Goal: Transaction & Acquisition: Purchase product/service

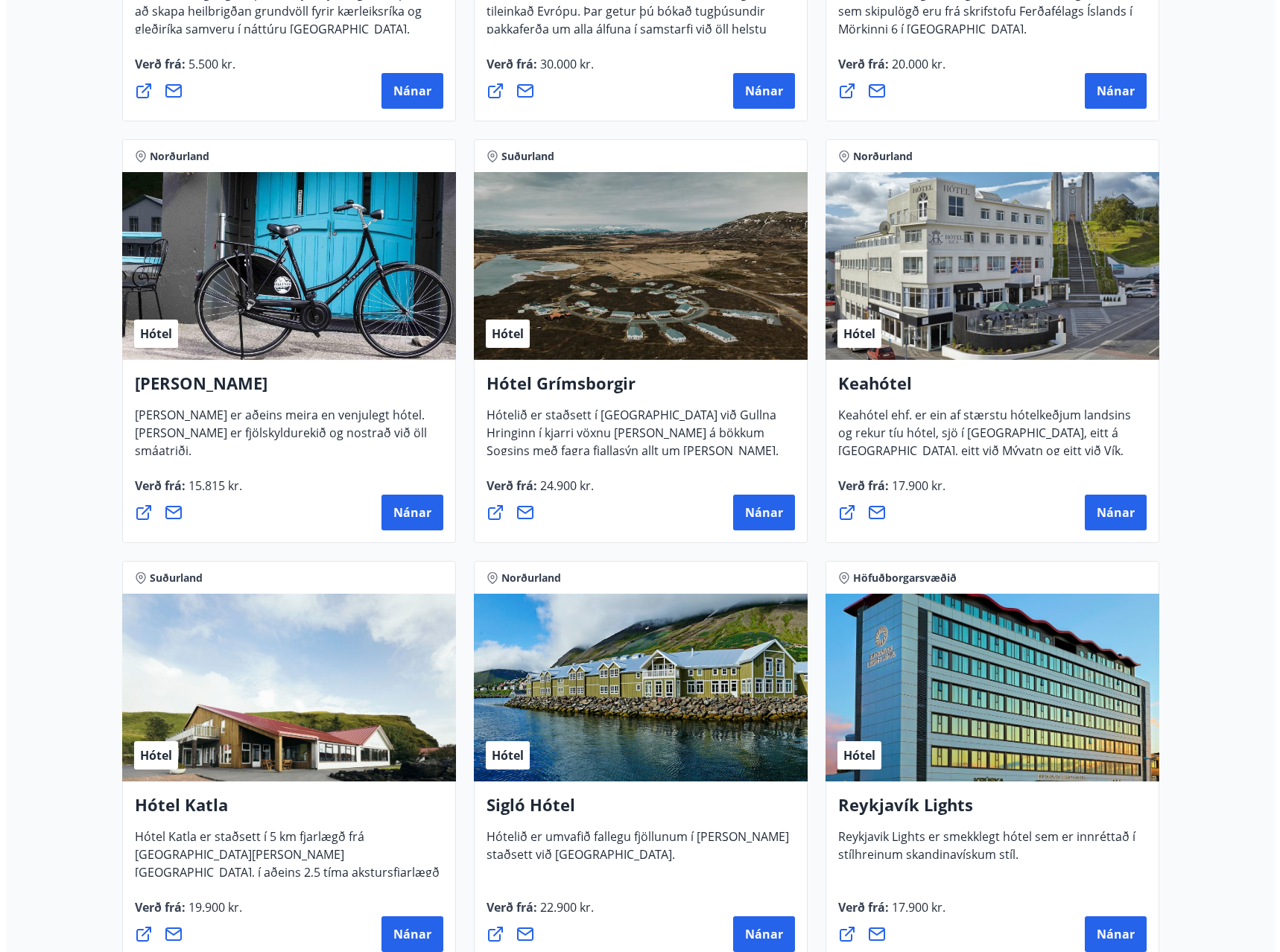
scroll to position [596, 0]
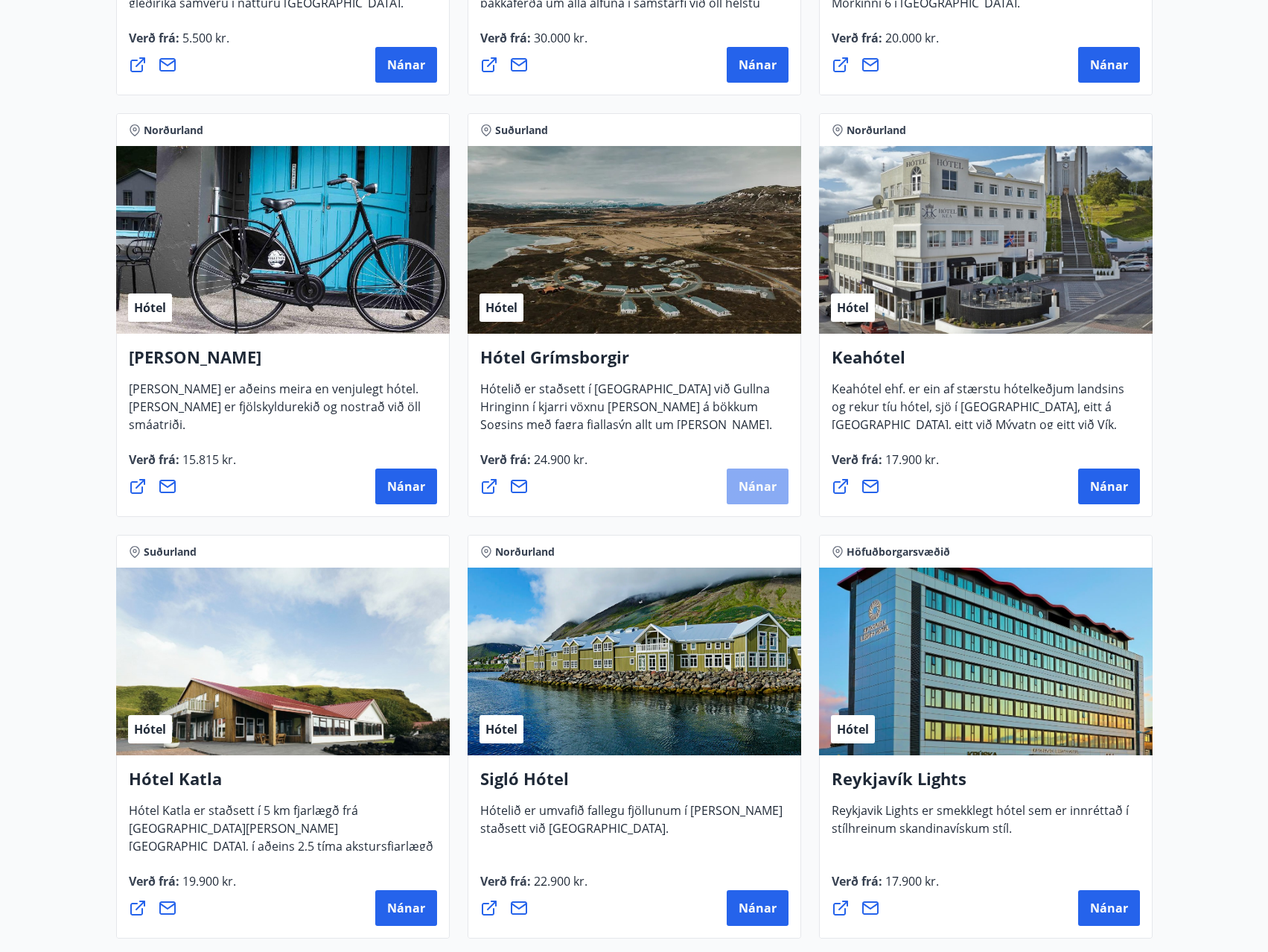
click at [765, 488] on span "Nánar" at bounding box center [757, 487] width 38 height 16
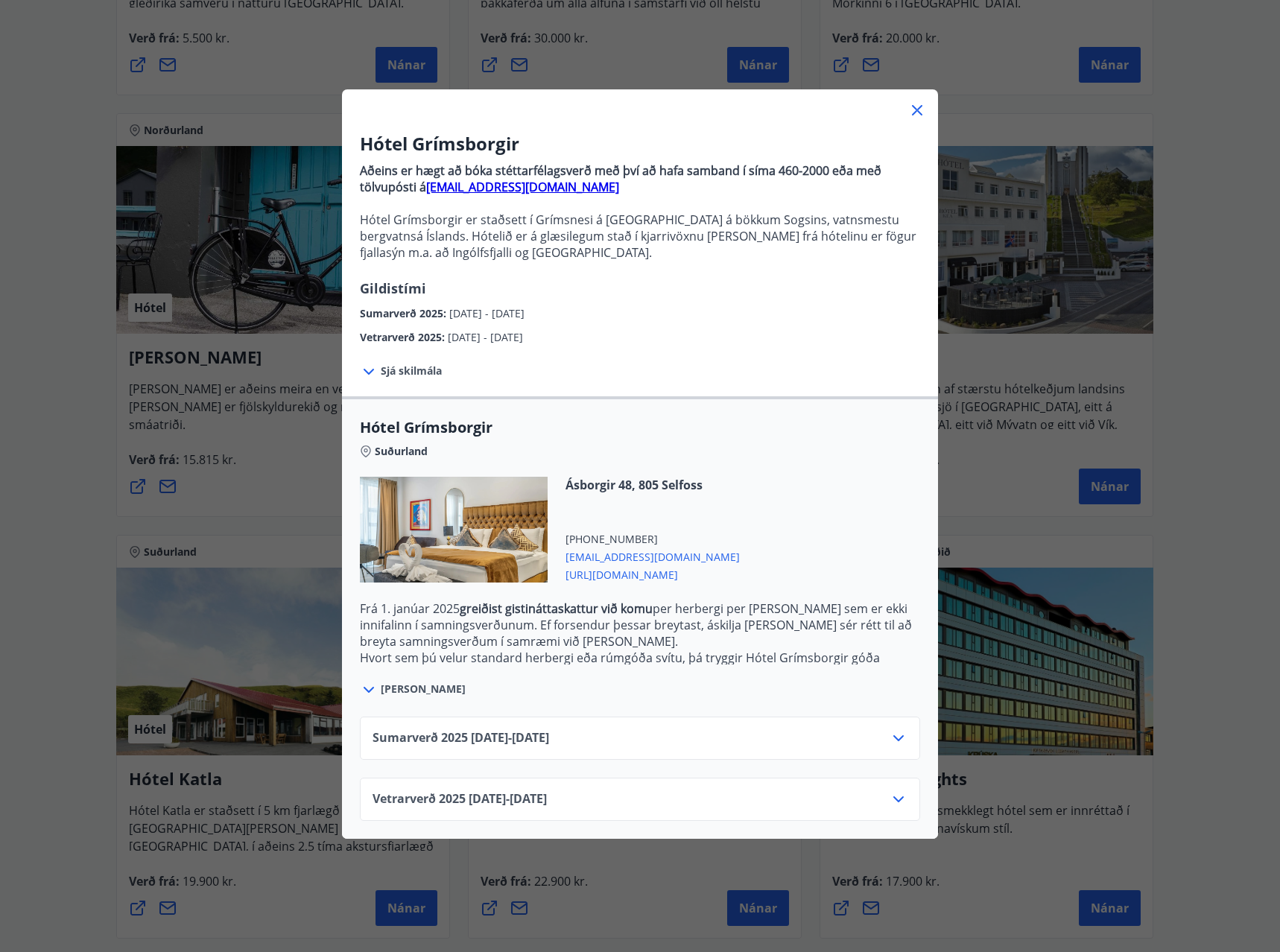
click at [890, 737] on icon at bounding box center [899, 738] width 18 height 18
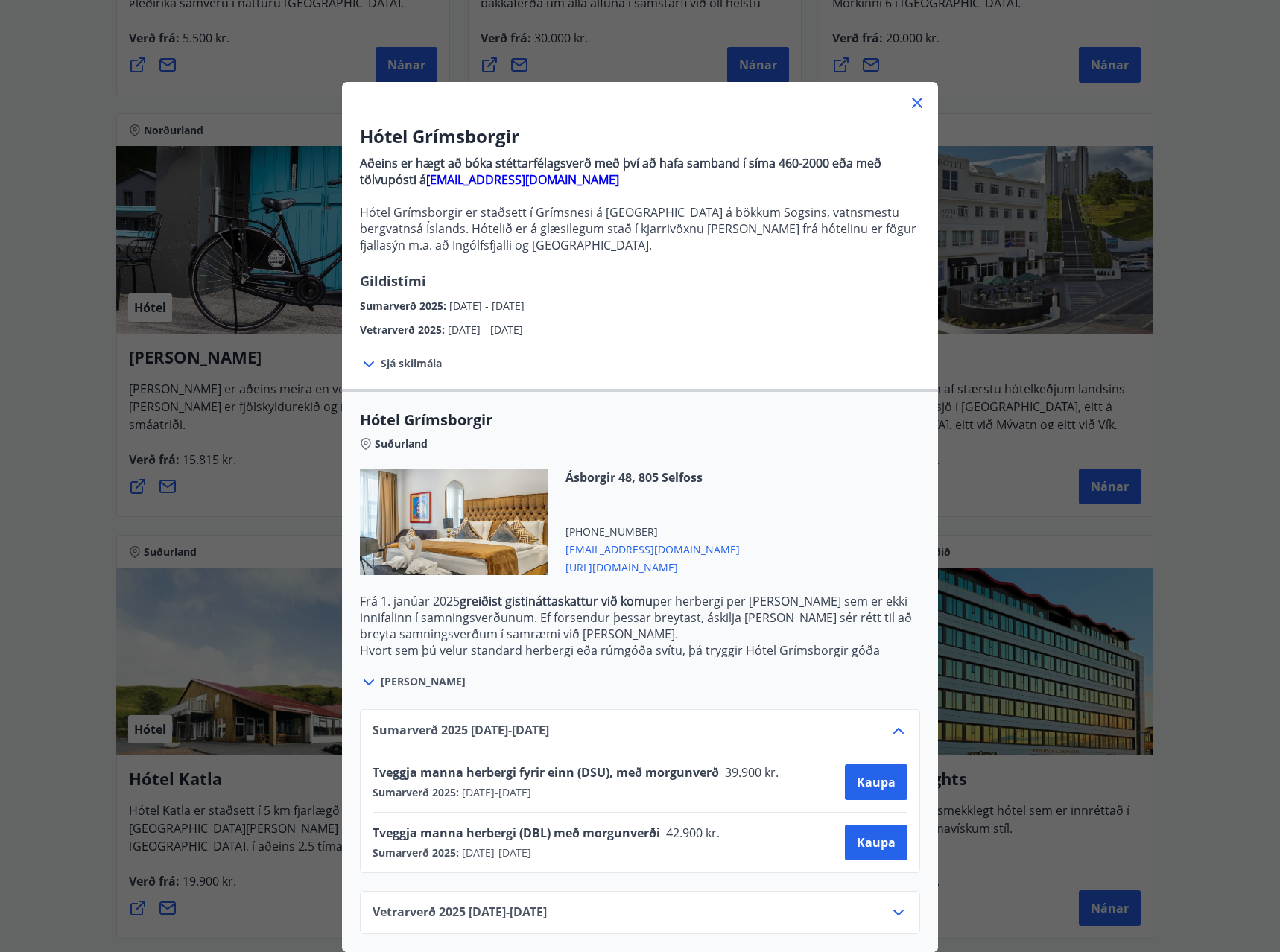
scroll to position [19, 0]
click at [909, 94] on icon at bounding box center [918, 103] width 18 height 18
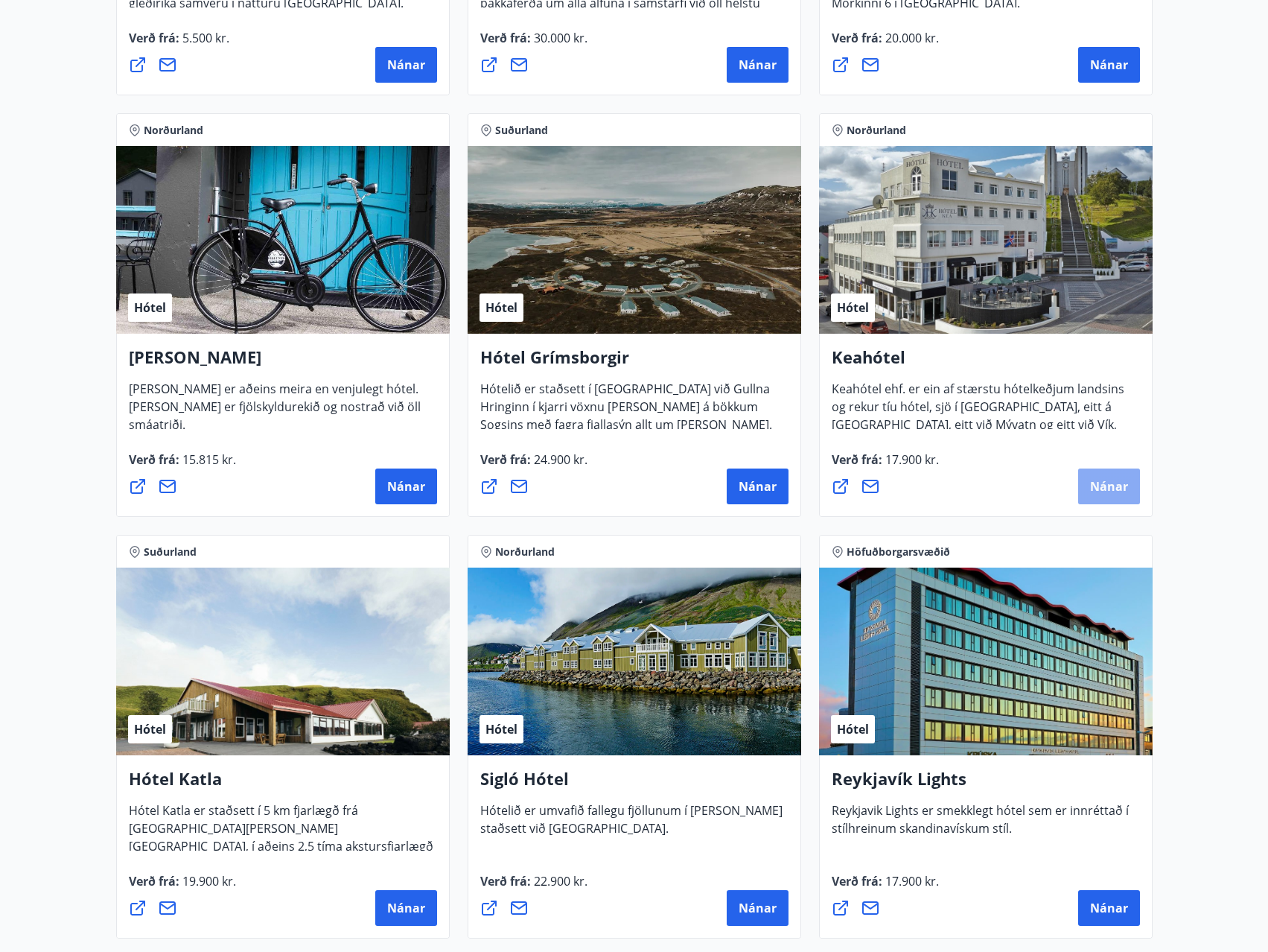
click at [1129, 483] on button "Nánar" at bounding box center [1110, 487] width 62 height 36
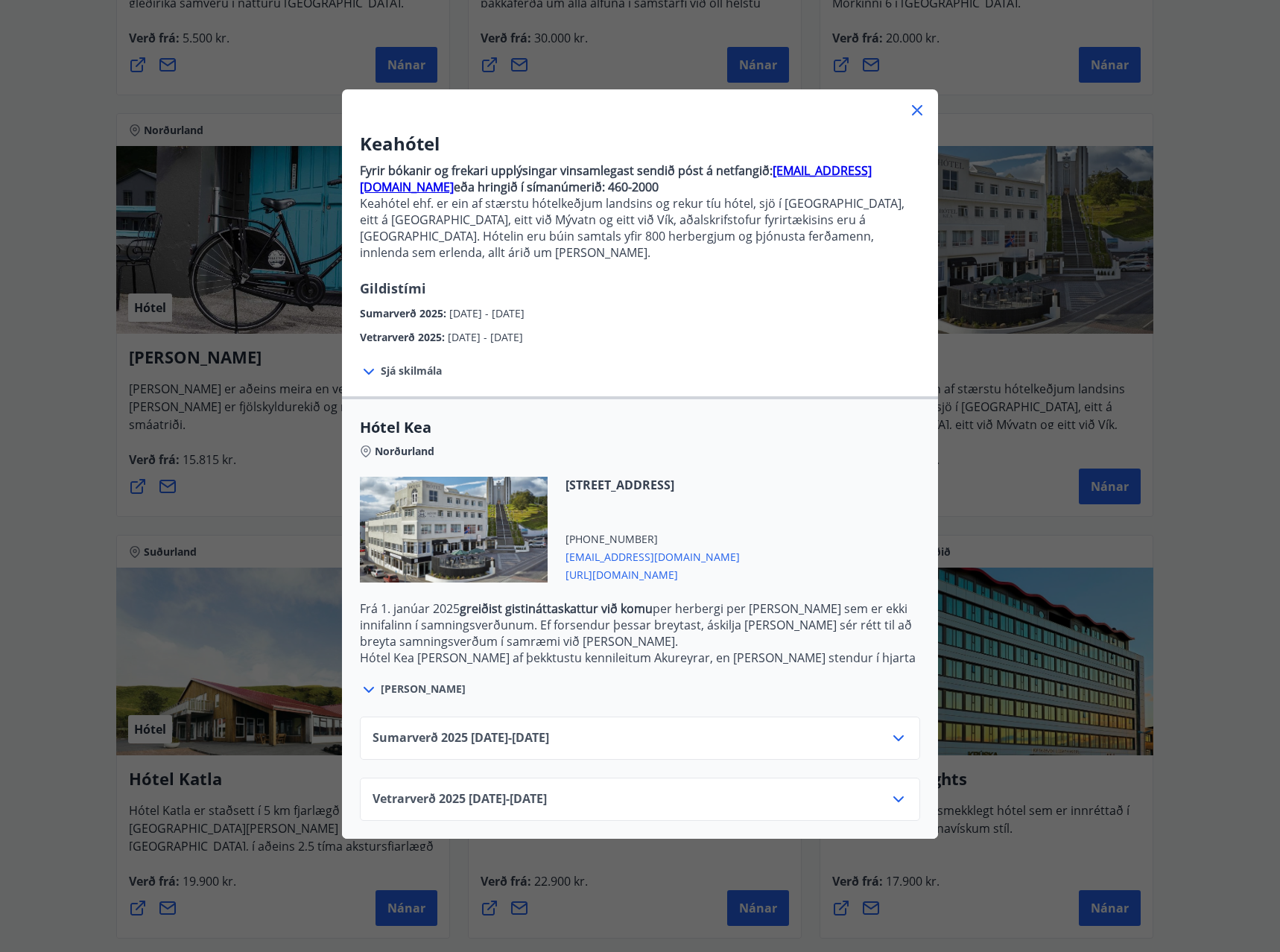
click at [381, 363] on span "Sjá skilmála" at bounding box center [411, 370] width 61 height 15
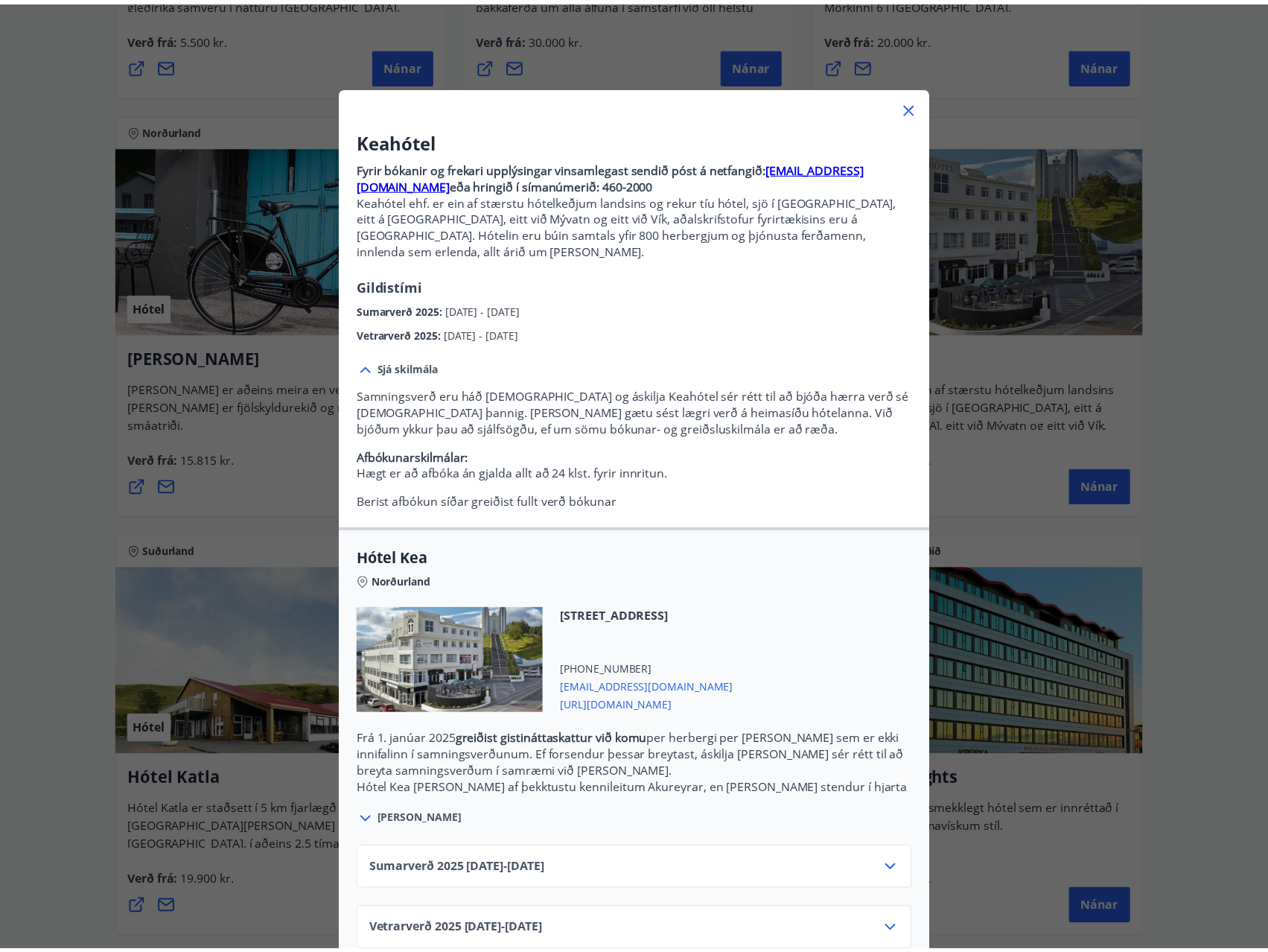
scroll to position [0, 0]
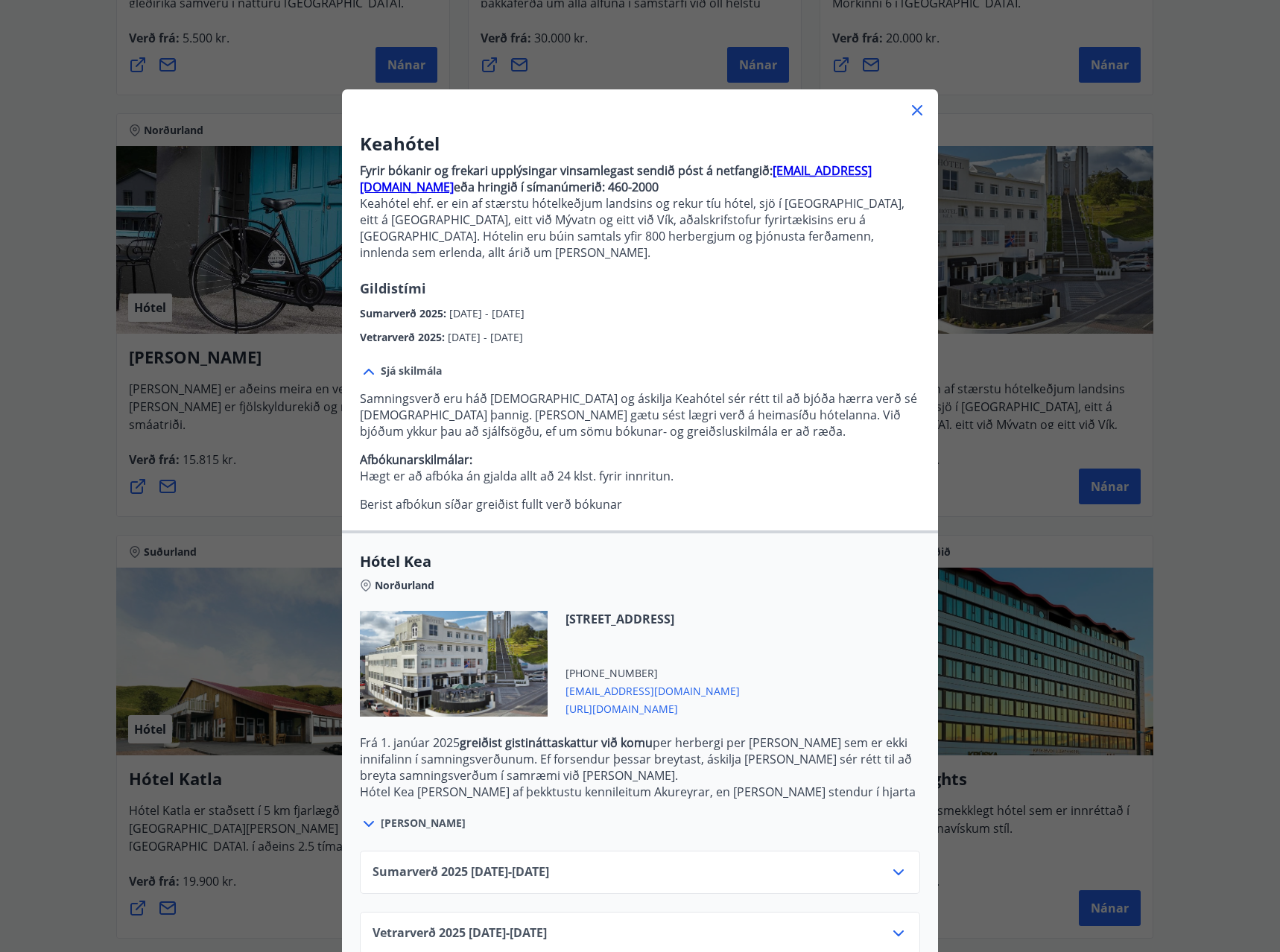
click at [360, 363] on icon at bounding box center [369, 372] width 18 height 18
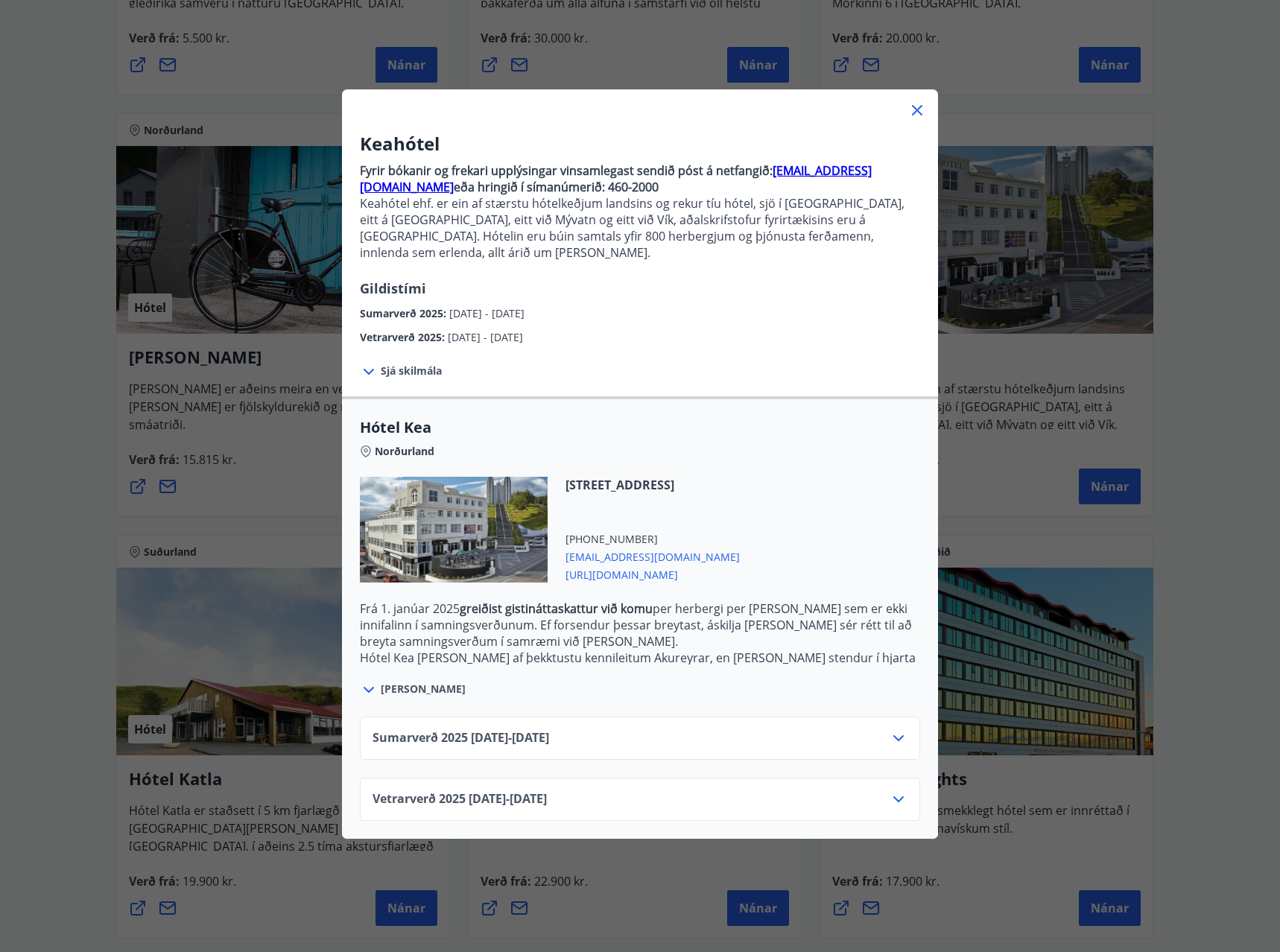
click at [910, 111] on icon at bounding box center [918, 110] width 18 height 18
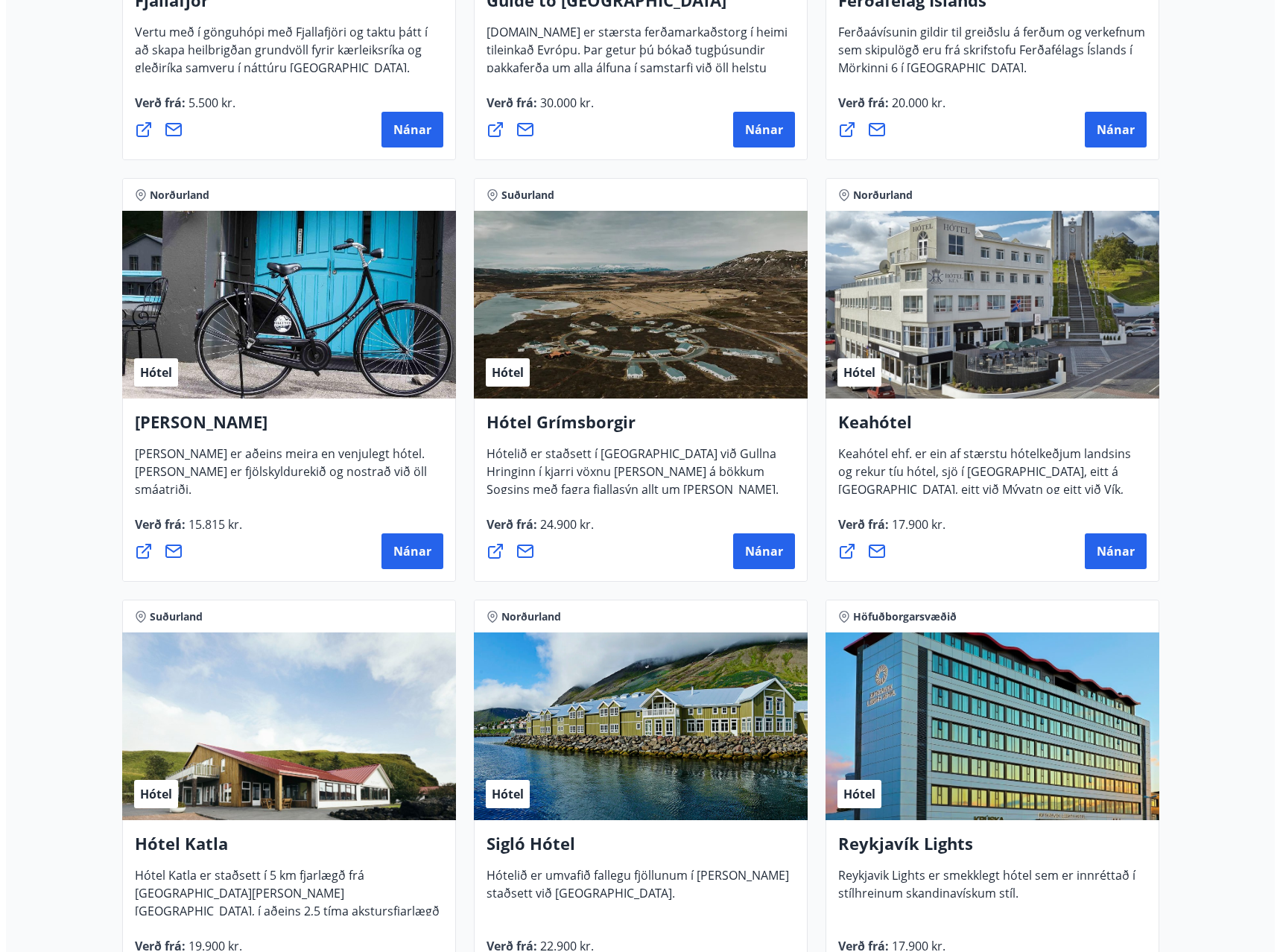
scroll to position [521, 0]
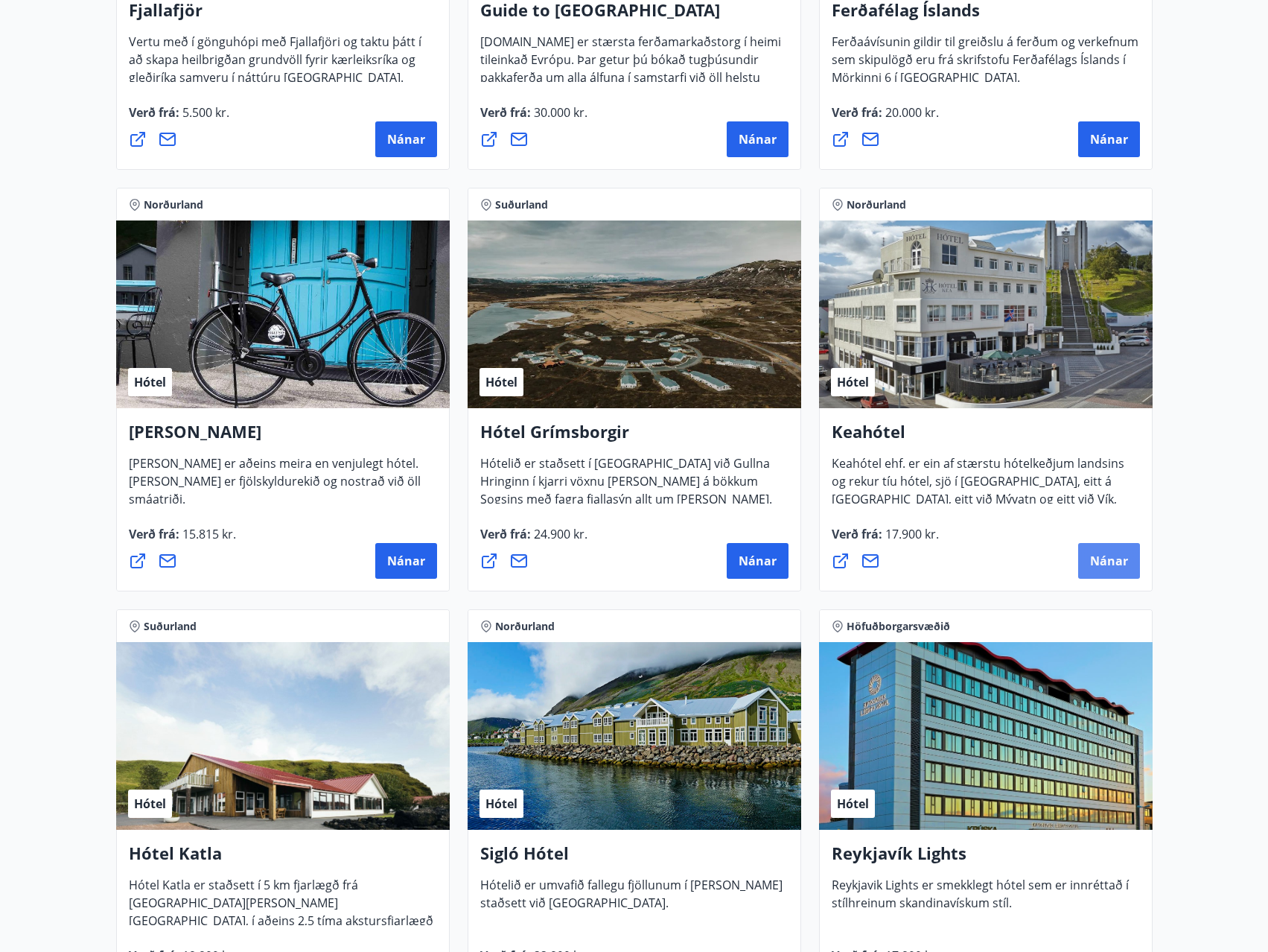
click at [1103, 552] on span "Nánar" at bounding box center [1109, 560] width 38 height 16
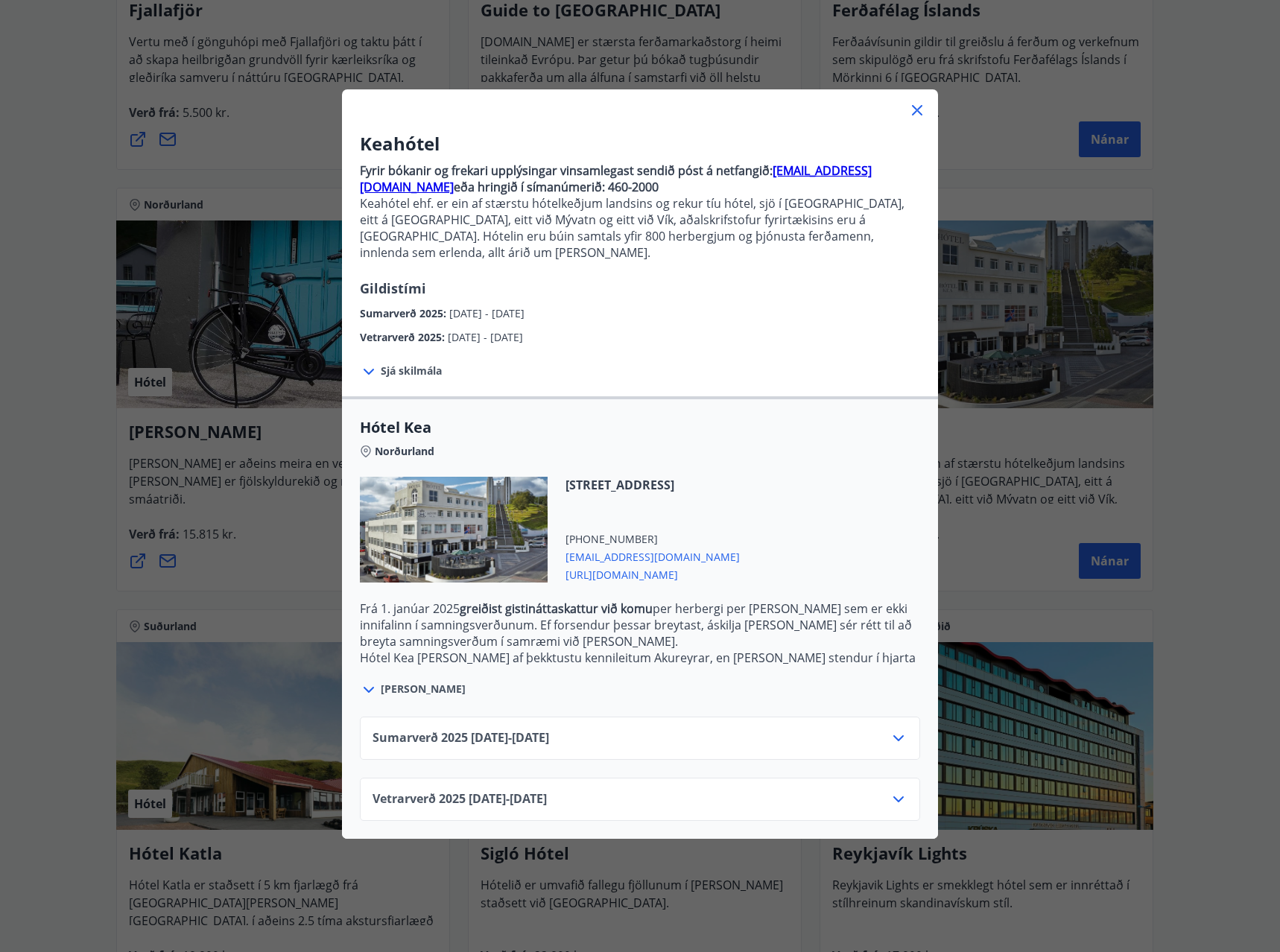
click at [902, 721] on div "Sumarverð [PHONE_NUMBER][DATE] - [DATE]" at bounding box center [640, 738] width 560 height 44
click at [900, 729] on icon at bounding box center [899, 738] width 18 height 18
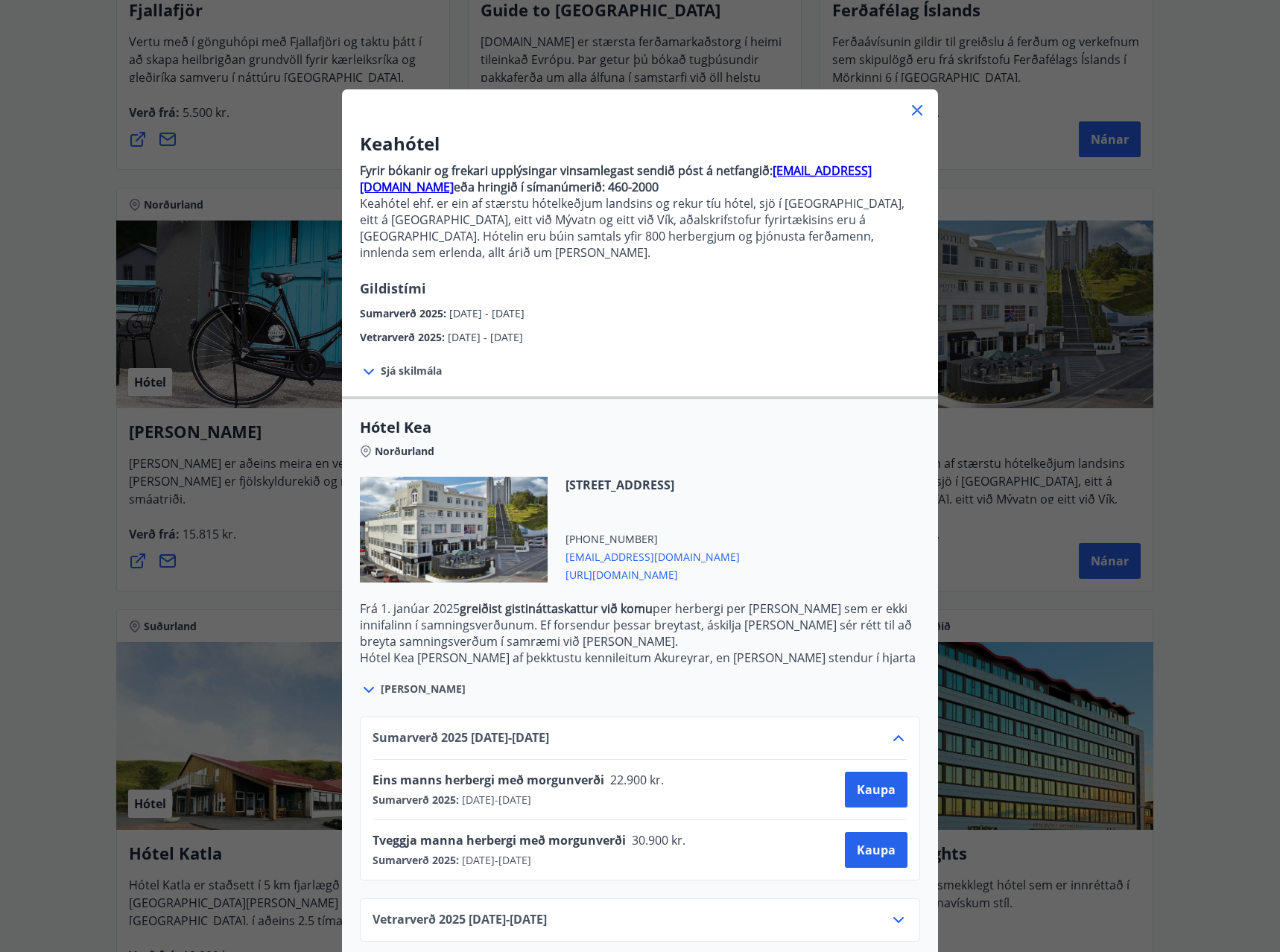
scroll to position [3, 0]
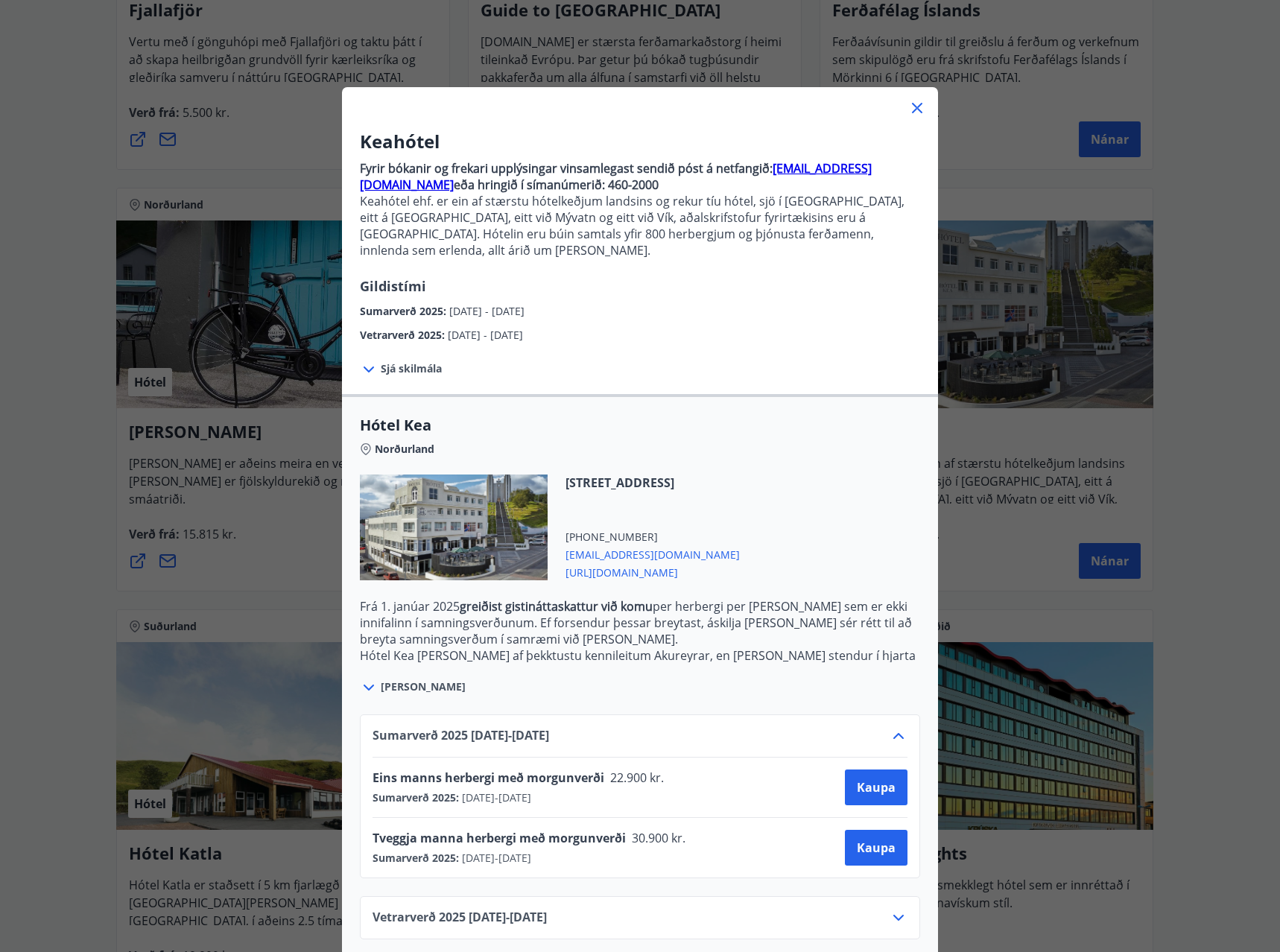
click at [363, 678] on icon at bounding box center [369, 687] width 18 height 18
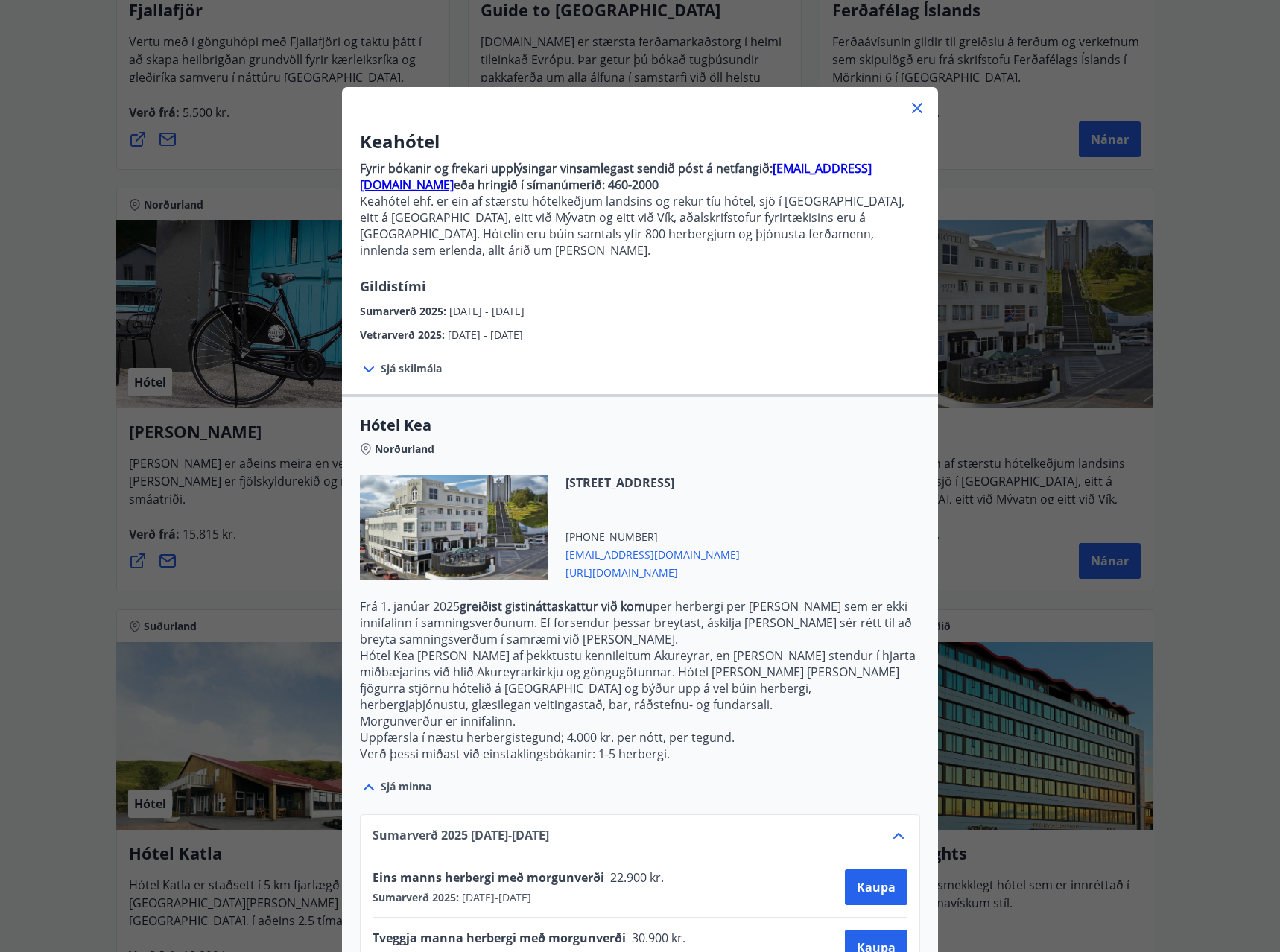
click at [368, 367] on icon at bounding box center [369, 369] width 11 height 6
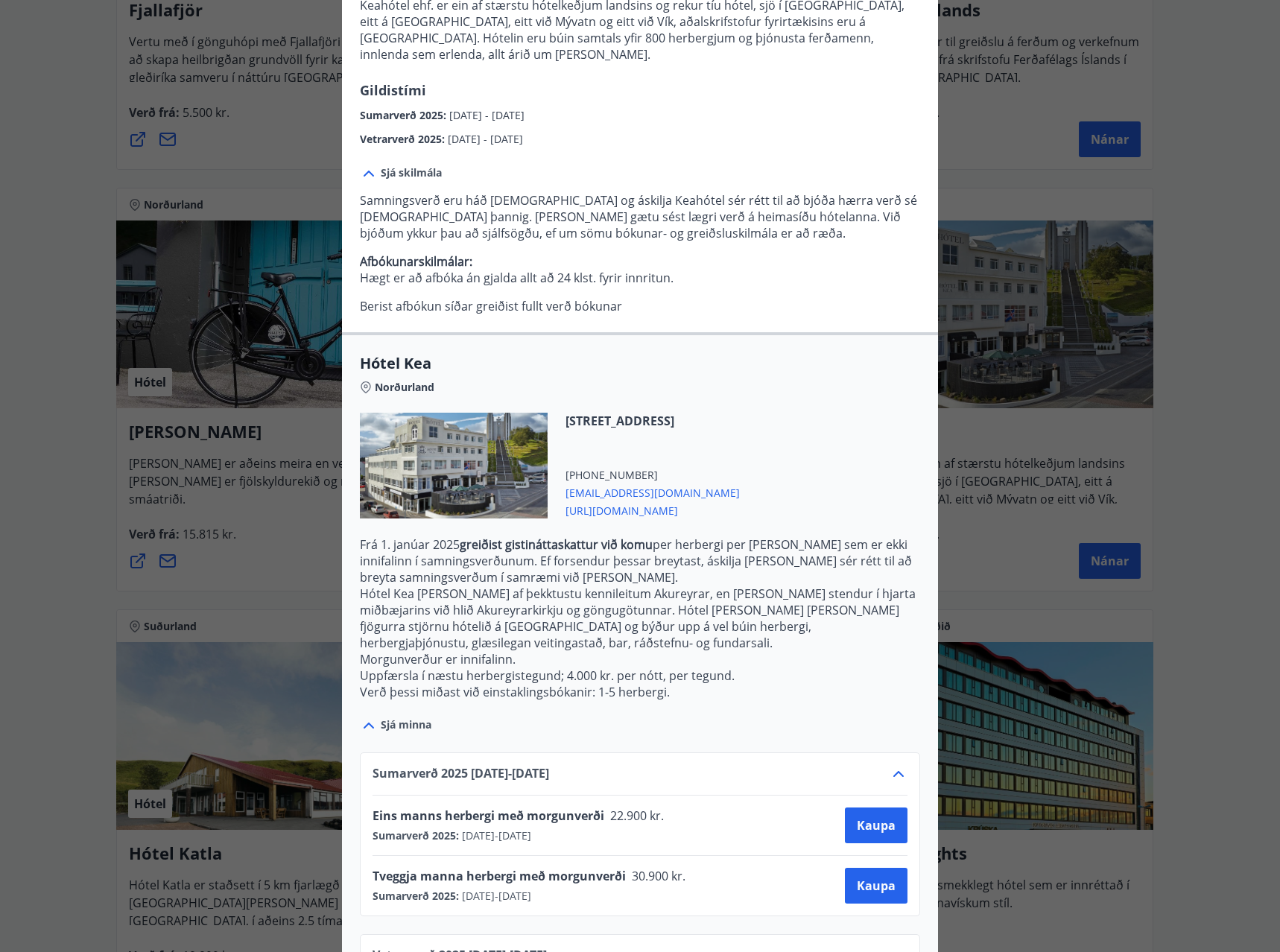
scroll to position [219, 0]
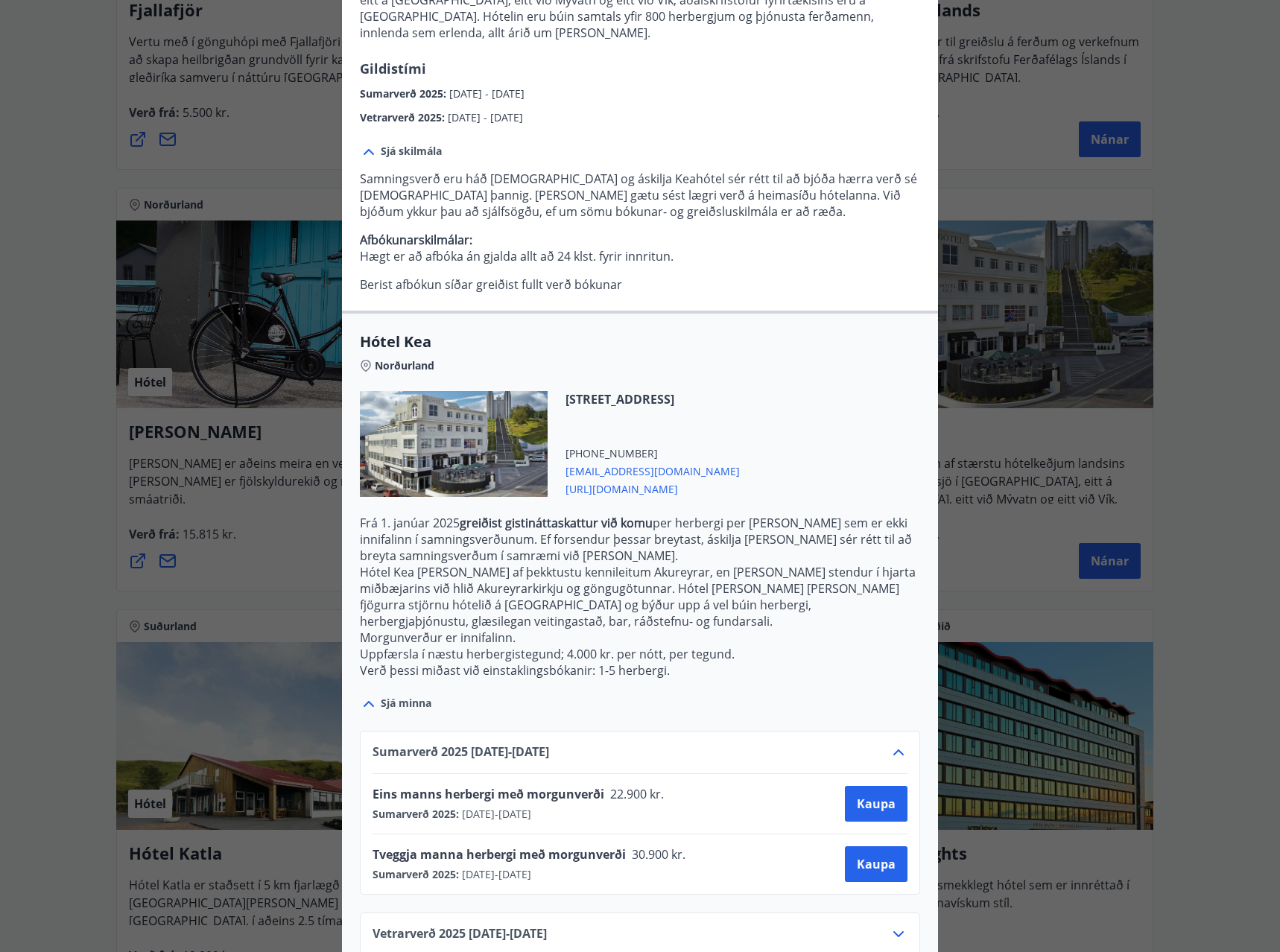
click at [585, 925] on div "Vetrarverð [PHONE_NUMBER][DATE] - [DATE]" at bounding box center [640, 940] width 535 height 30
click at [894, 932] on icon at bounding box center [899, 934] width 11 height 6
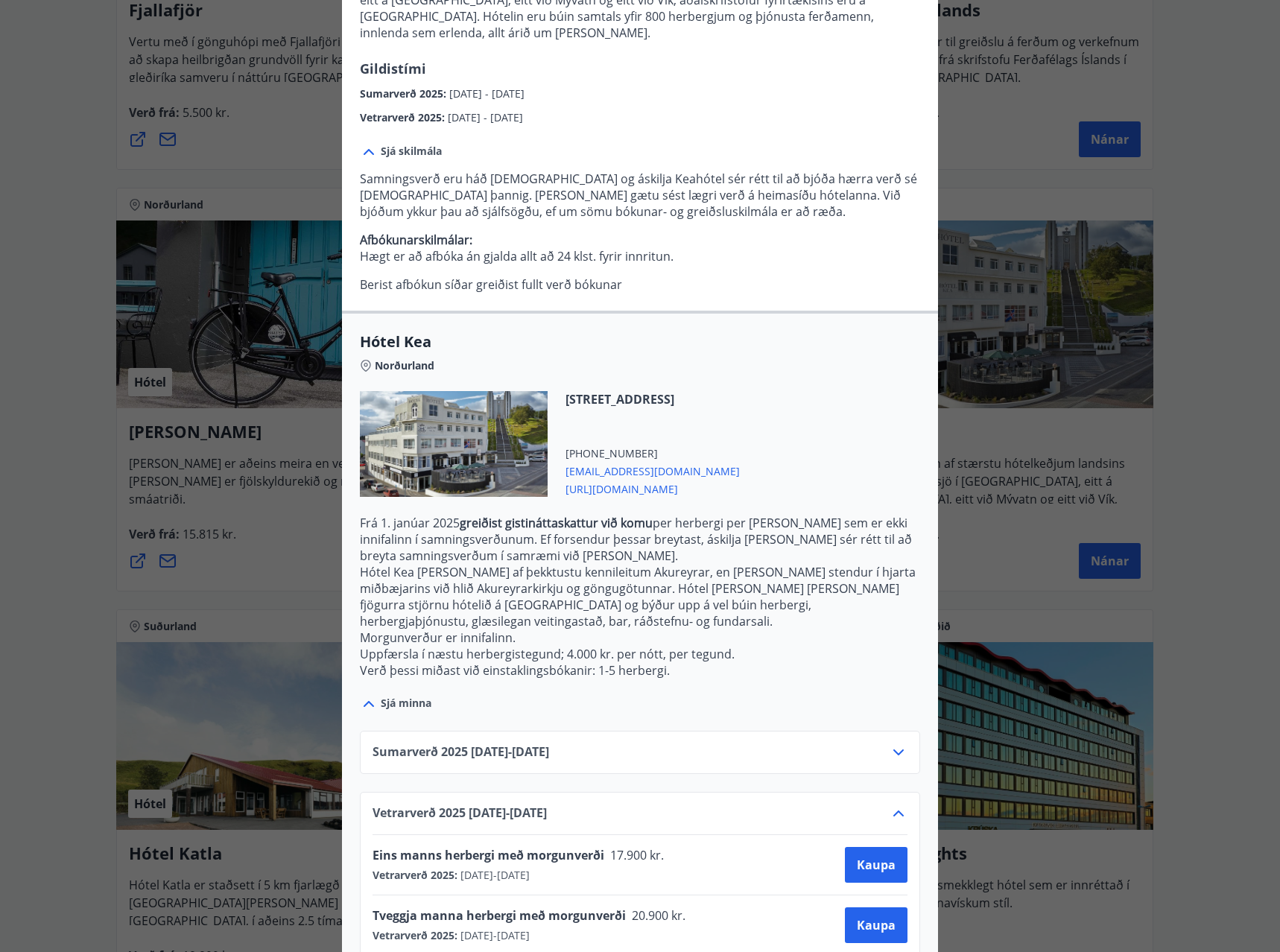
click at [890, 743] on icon at bounding box center [899, 752] width 18 height 18
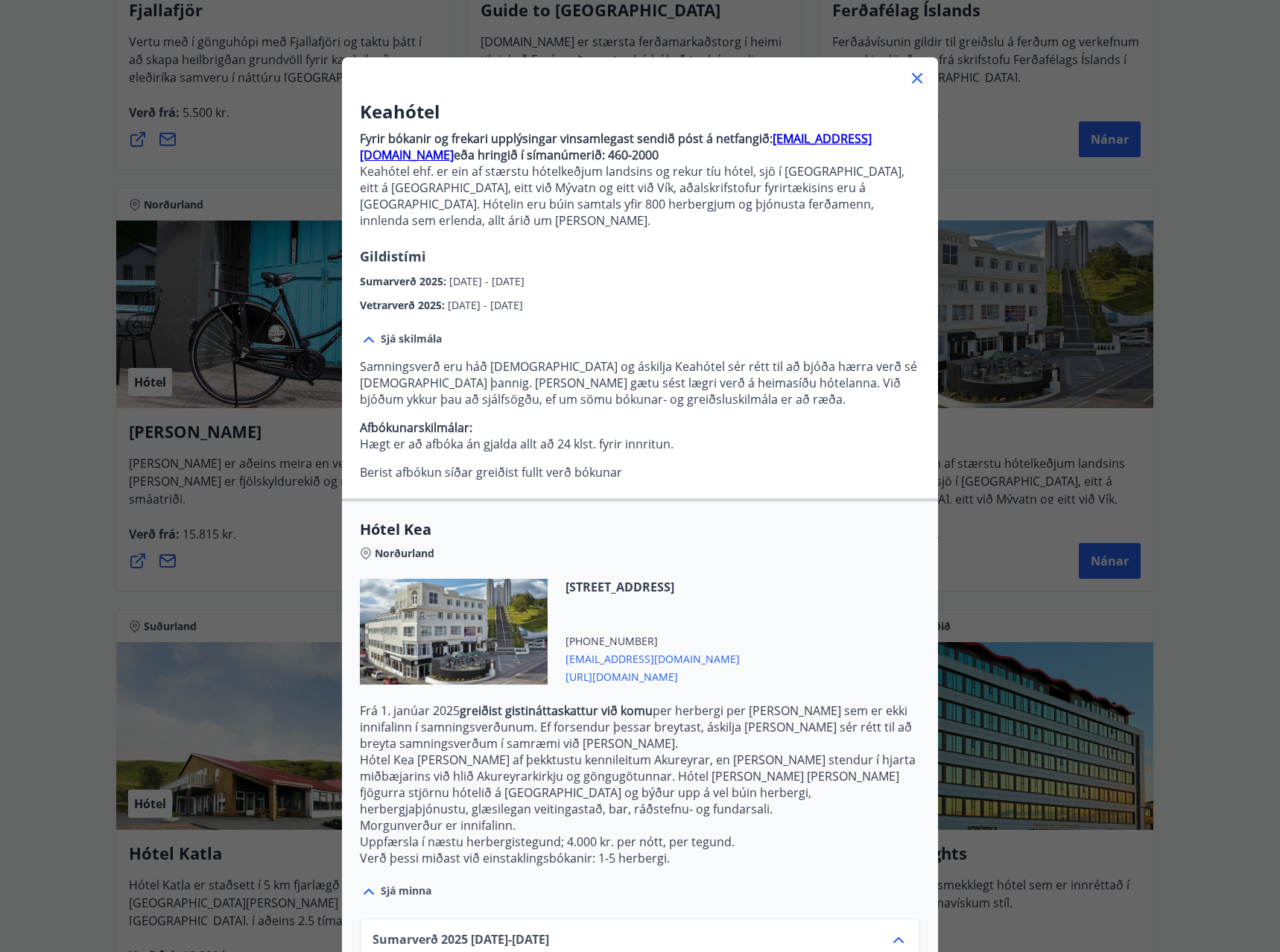
scroll to position [0, 0]
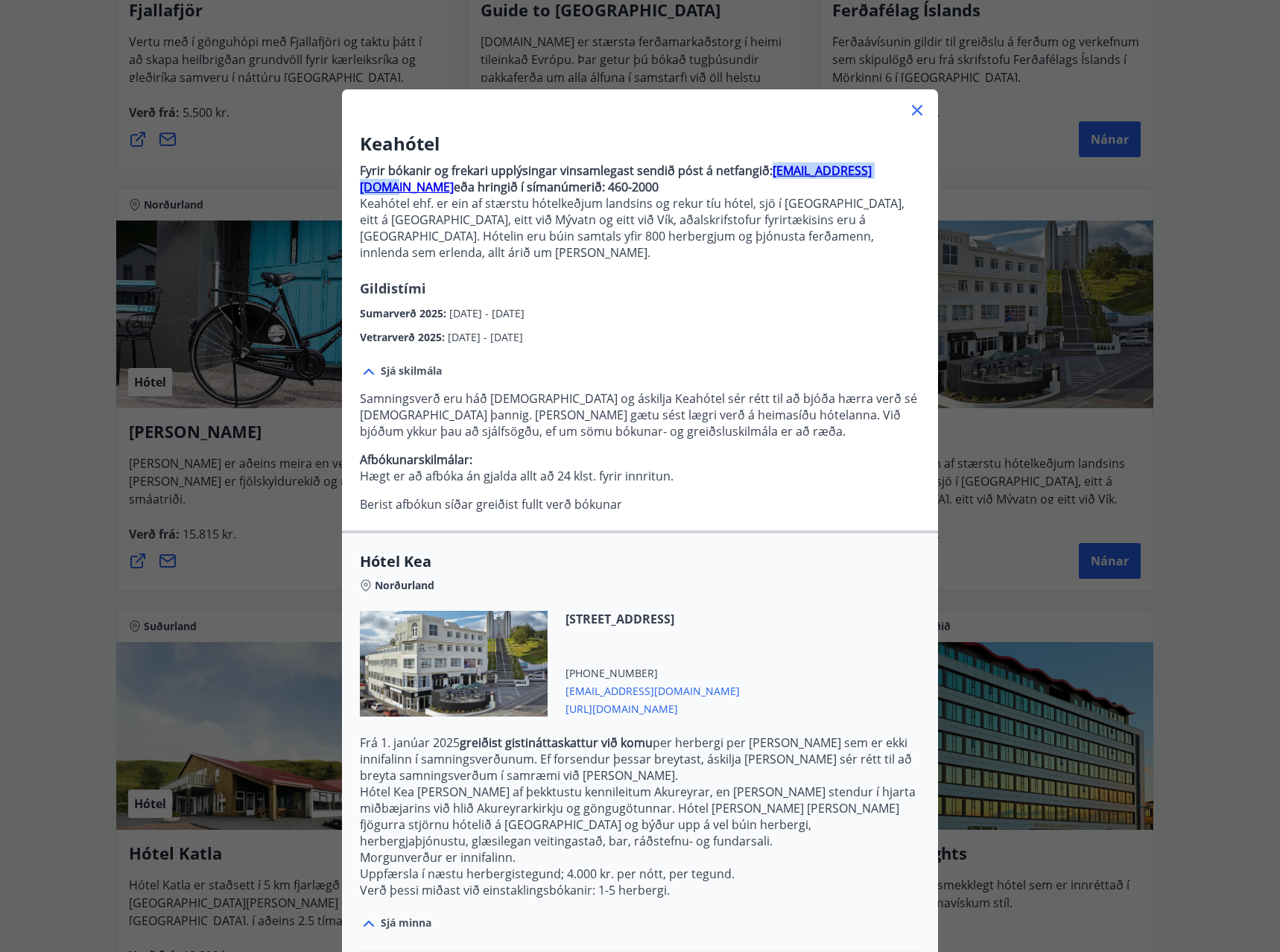
drag, startPoint x: 763, startPoint y: 171, endPoint x: 882, endPoint y: 172, distance: 119.0
click at [882, 172] on p "Fyrir bókanir og frekari upplýsingar vinsamlegast sendið póst á netfangið: [EMA…" at bounding box center [640, 178] width 560 height 33
copy strong "[EMAIL_ADDRESS][DOMAIN_NAME]"
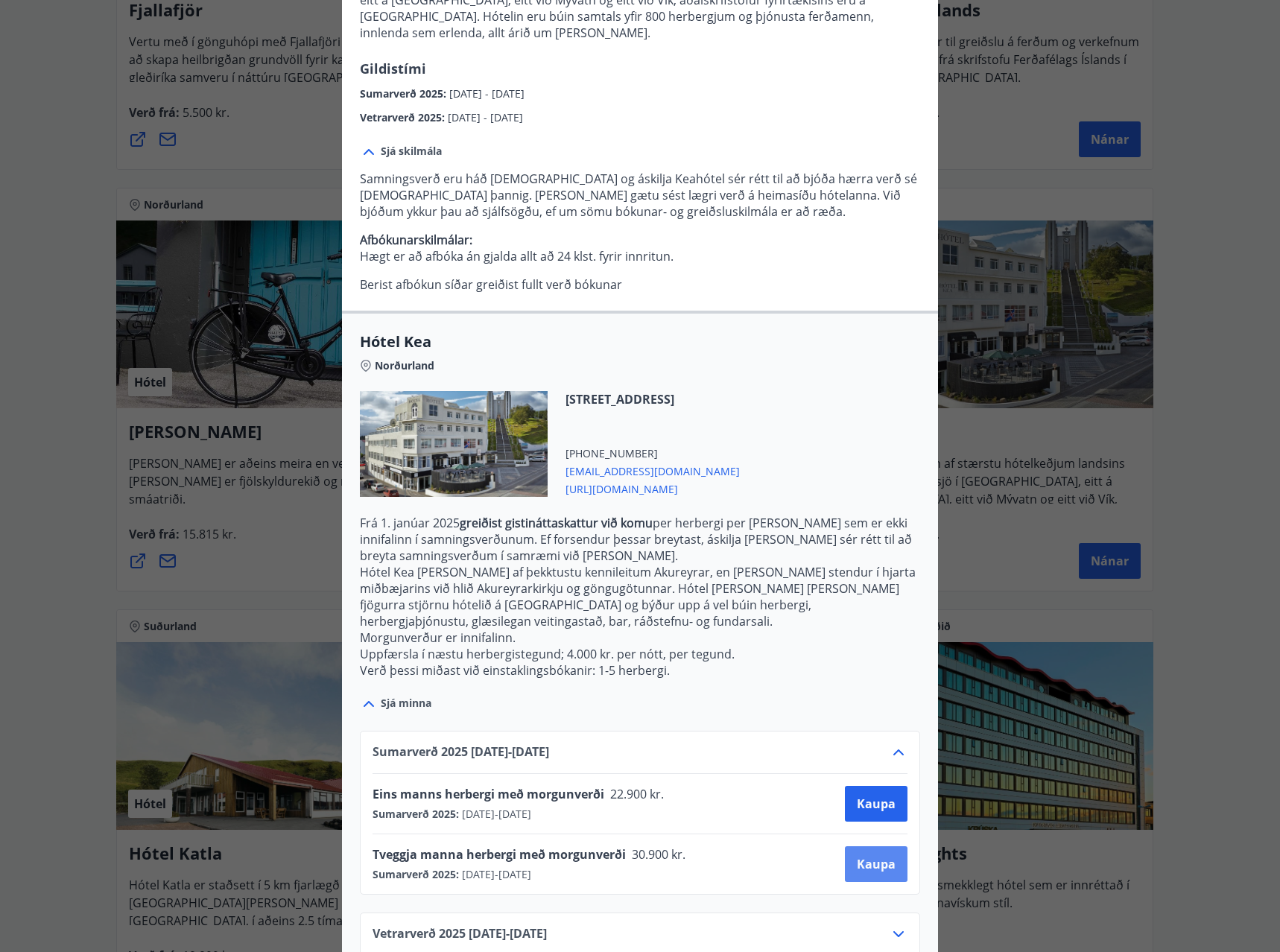
click at [876, 856] on span "Kaupa" at bounding box center [877, 864] width 39 height 16
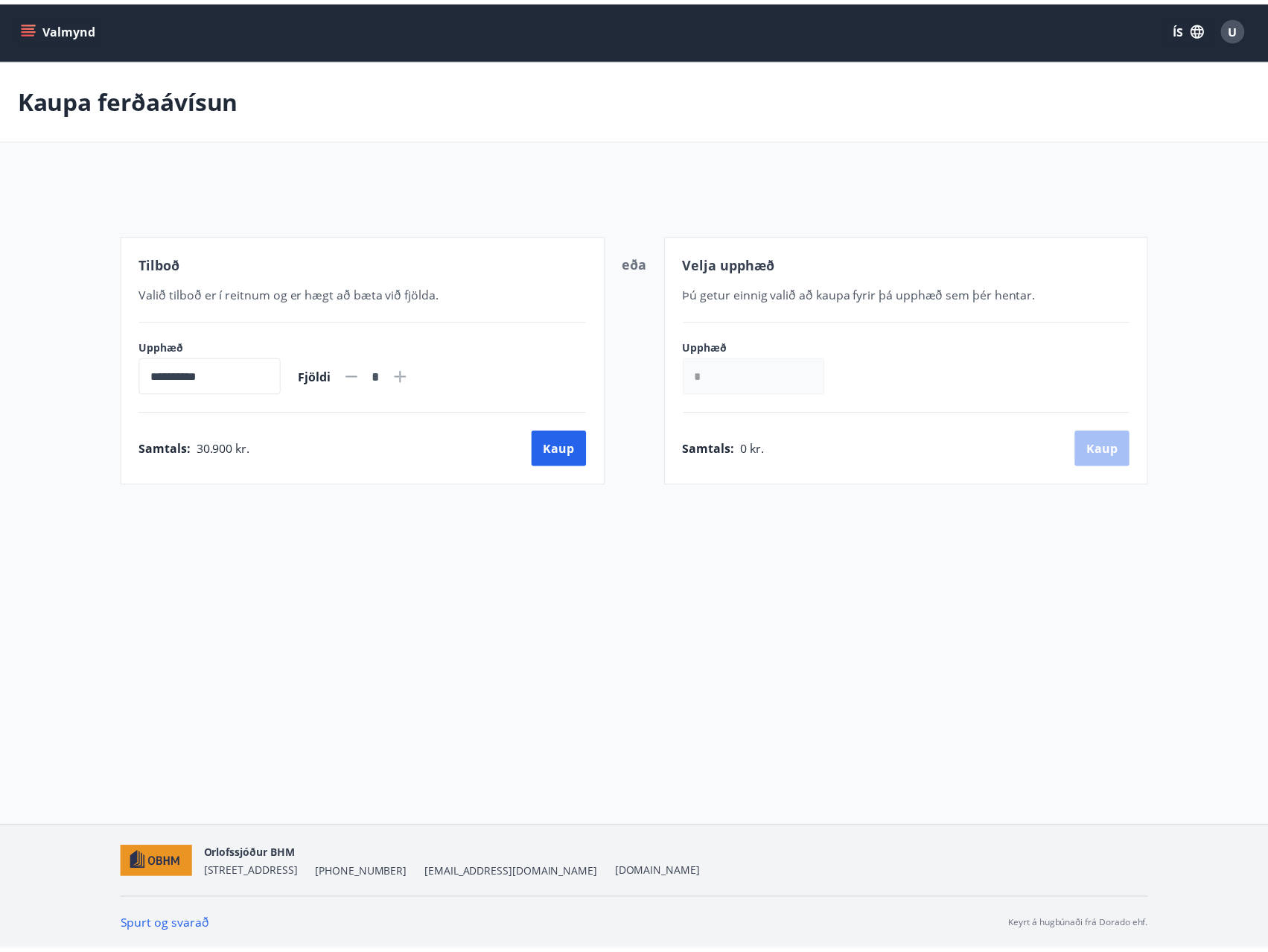
scroll to position [3, 0]
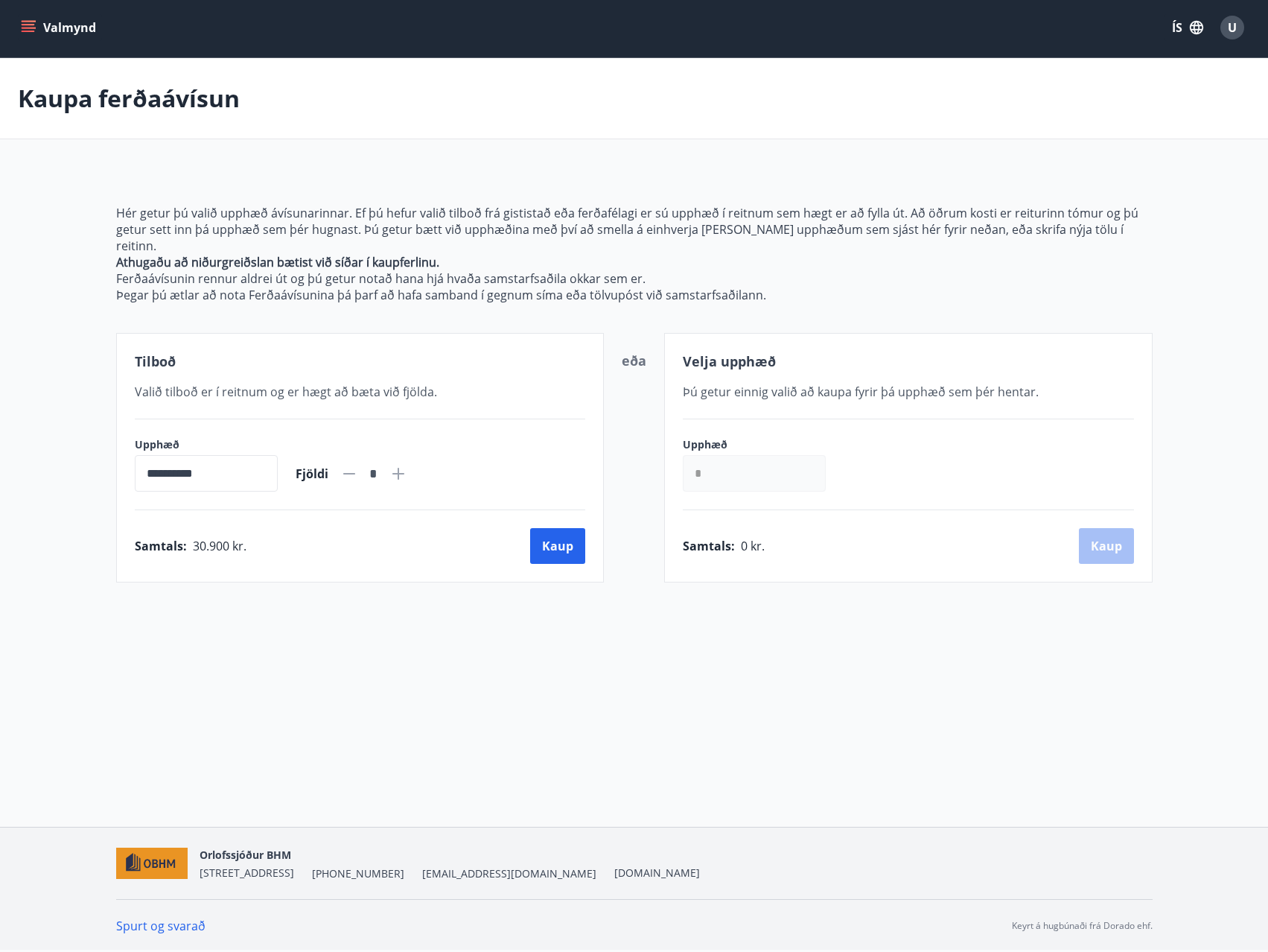
drag, startPoint x: 618, startPoint y: 477, endPoint x: 575, endPoint y: 477, distance: 43.0
click at [601, 477] on div "**********" at bounding box center [635, 457] width 1037 height 250
type input "******"
drag, startPoint x: 1014, startPoint y: 692, endPoint x: 1085, endPoint y: 556, distance: 153.4
click at [1024, 684] on div "**********" at bounding box center [634, 412] width 1268 height 829
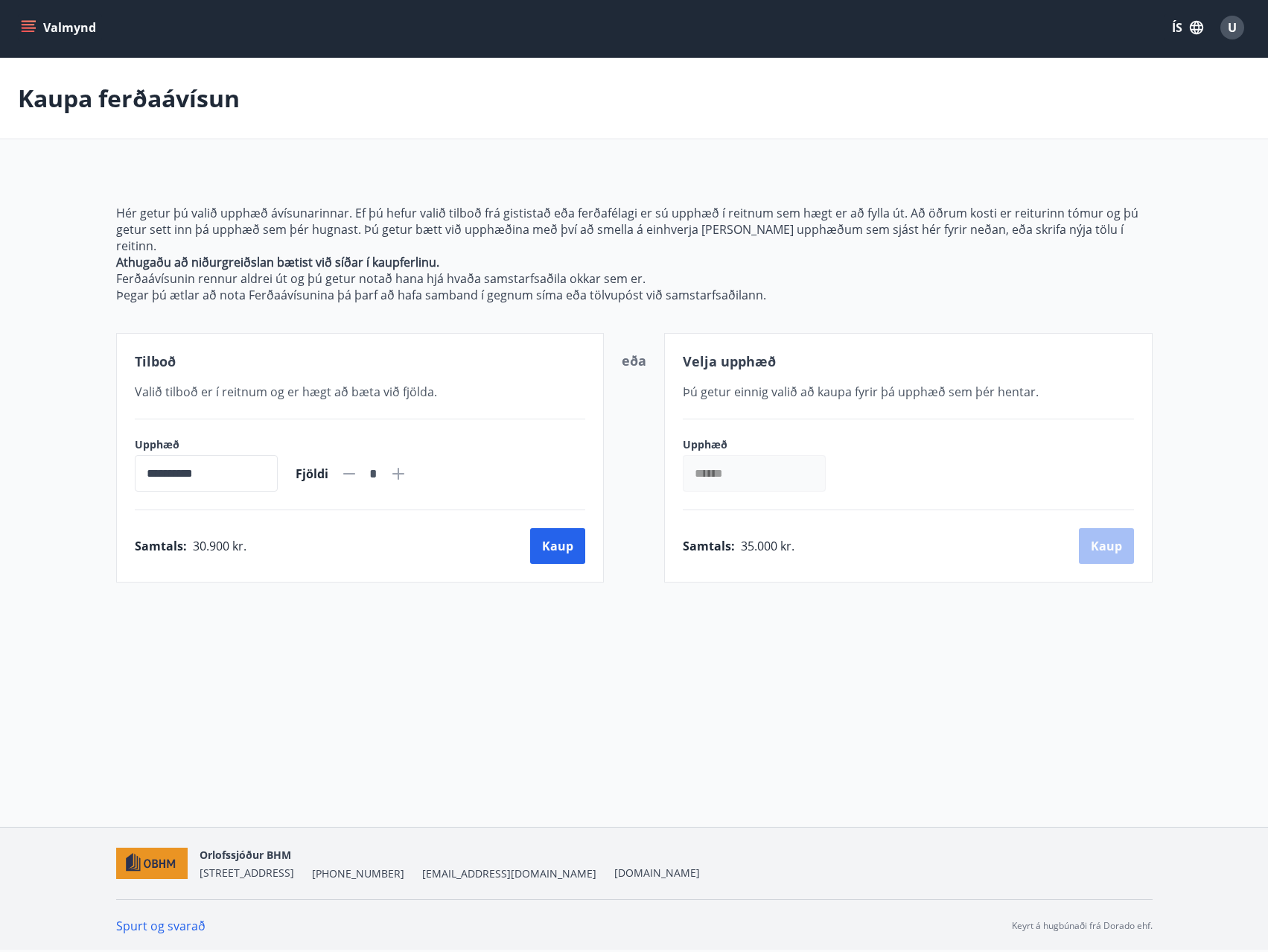
click at [1115, 528] on div "Samtals : 35.000 kr. [GEOGRAPHIC_DATA]" at bounding box center [908, 546] width 451 height 36
click at [1109, 534] on button "Kaup" at bounding box center [1106, 546] width 55 height 36
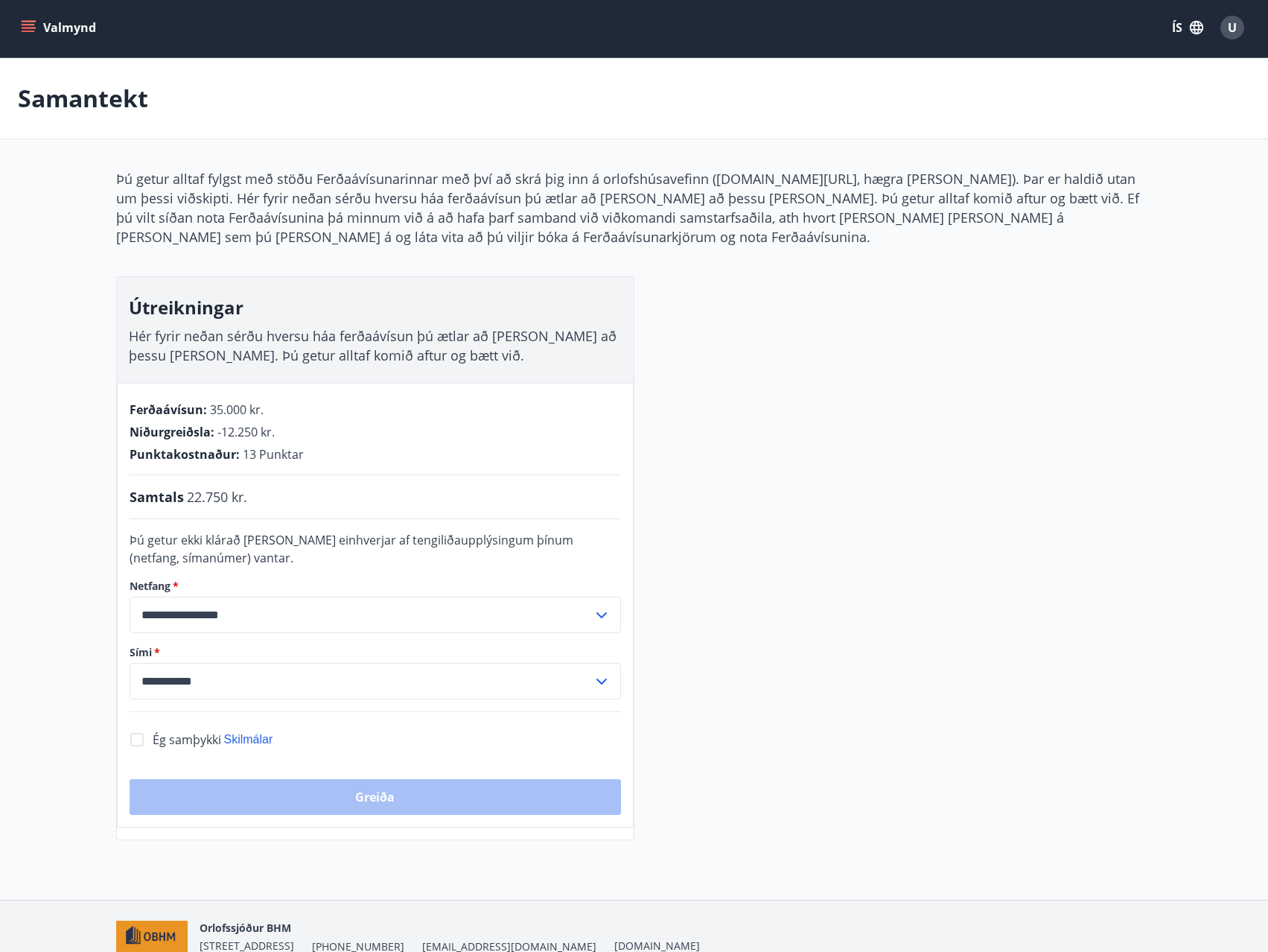
click at [37, 26] on button "Valmynd" at bounding box center [59, 28] width 84 height 27
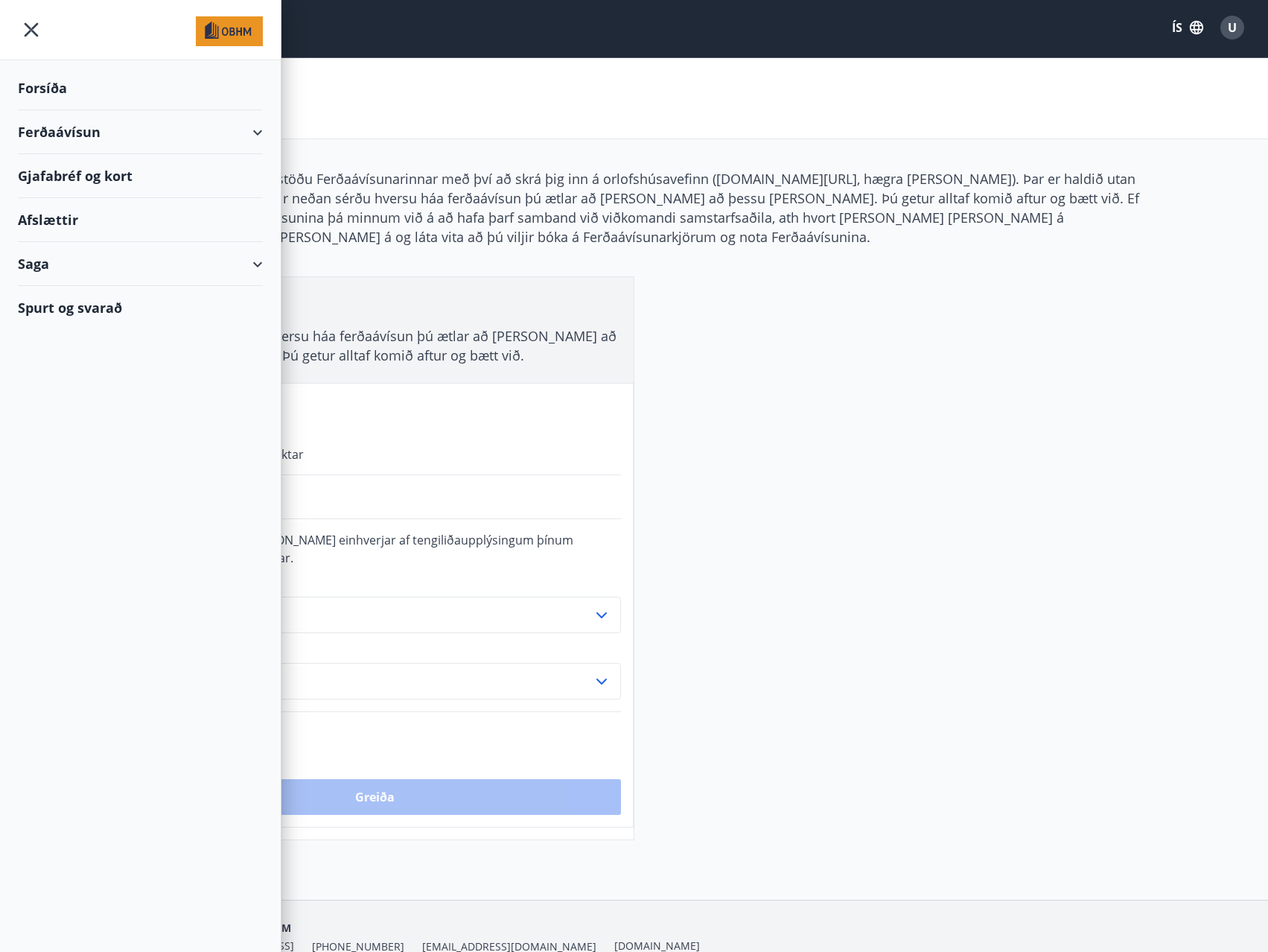
click at [267, 137] on div "Ferðaávísun" at bounding box center [140, 131] width 281 height 44
click at [96, 266] on div "Gjafabréf og kort" at bounding box center [140, 269] width 245 height 44
click at [73, 312] on div "Afslættir" at bounding box center [140, 313] width 245 height 44
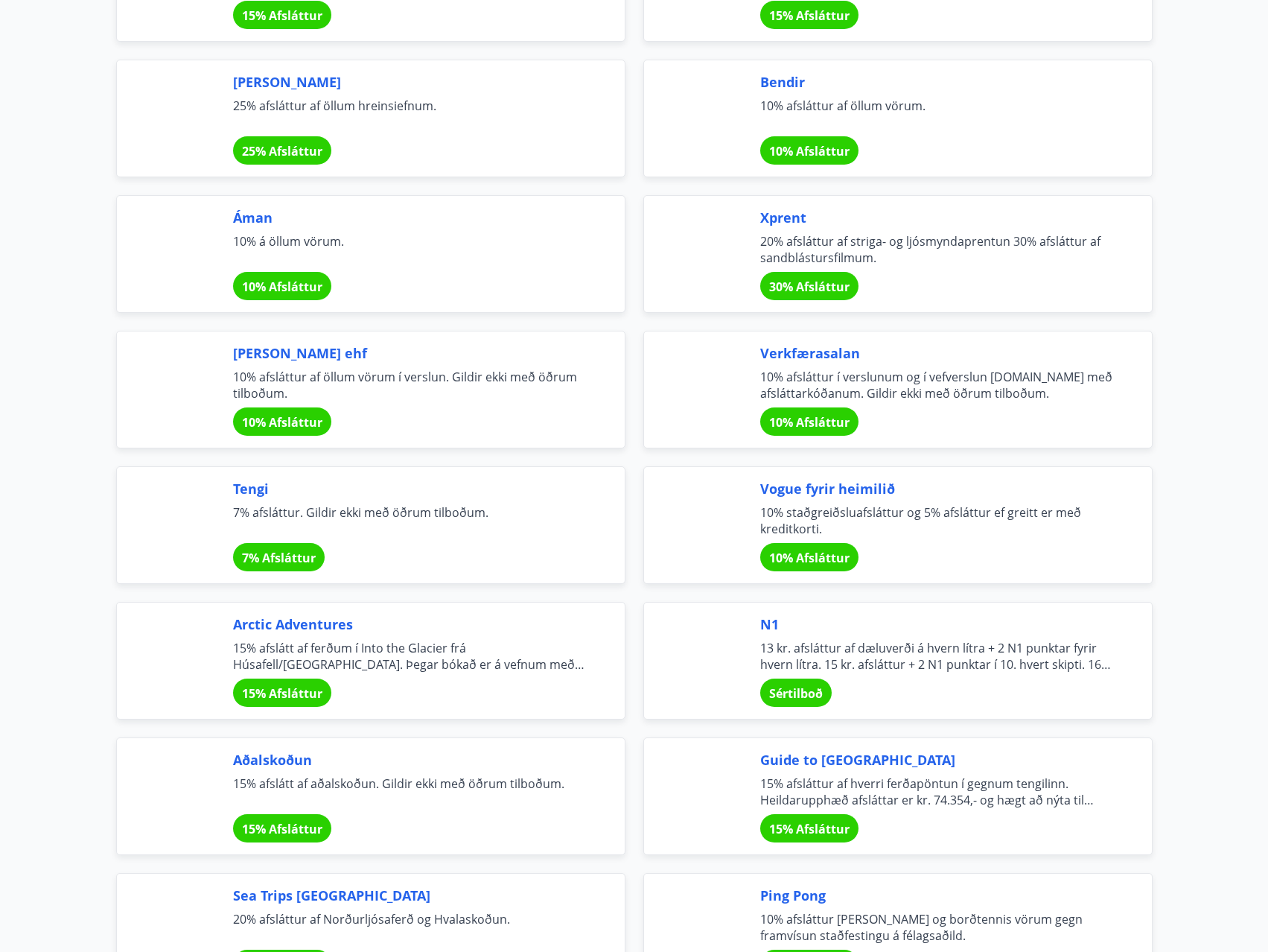
scroll to position [2309, 0]
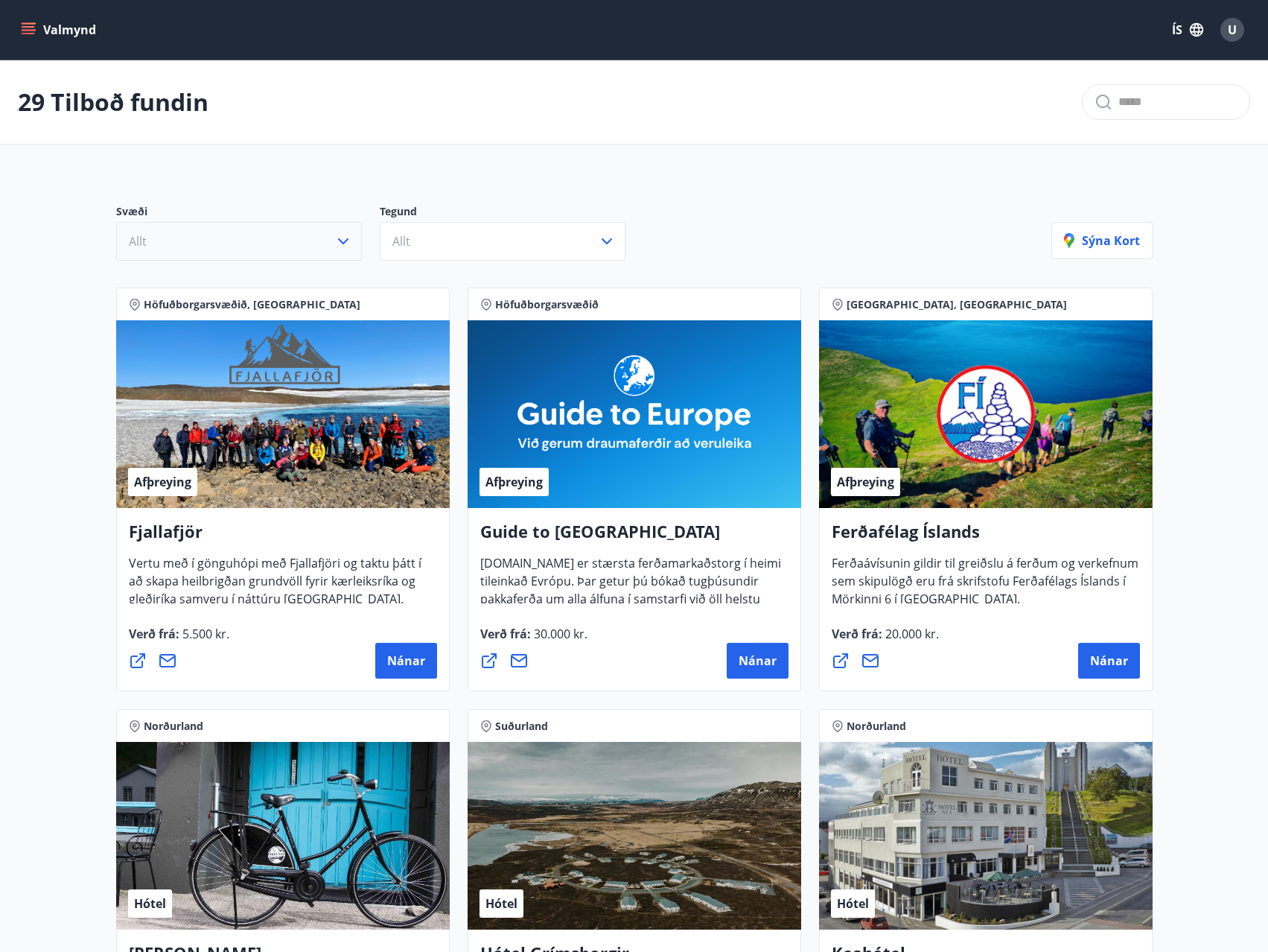
click at [255, 223] on button "Allt" at bounding box center [239, 242] width 246 height 39
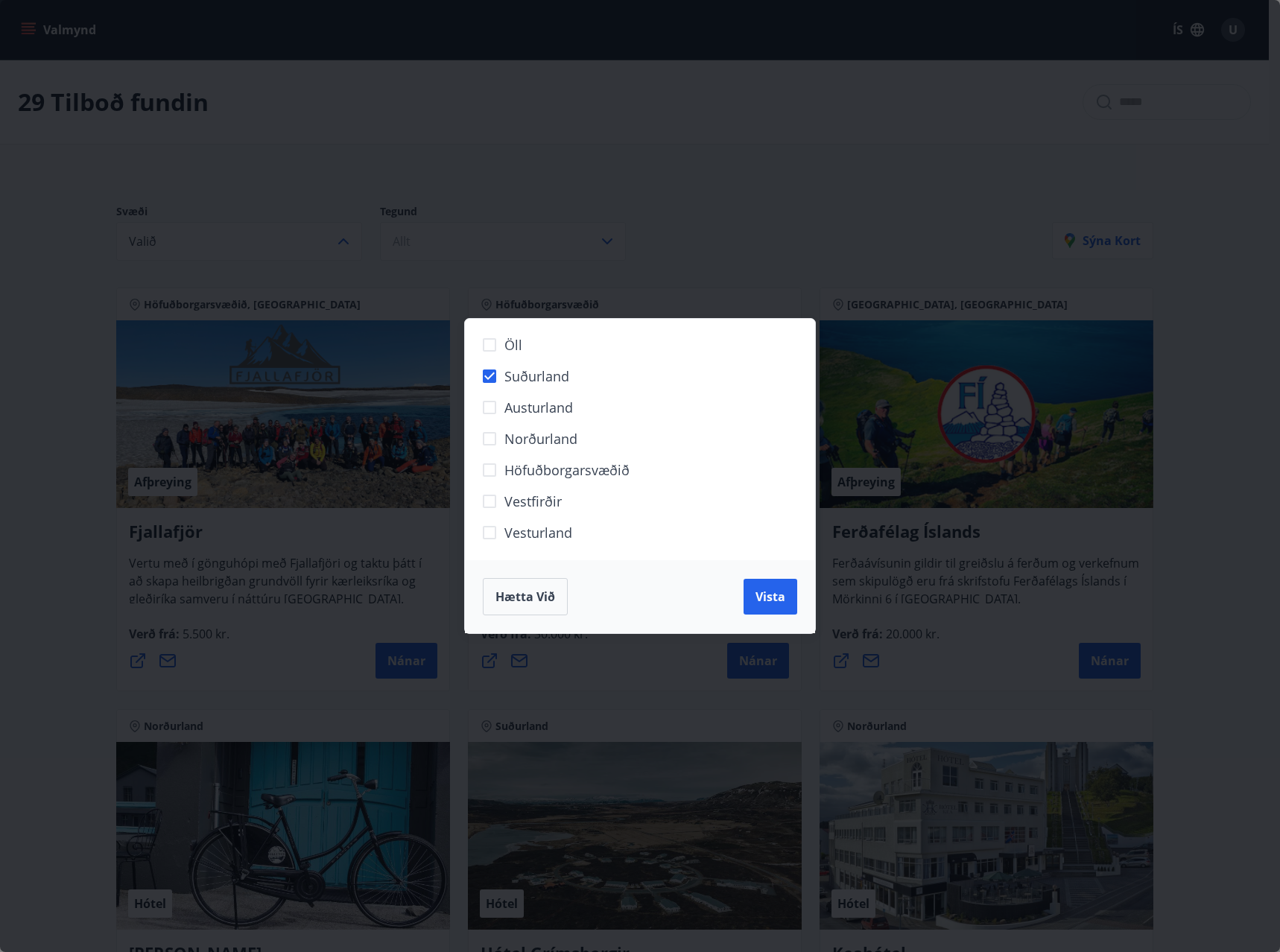
click at [556, 472] on span "Höfuðborgarsvæðið" at bounding box center [567, 470] width 125 height 20
click at [769, 594] on span "Vista" at bounding box center [771, 597] width 30 height 16
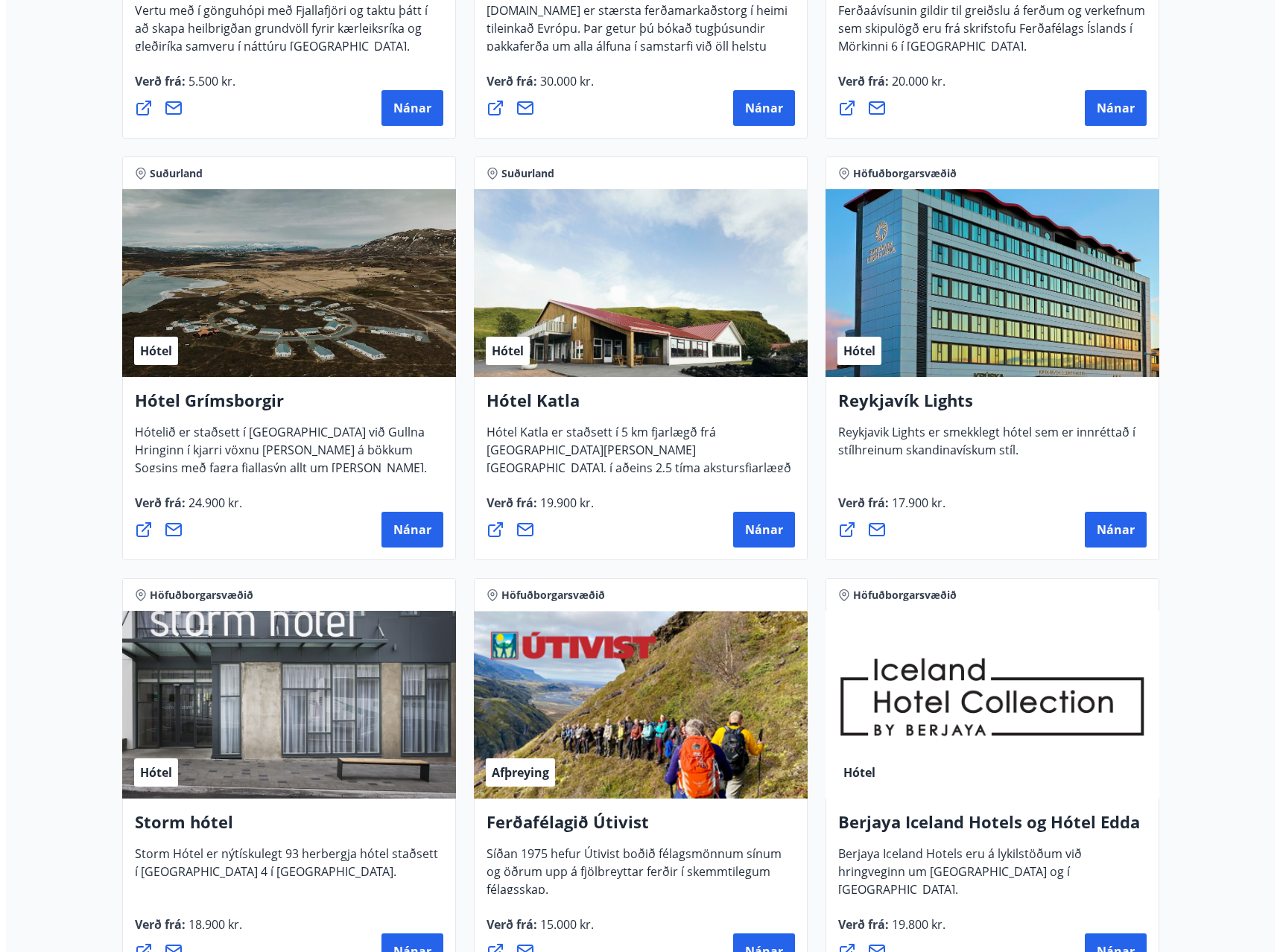
scroll to position [596, 0]
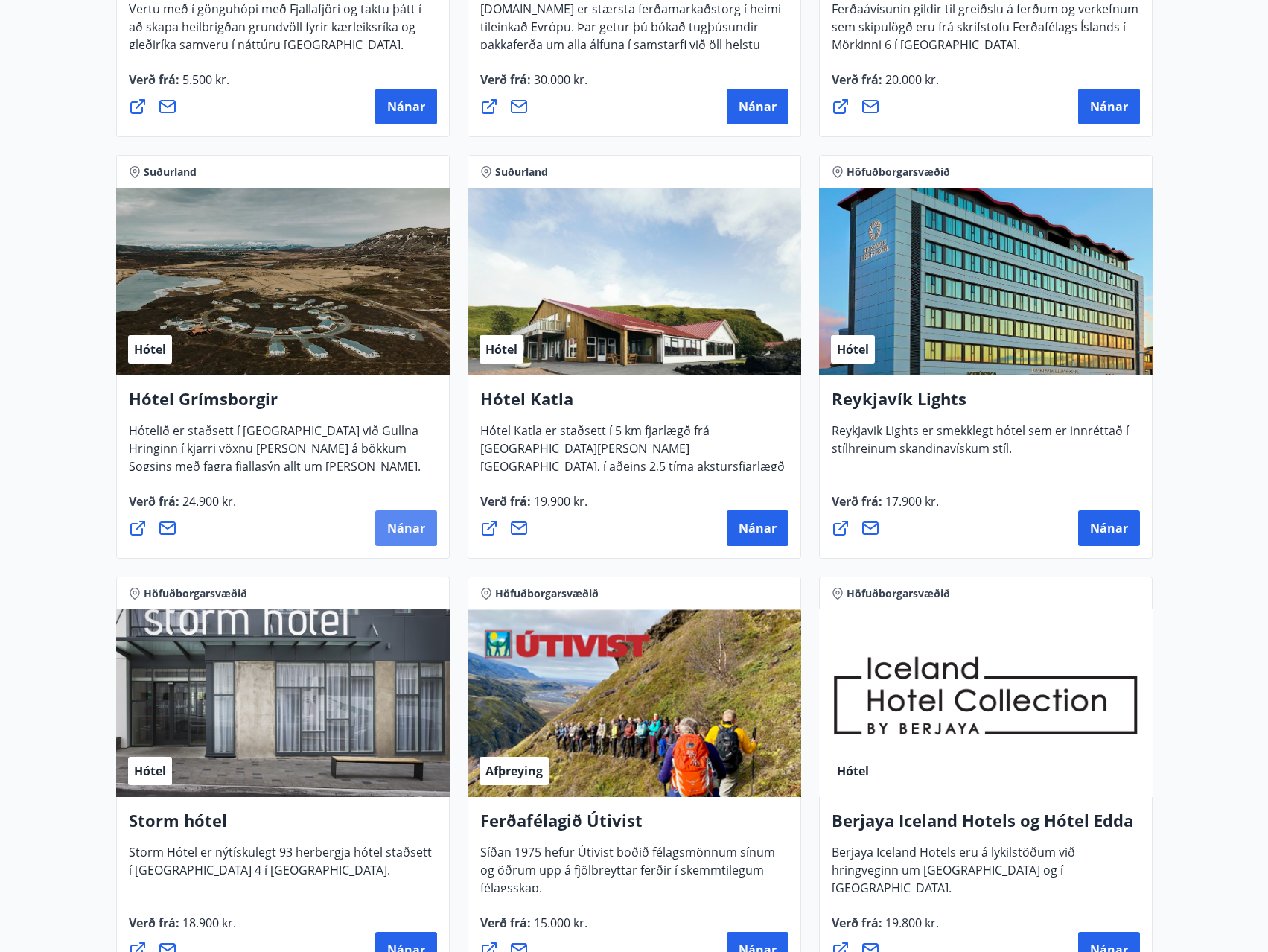
click at [411, 538] on button "Nánar" at bounding box center [407, 528] width 62 height 36
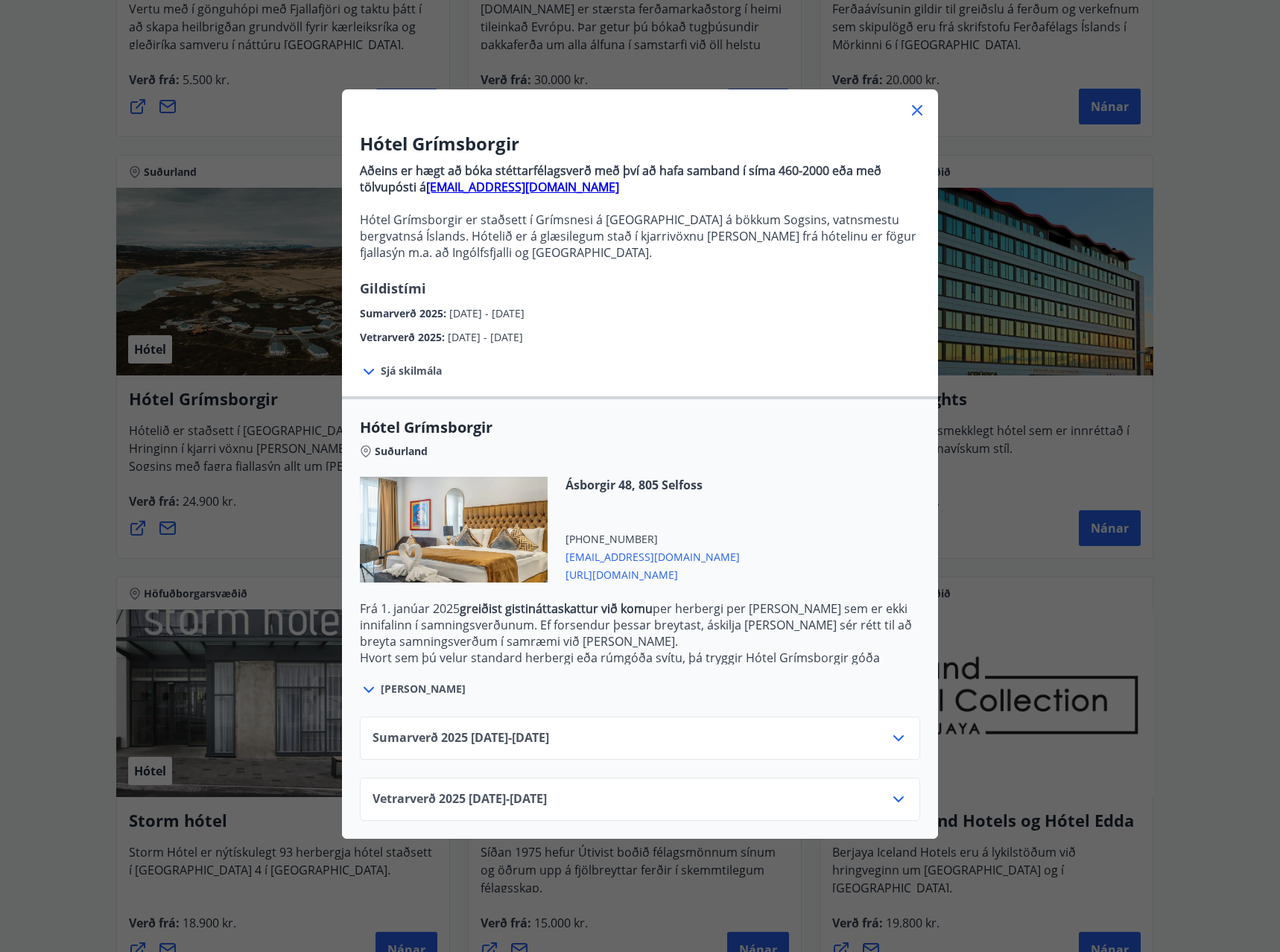
click at [880, 743] on div "Sumarverð [PHONE_NUMBER][DATE] - [DATE]" at bounding box center [640, 744] width 535 height 30
click at [897, 737] on icon at bounding box center [899, 738] width 18 height 18
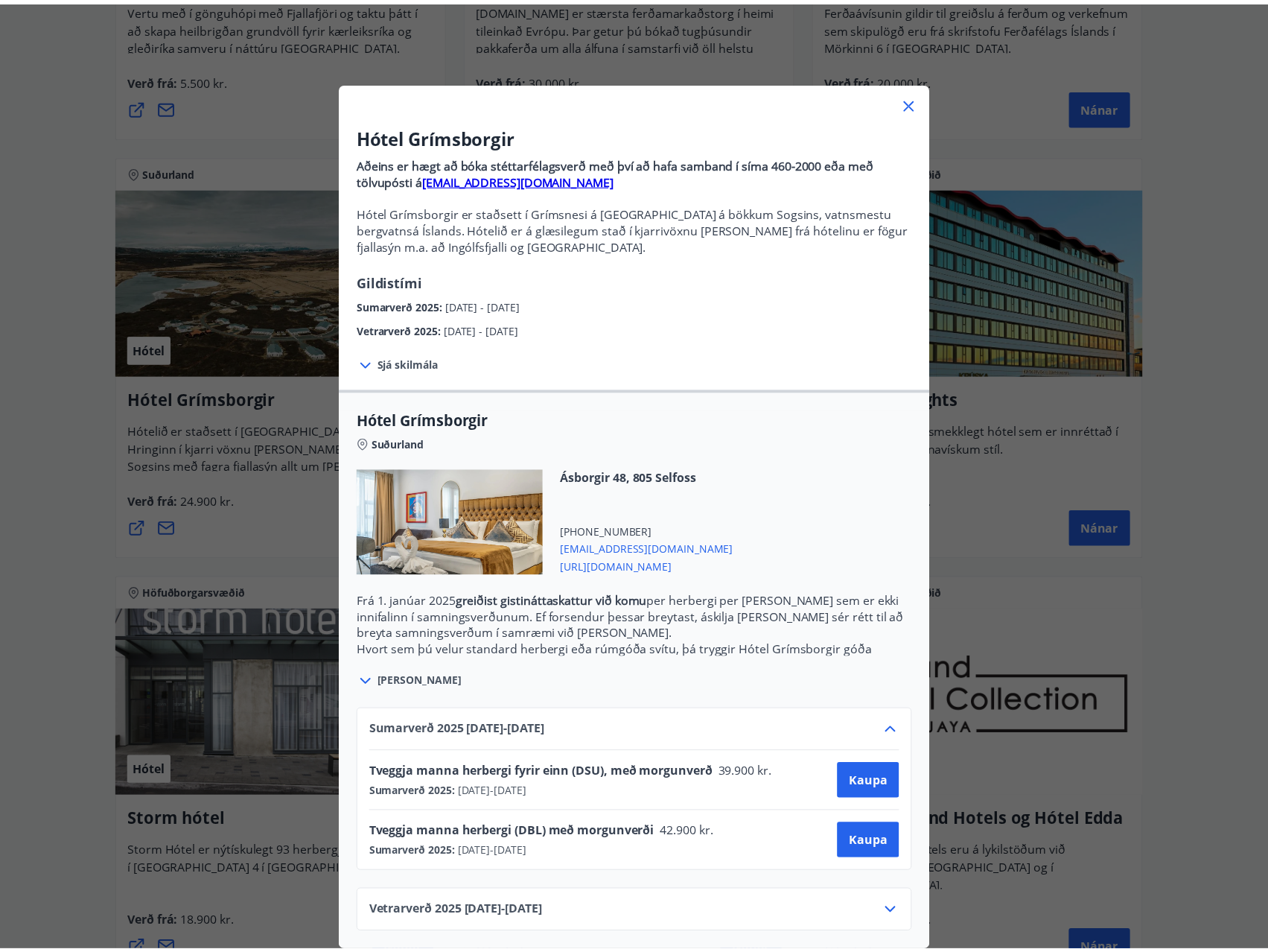
scroll to position [19, 0]
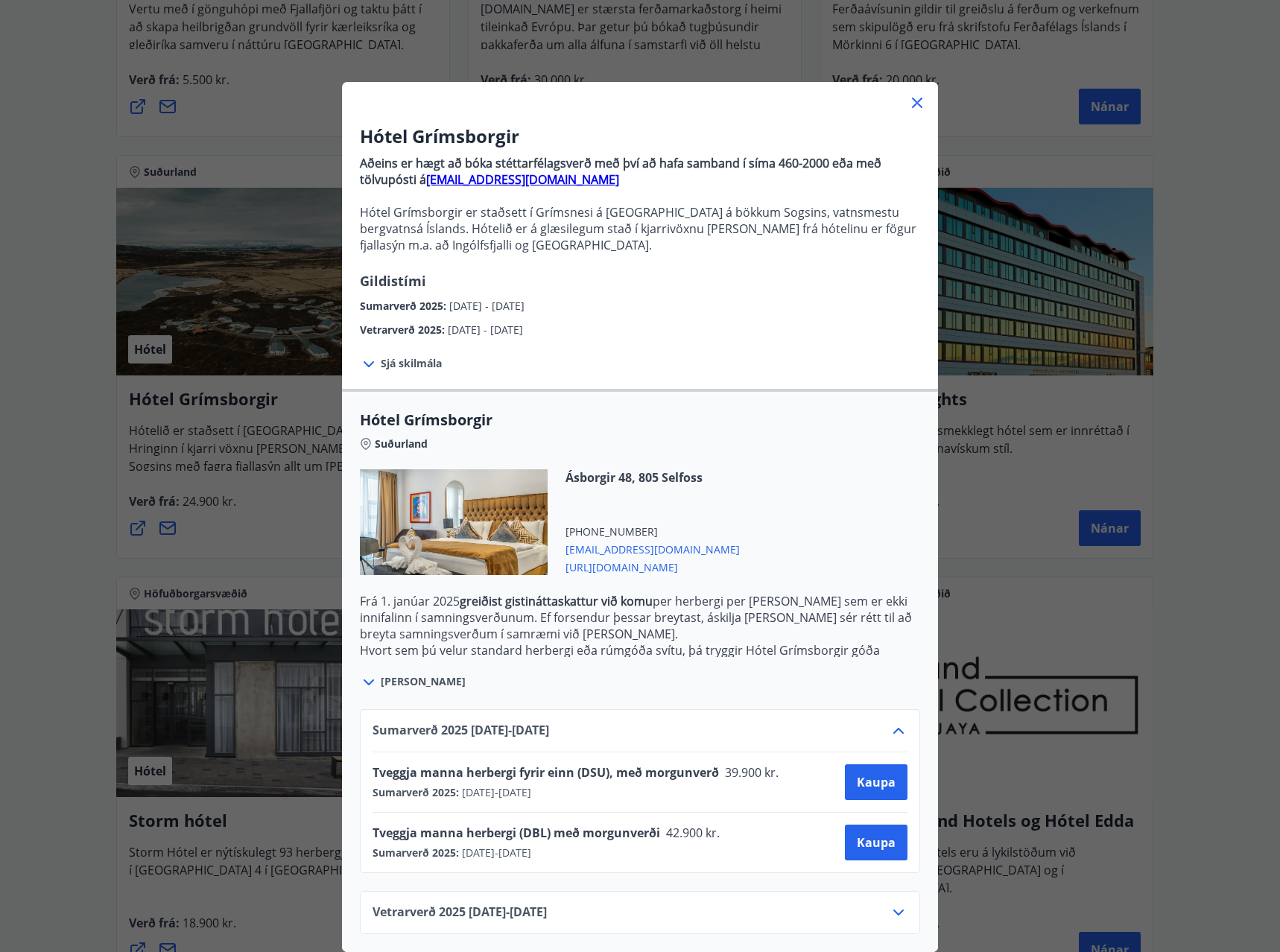
click at [914, 94] on icon at bounding box center [918, 103] width 18 height 18
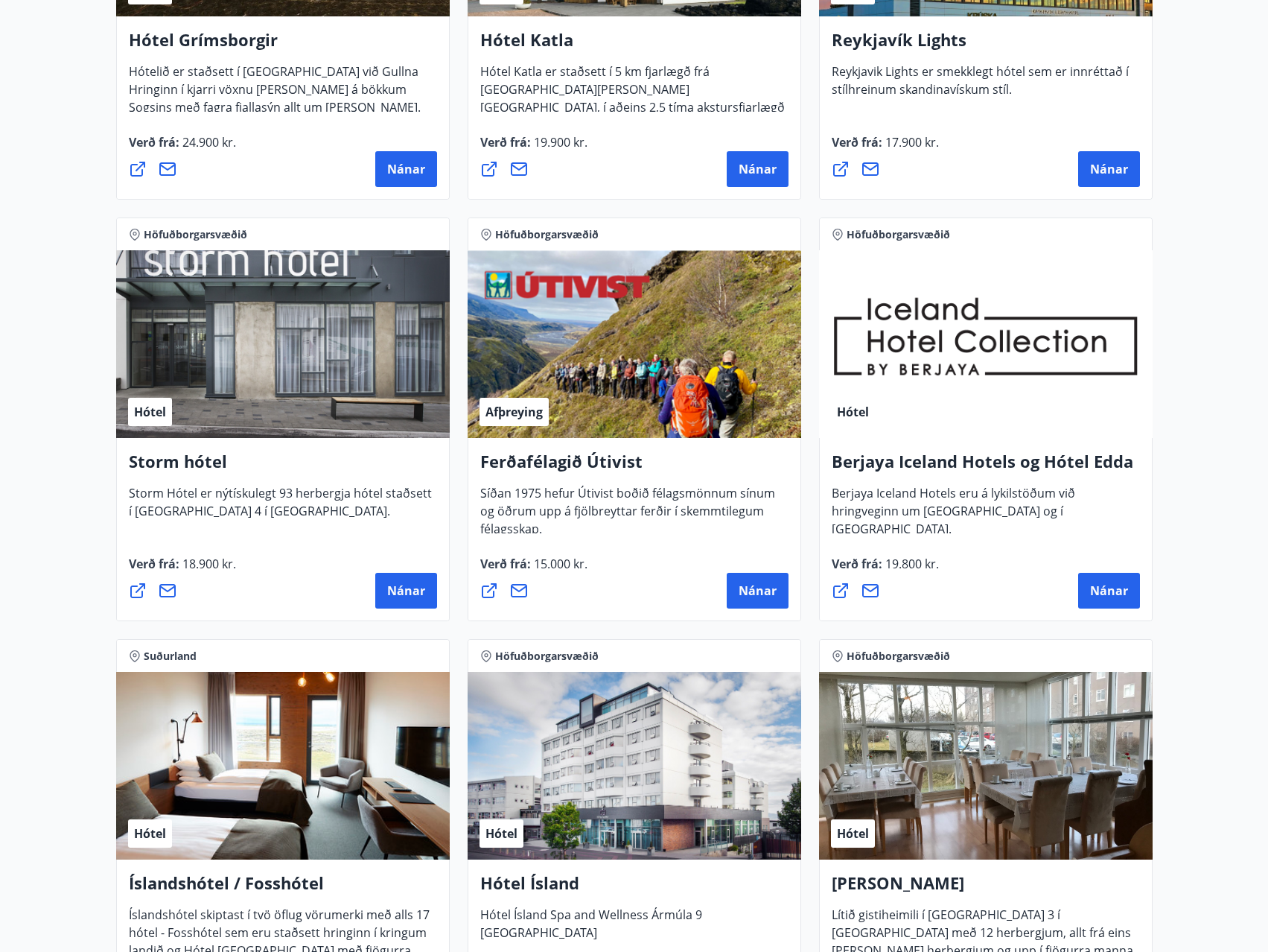
scroll to position [968, 0]
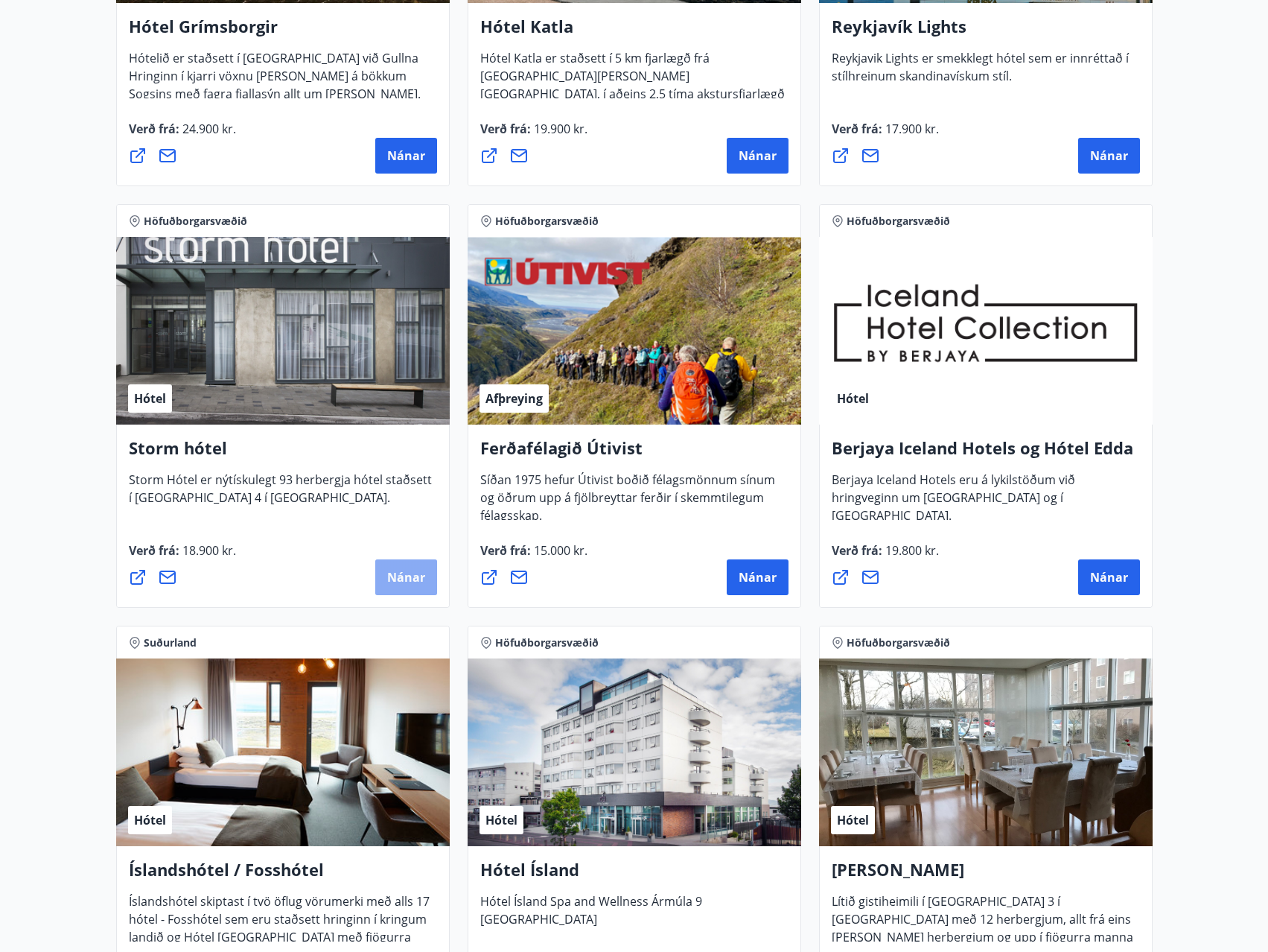
click at [406, 572] on span "Nánar" at bounding box center [406, 577] width 38 height 16
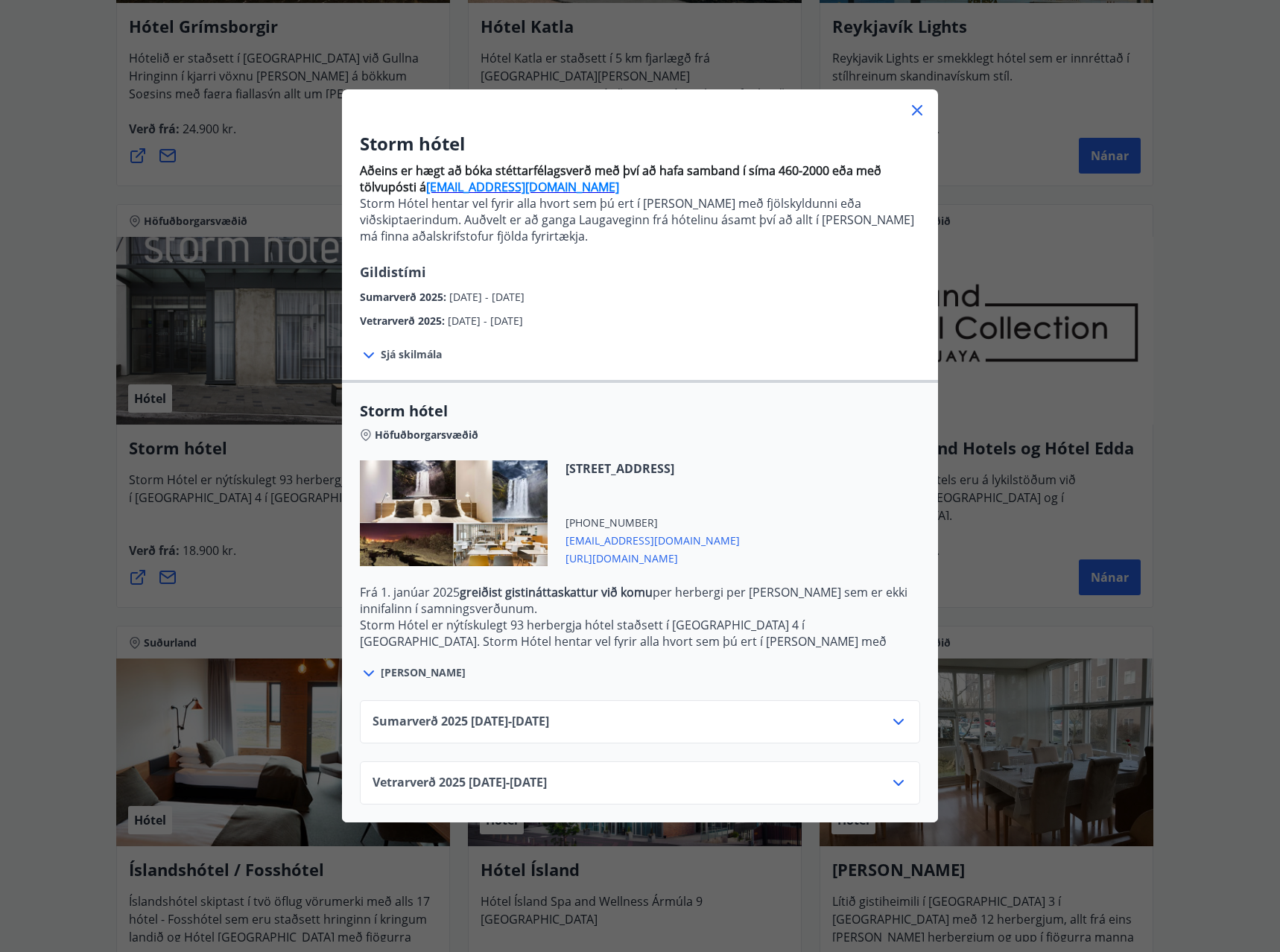
click at [767, 718] on div "Sumarverð [PHONE_NUMBER][DATE] - [DATE]" at bounding box center [640, 728] width 535 height 30
click at [890, 714] on icon at bounding box center [899, 722] width 18 height 18
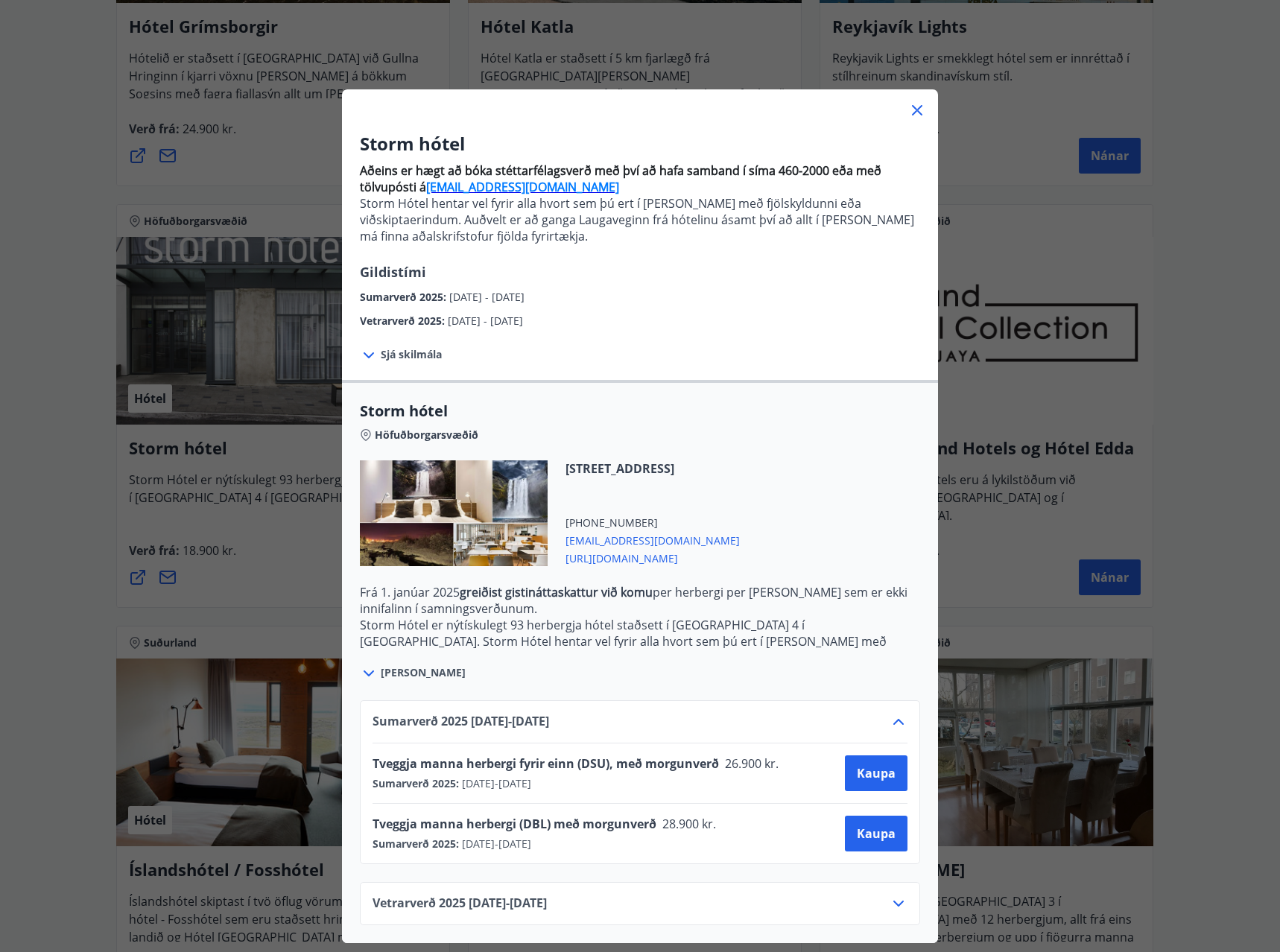
click at [890, 714] on icon at bounding box center [899, 722] width 18 height 18
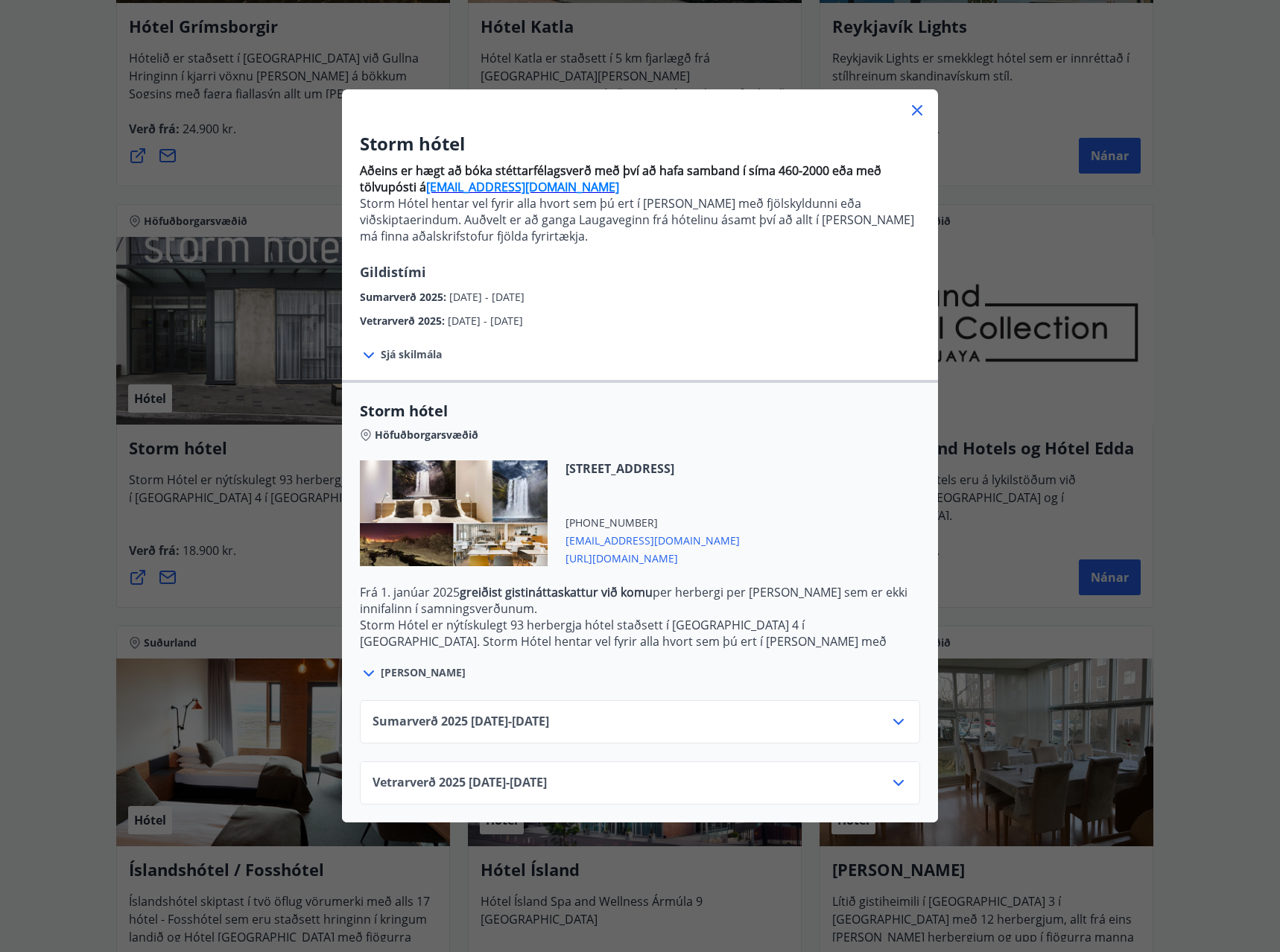
click at [912, 113] on icon at bounding box center [918, 110] width 11 height 11
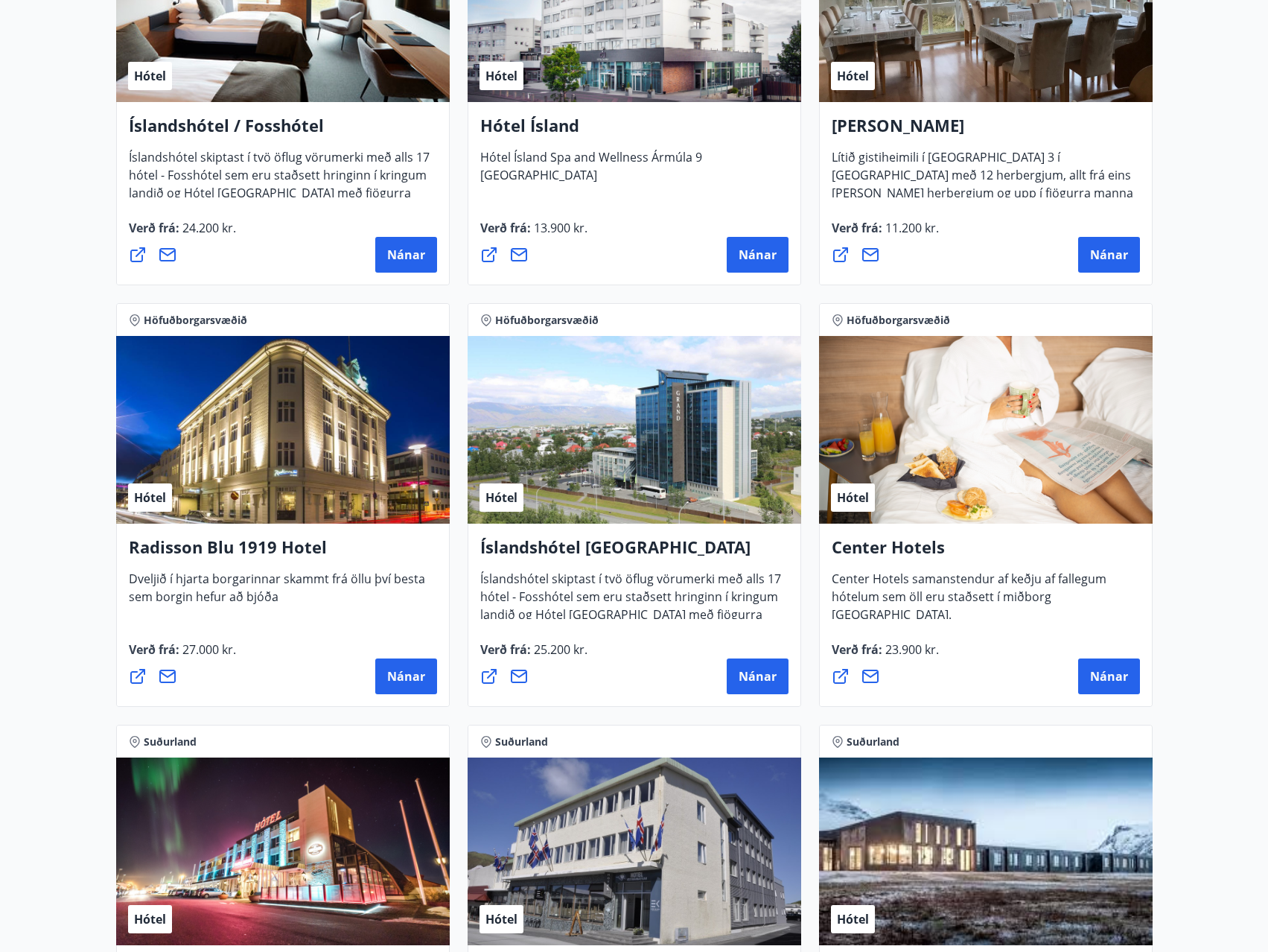
scroll to position [1713, 0]
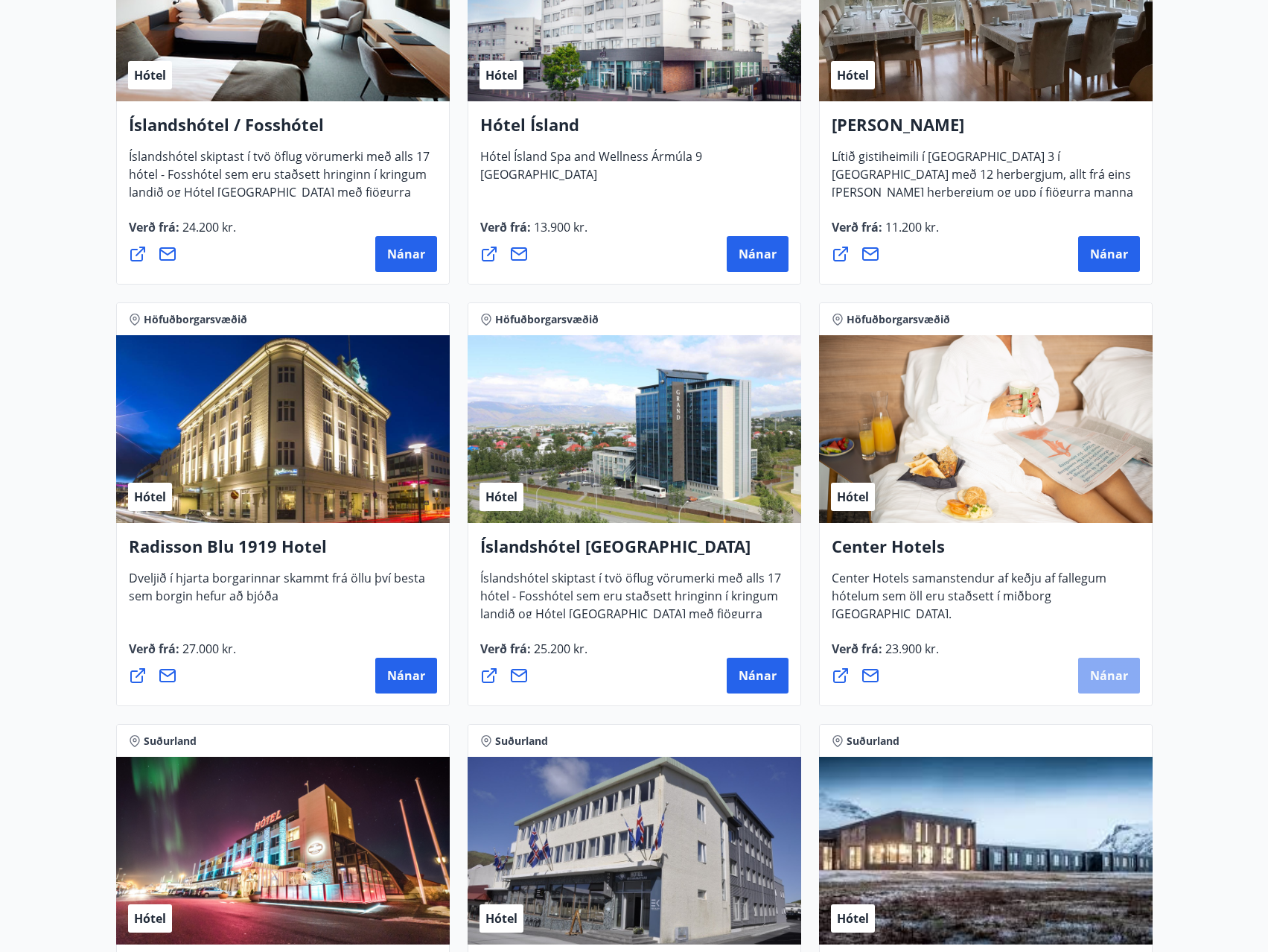
click at [1106, 667] on button "Nánar" at bounding box center [1110, 676] width 62 height 36
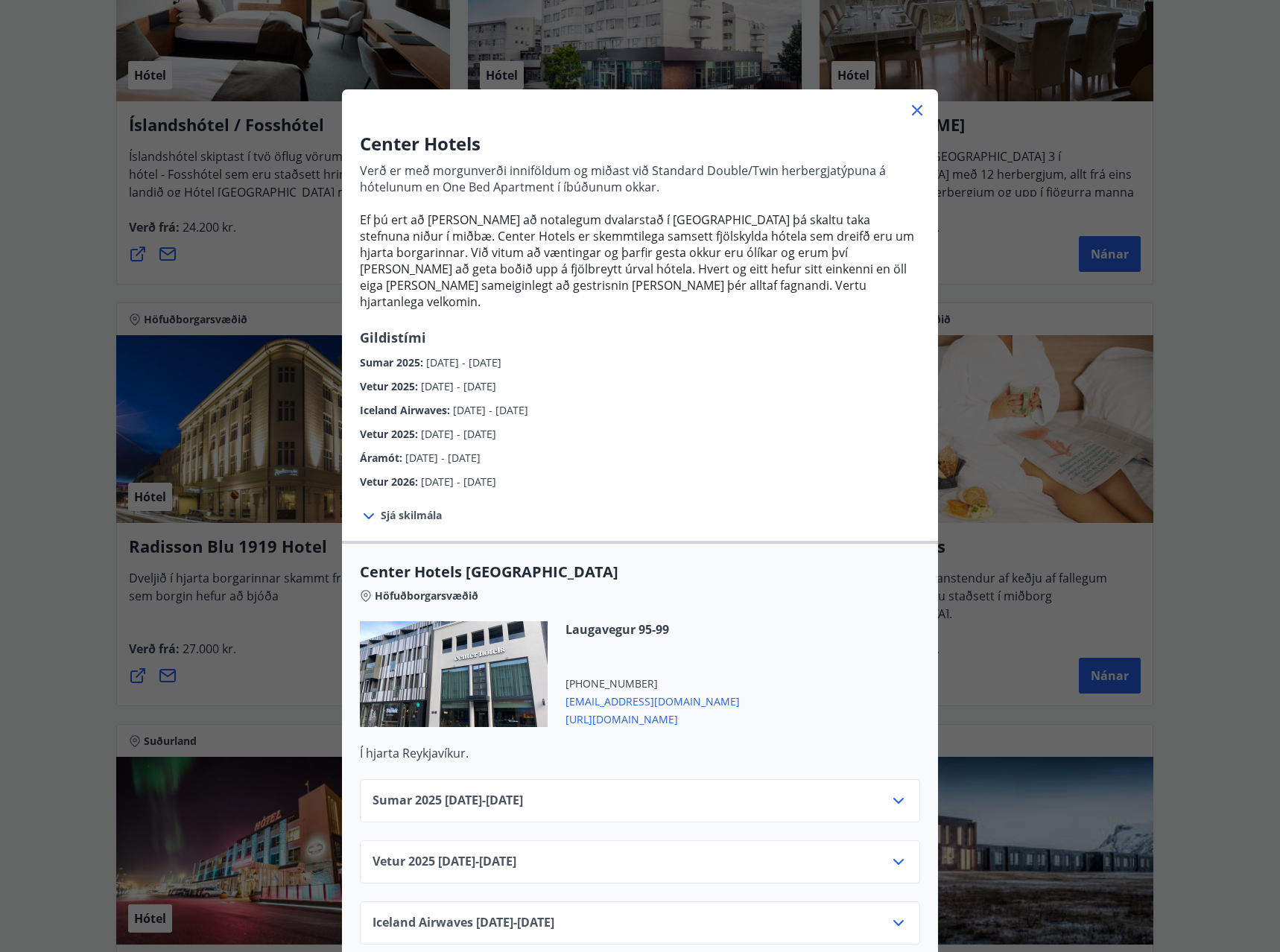
click at [824, 792] on div "Sumar 2025 01.06.25 - 30.09.25" at bounding box center [640, 807] width 535 height 30
click at [895, 797] on icon at bounding box center [899, 800] width 11 height 6
click at [895, 792] on icon at bounding box center [899, 801] width 18 height 18
click at [914, 107] on icon at bounding box center [918, 110] width 18 height 18
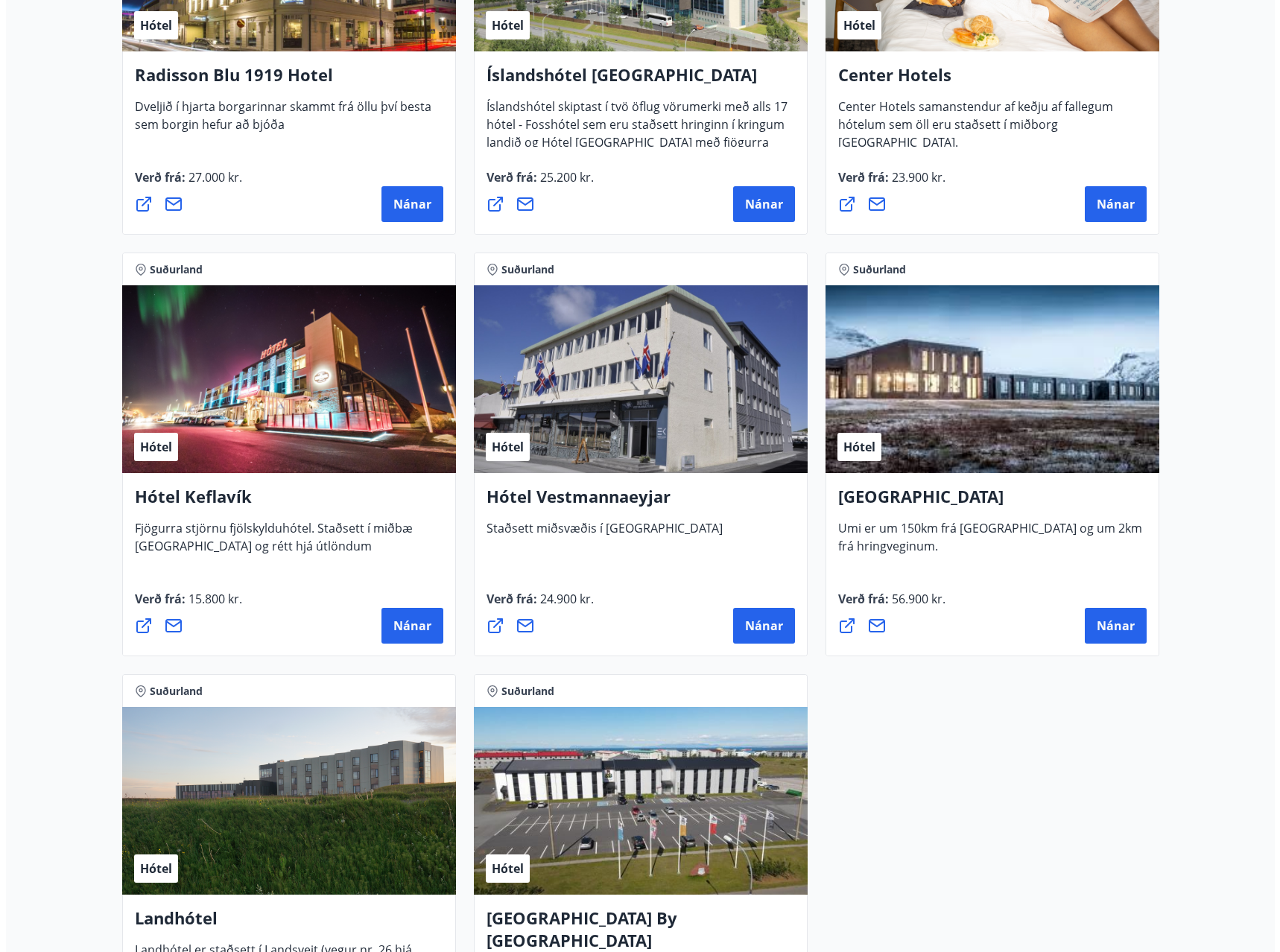
scroll to position [2132, 0]
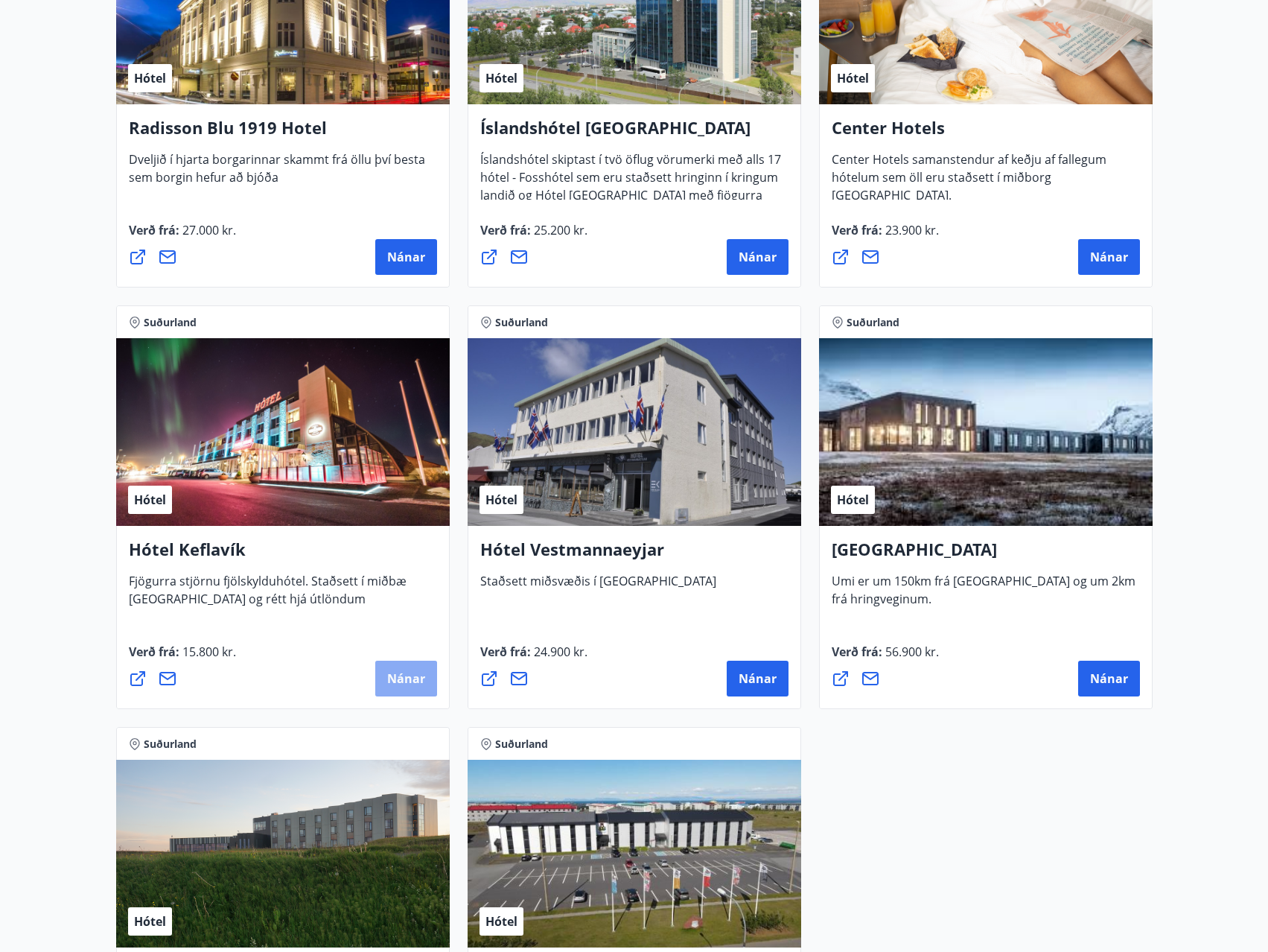
click at [411, 675] on span "Nánar" at bounding box center [406, 678] width 38 height 16
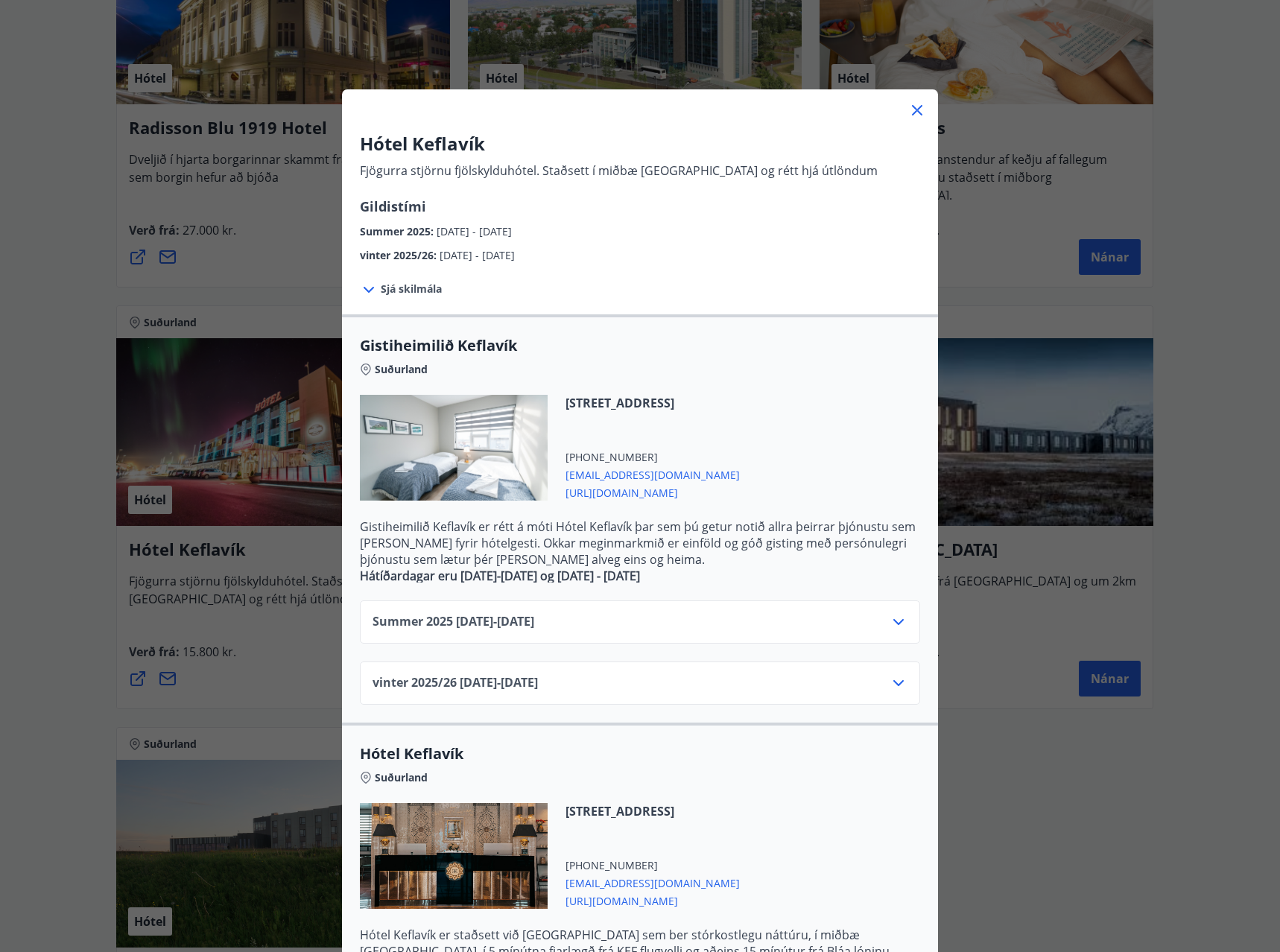
click at [894, 623] on icon at bounding box center [899, 622] width 11 height 6
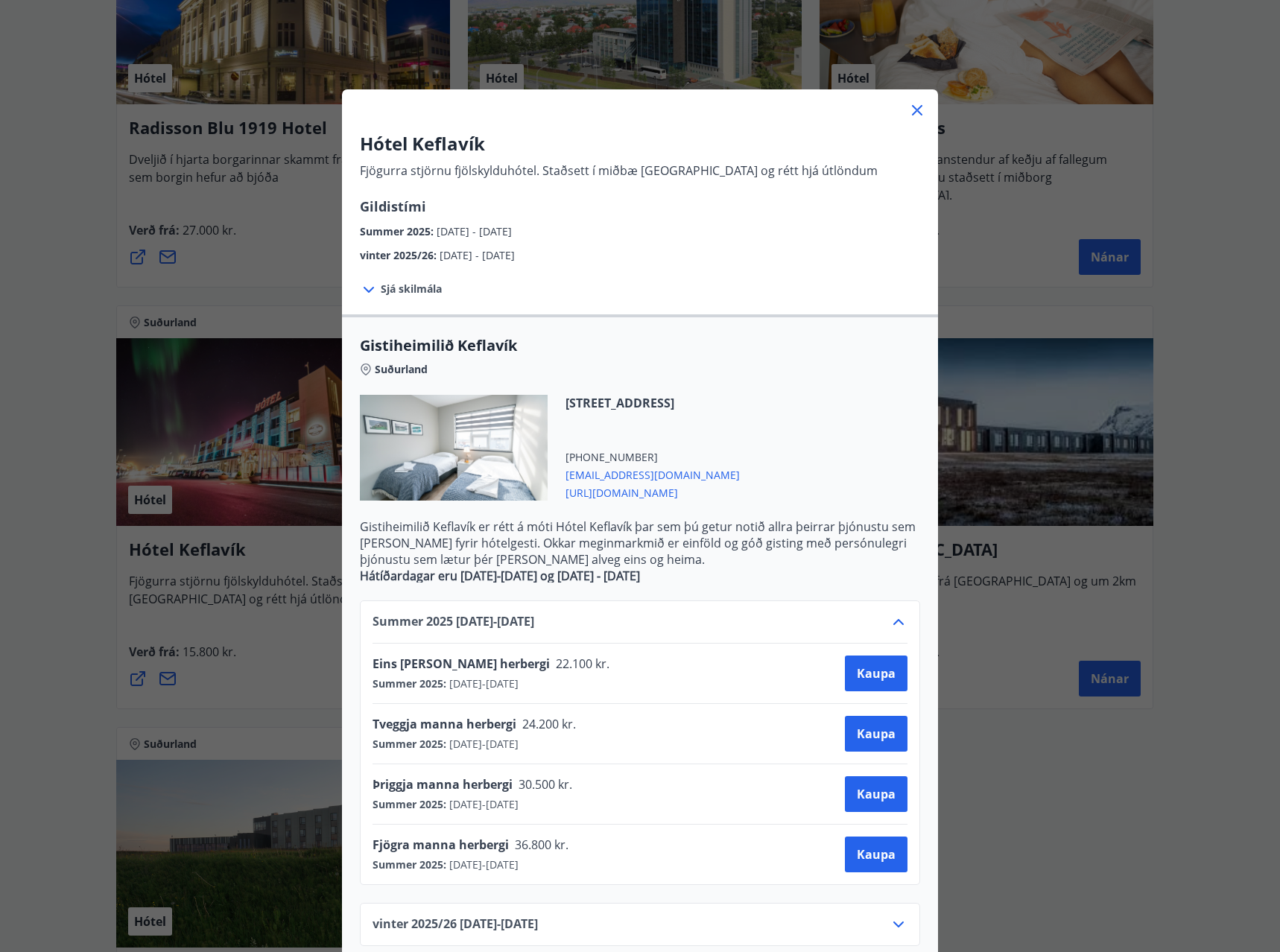
click at [894, 623] on icon at bounding box center [899, 622] width 18 height 18
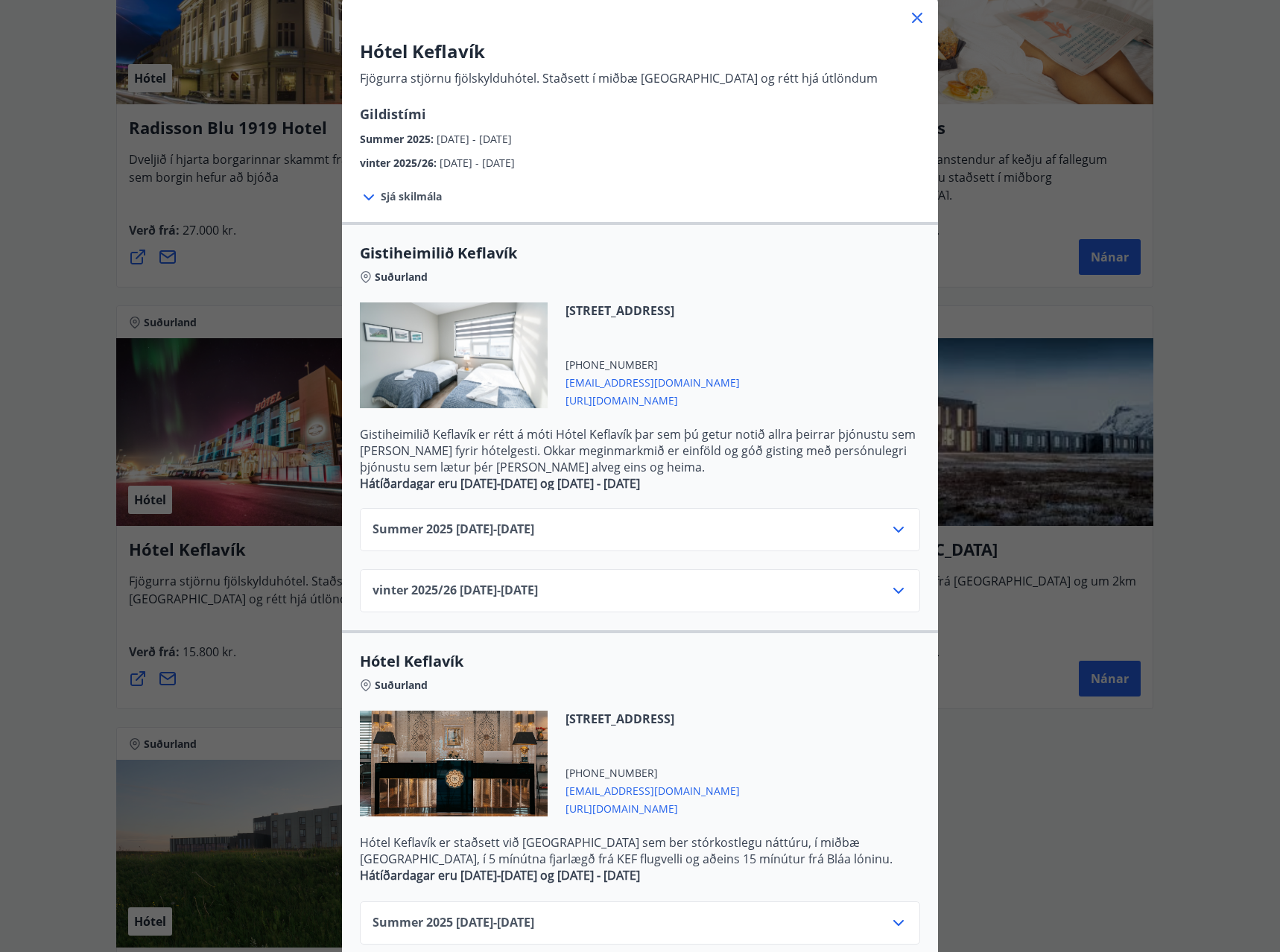
scroll to position [175, 0]
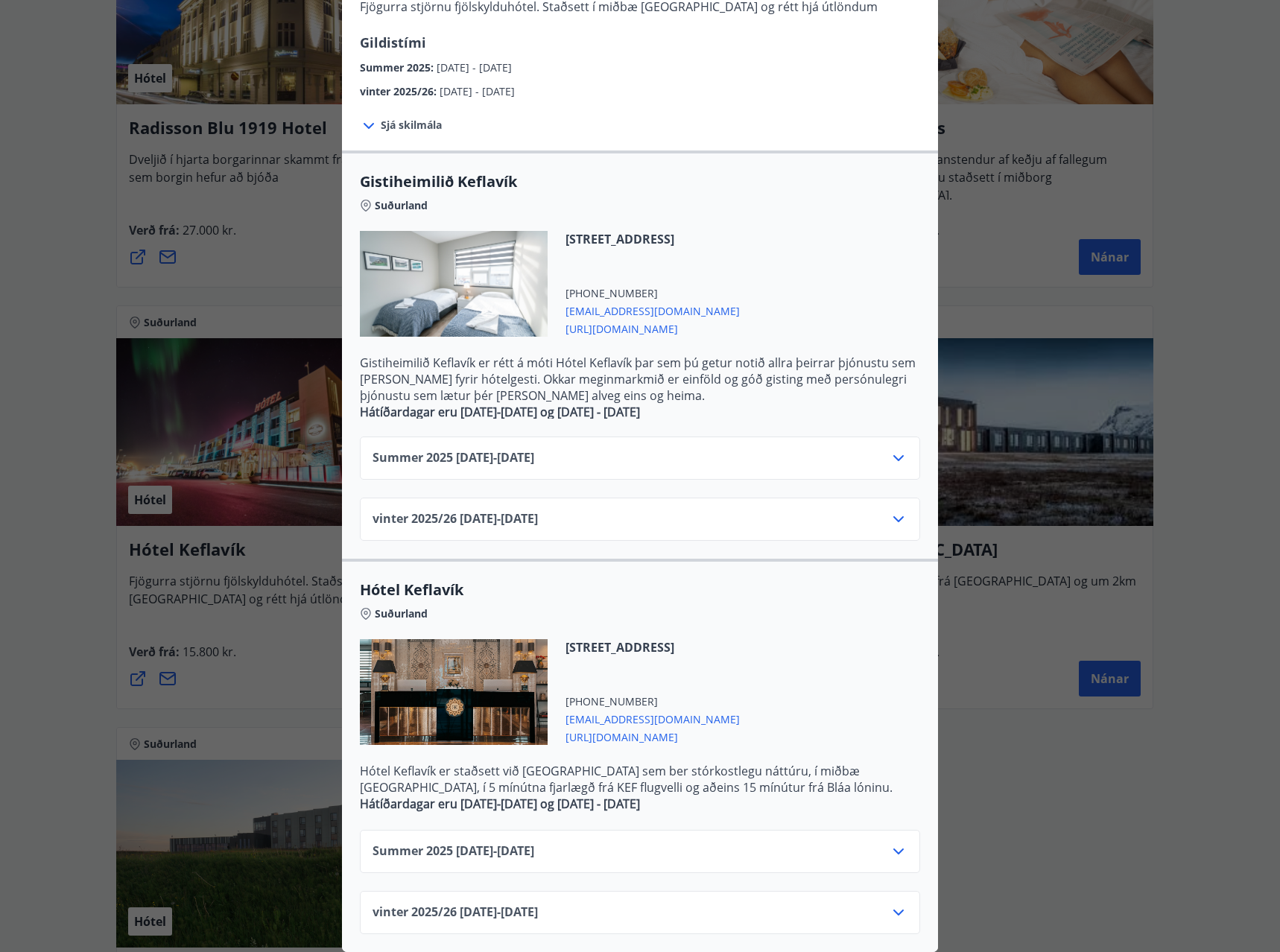
click at [894, 848] on icon at bounding box center [899, 851] width 11 height 6
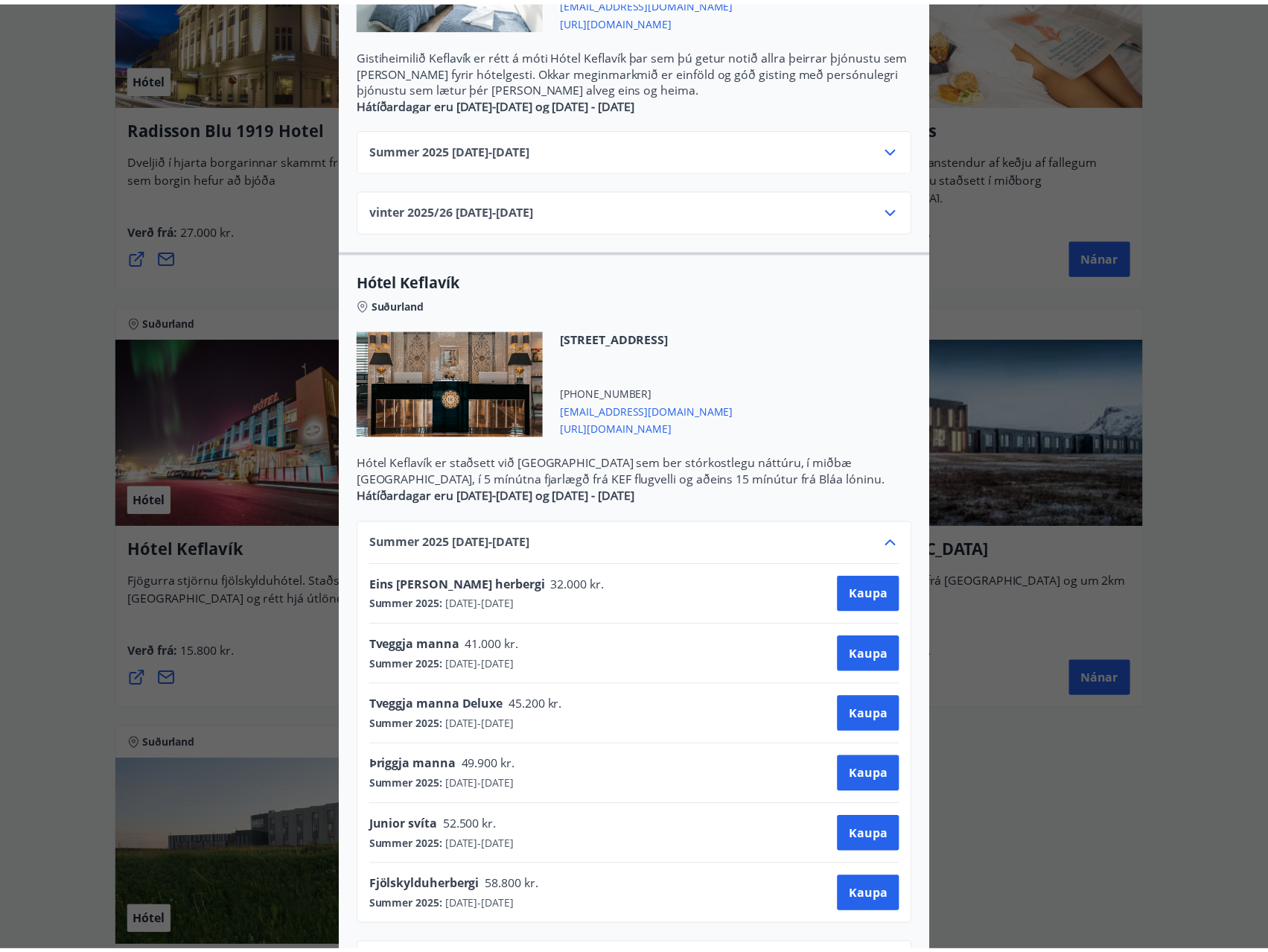
scroll to position [0, 0]
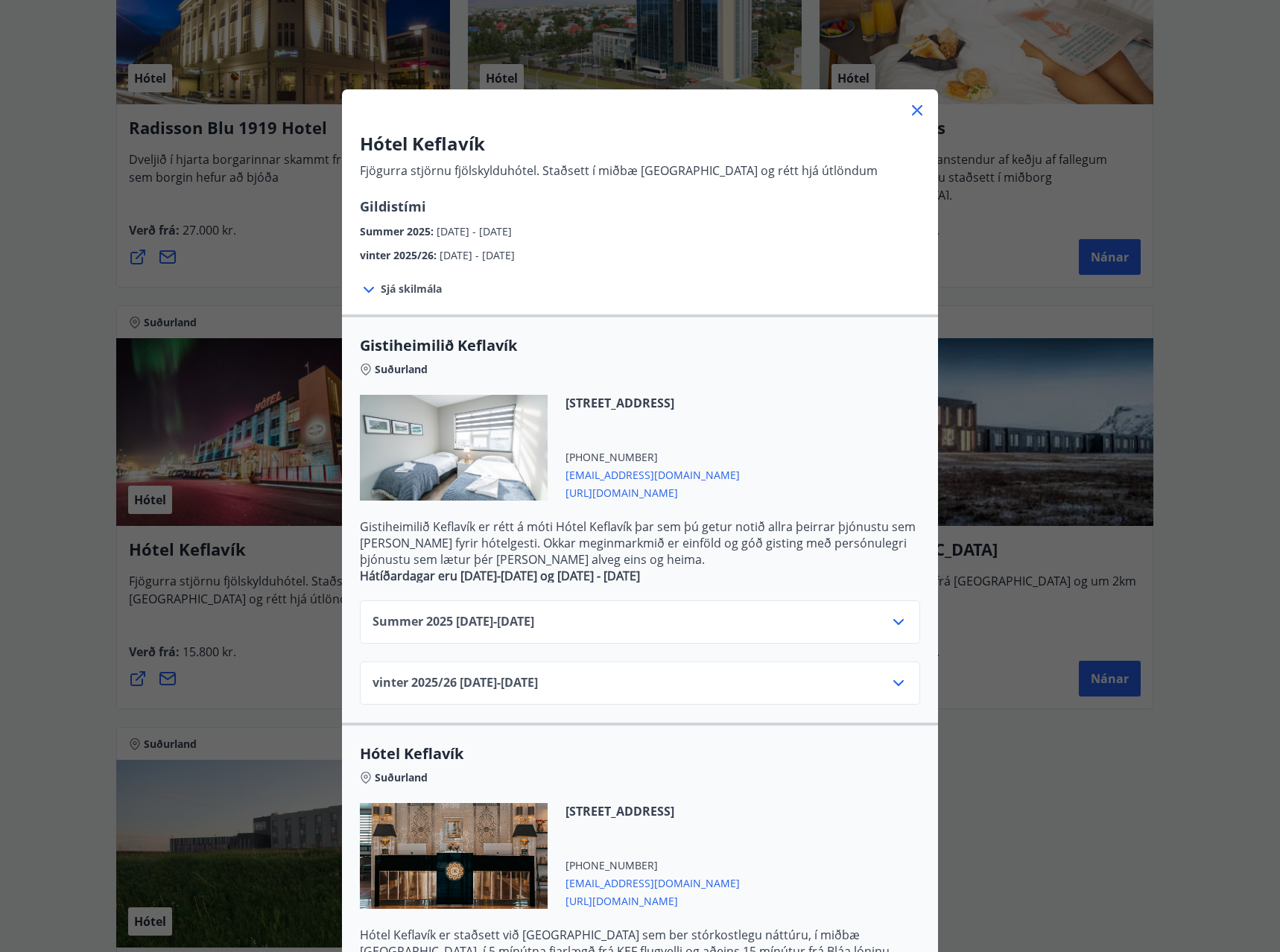
click at [909, 109] on icon at bounding box center [918, 110] width 18 height 18
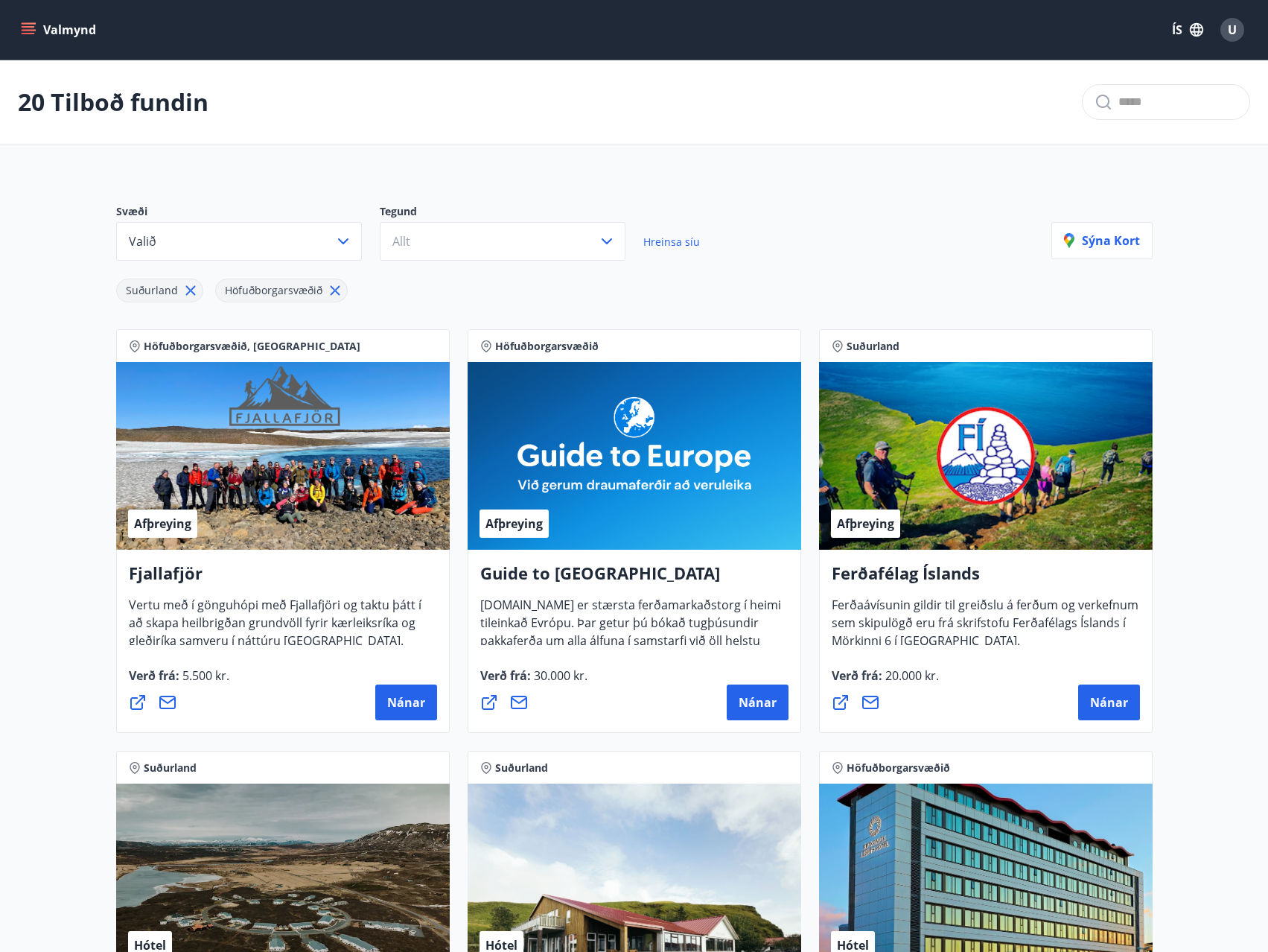
click at [334, 292] on icon at bounding box center [335, 290] width 10 height 10
click at [189, 286] on icon at bounding box center [191, 290] width 16 height 16
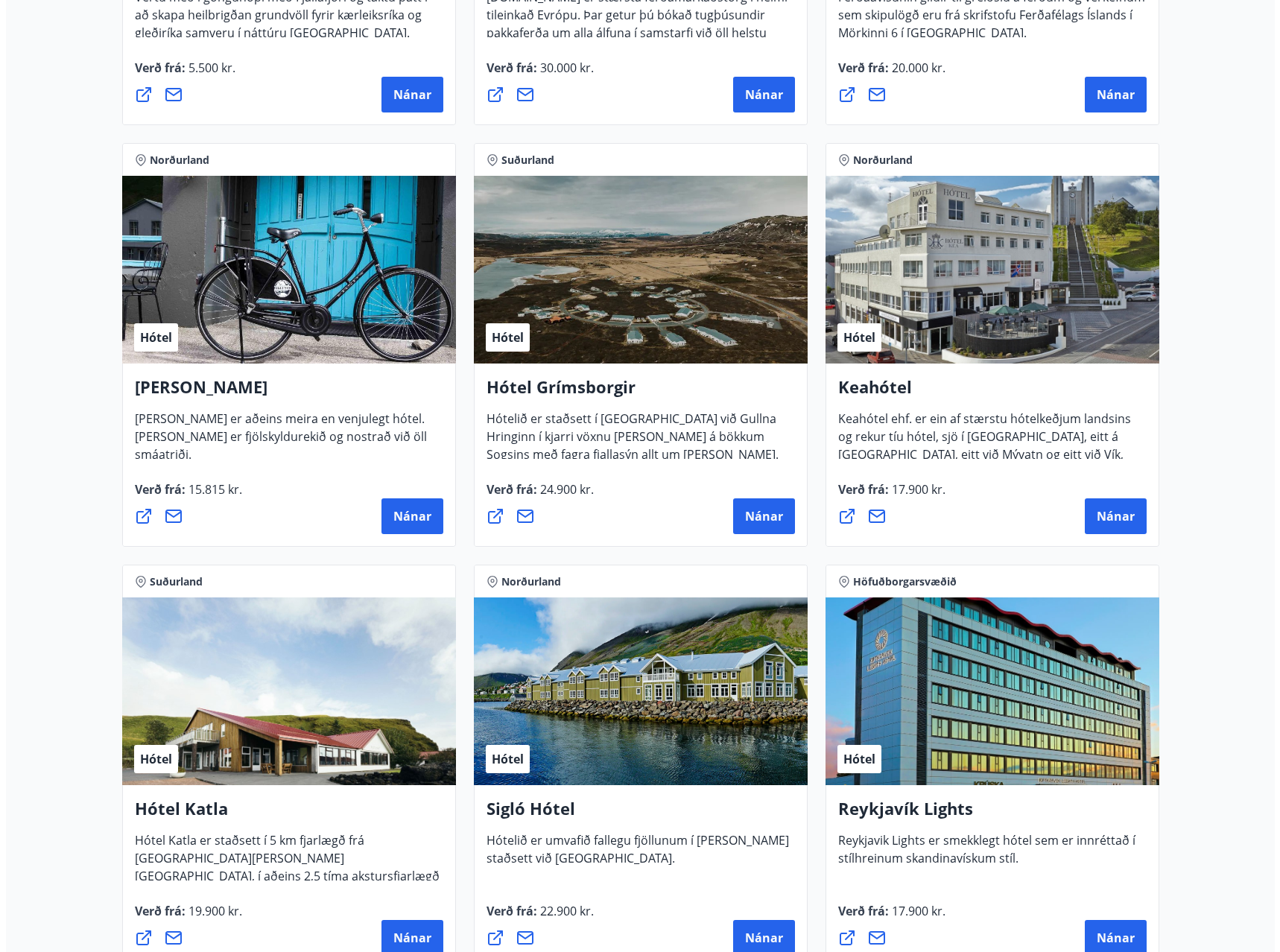
scroll to position [596, 0]
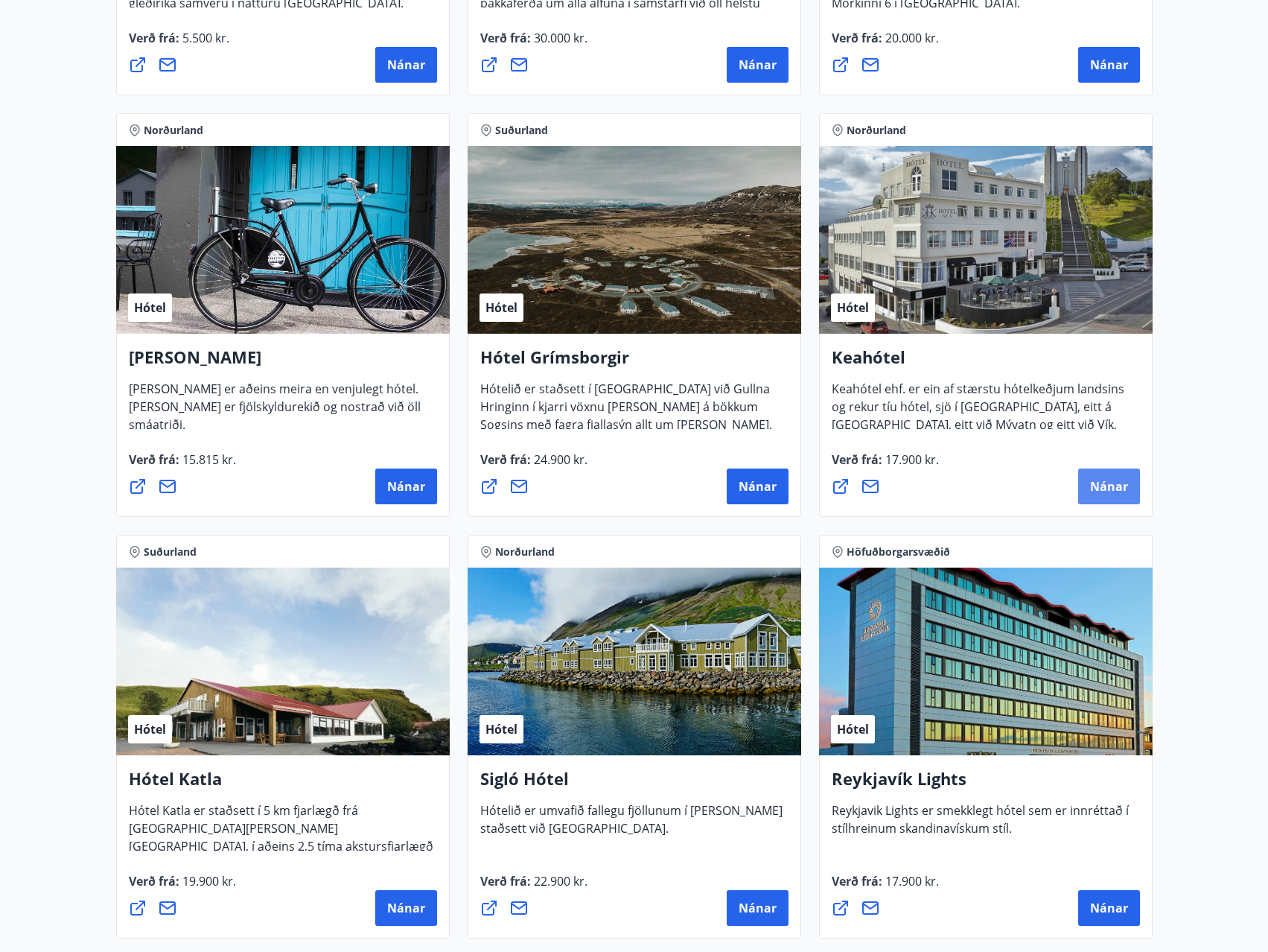
click at [1106, 495] on button "Nánar" at bounding box center [1110, 487] width 62 height 36
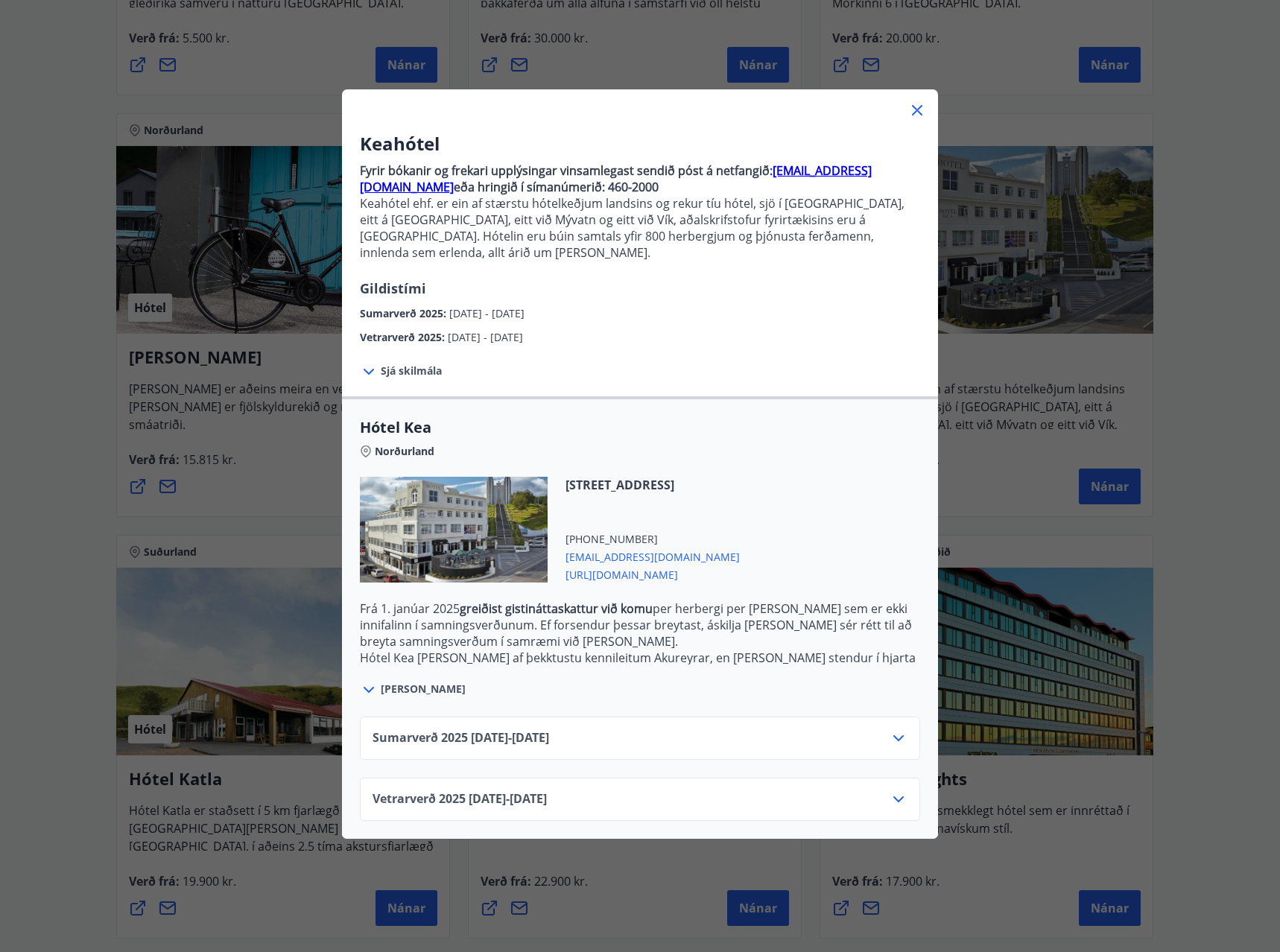
click at [895, 729] on icon at bounding box center [899, 738] width 18 height 18
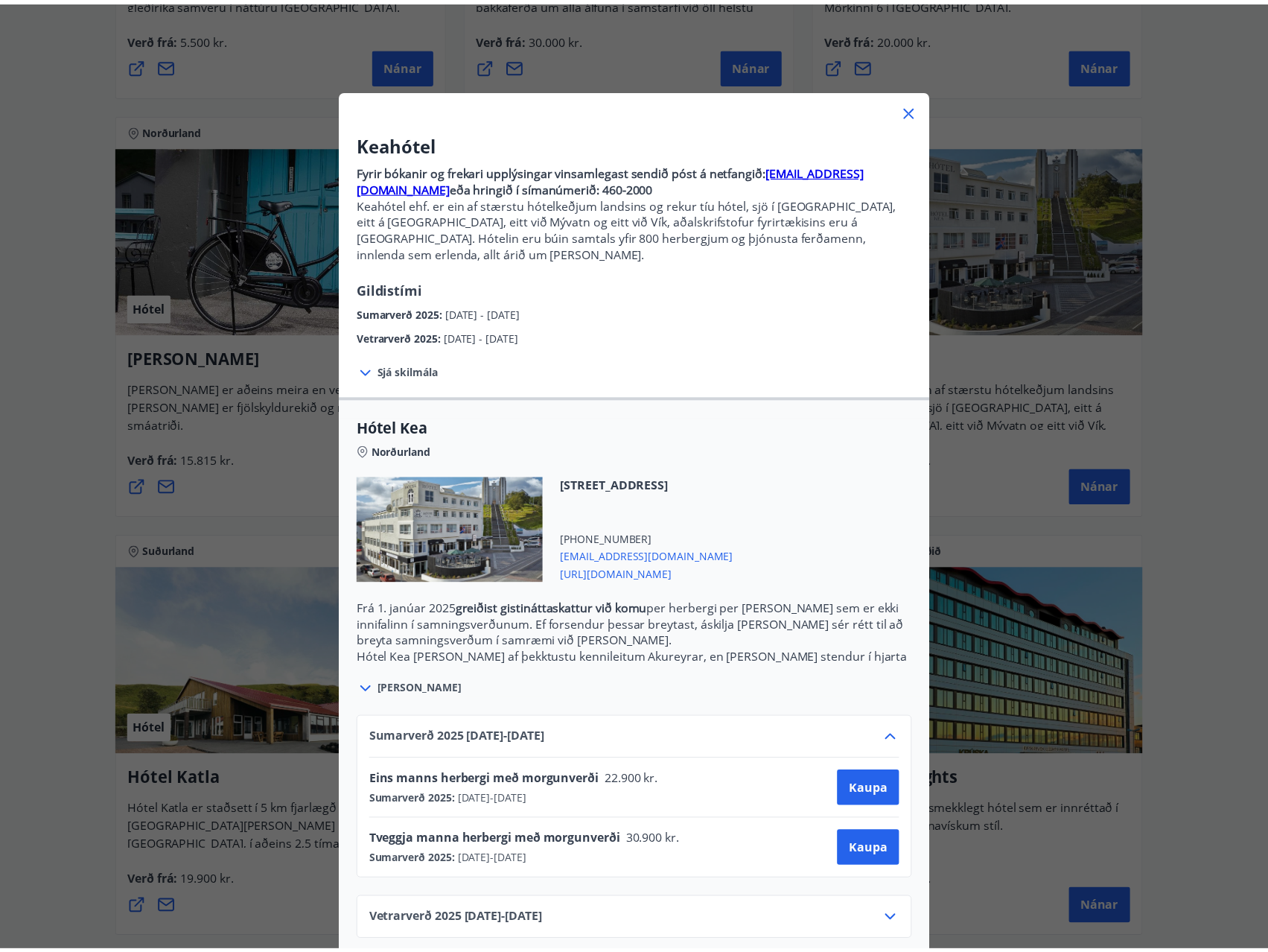
scroll to position [3, 0]
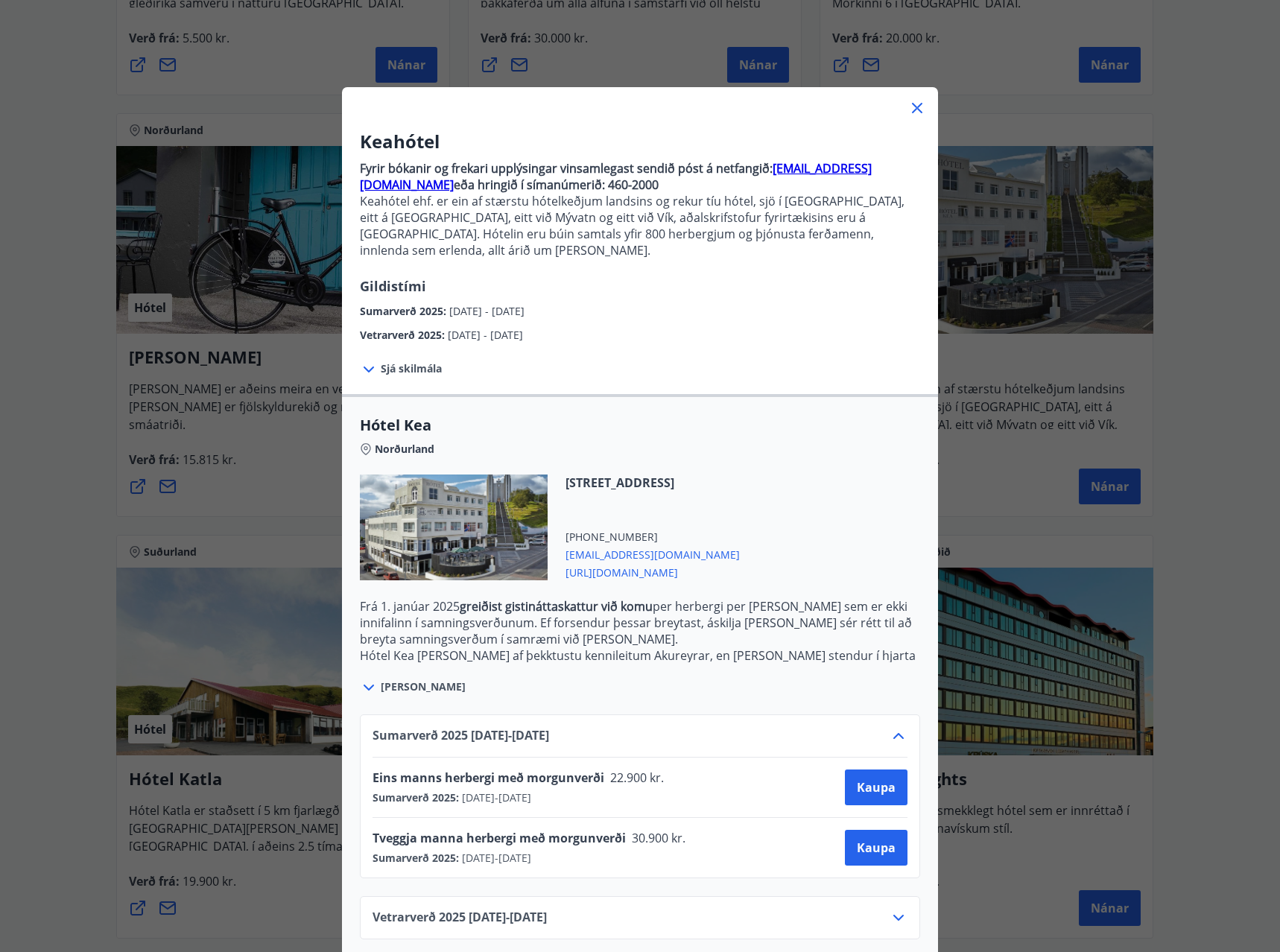
click at [867, 908] on div "Vetrarverð [PHONE_NUMBER][DATE] - [DATE]" at bounding box center [640, 924] width 535 height 30
click at [892, 908] on icon at bounding box center [899, 917] width 18 height 18
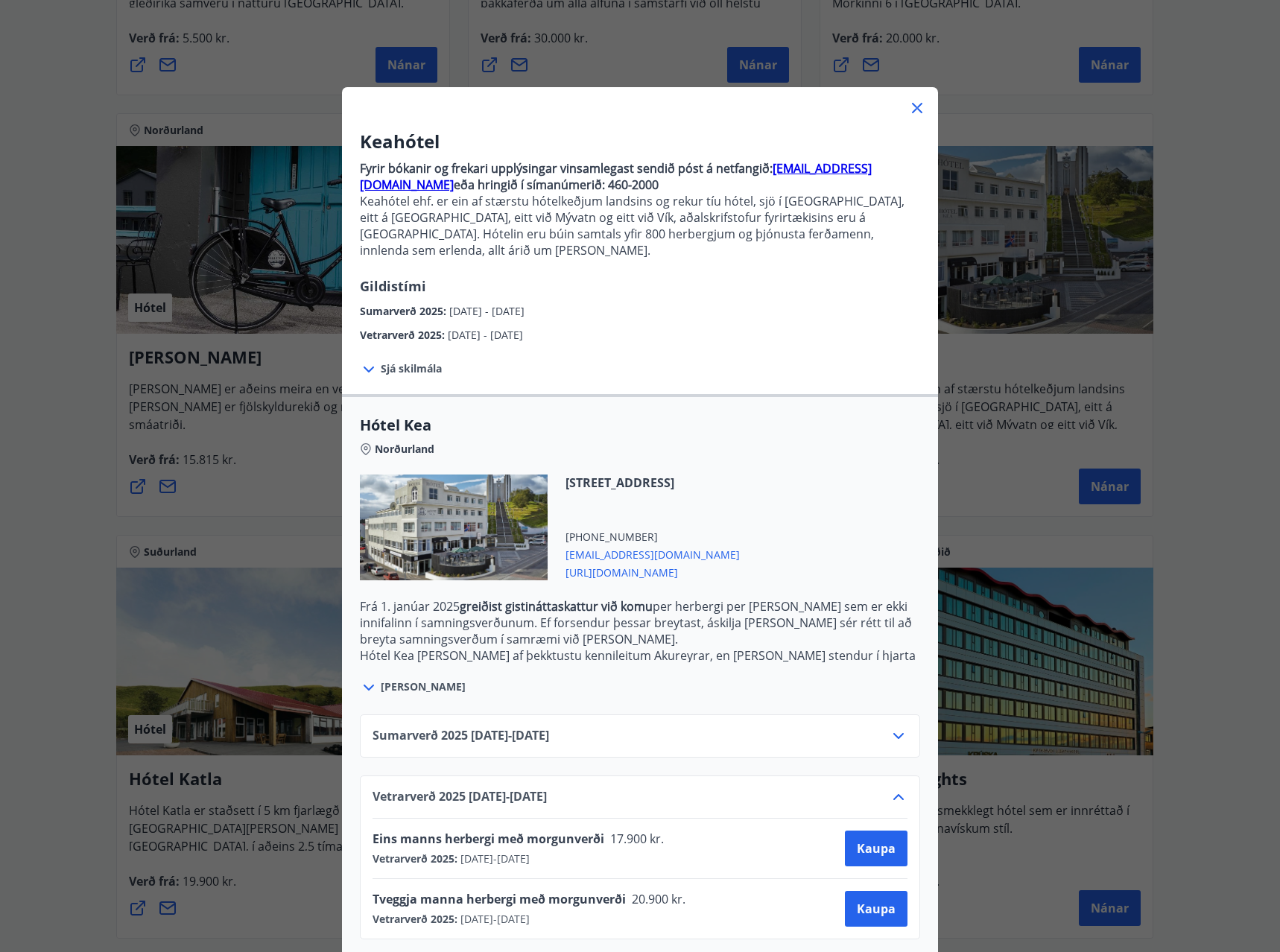
click at [895, 727] on icon at bounding box center [899, 736] width 18 height 18
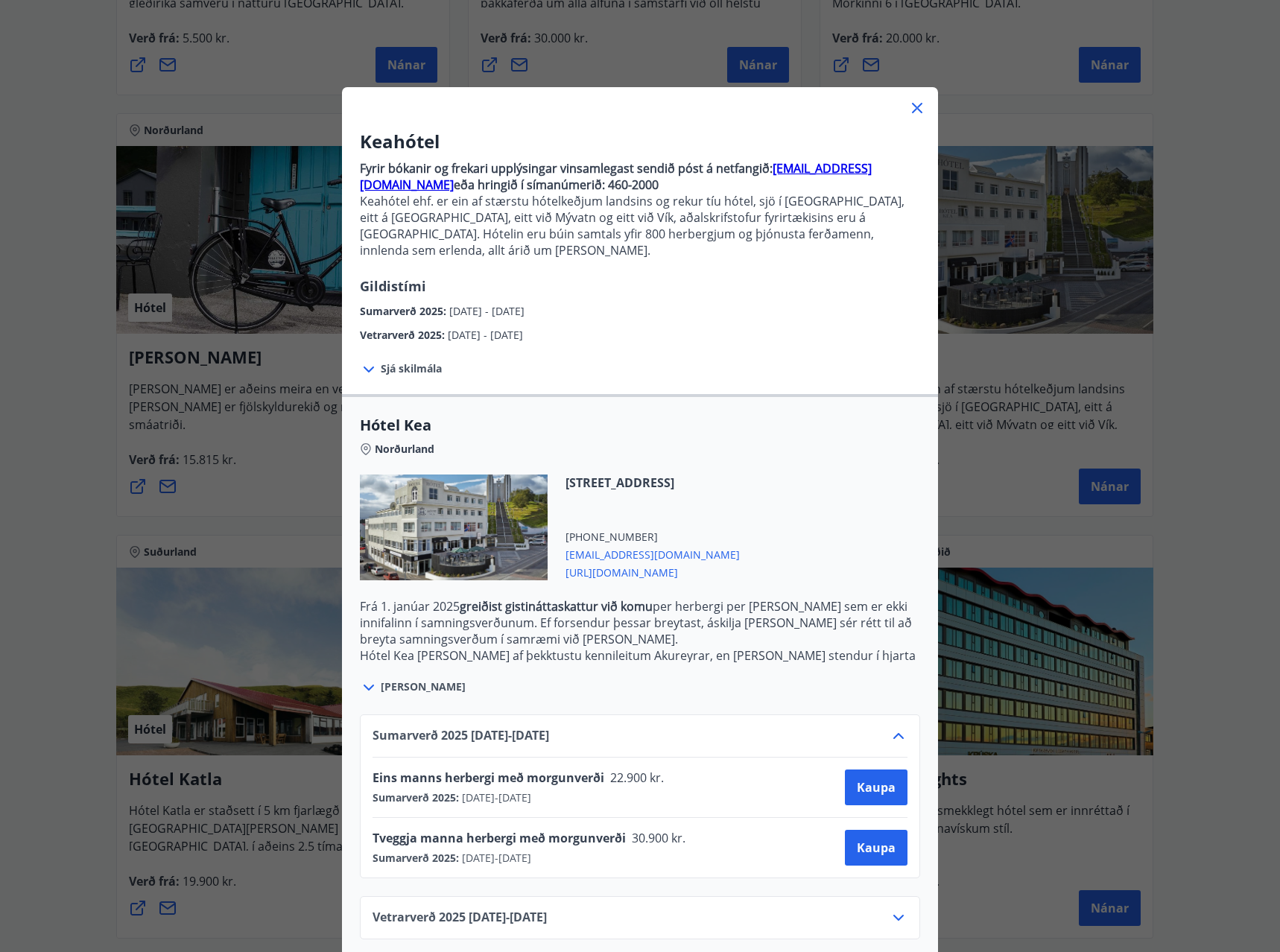
click at [381, 361] on span "Sjá skilmála" at bounding box center [411, 369] width 61 height 15
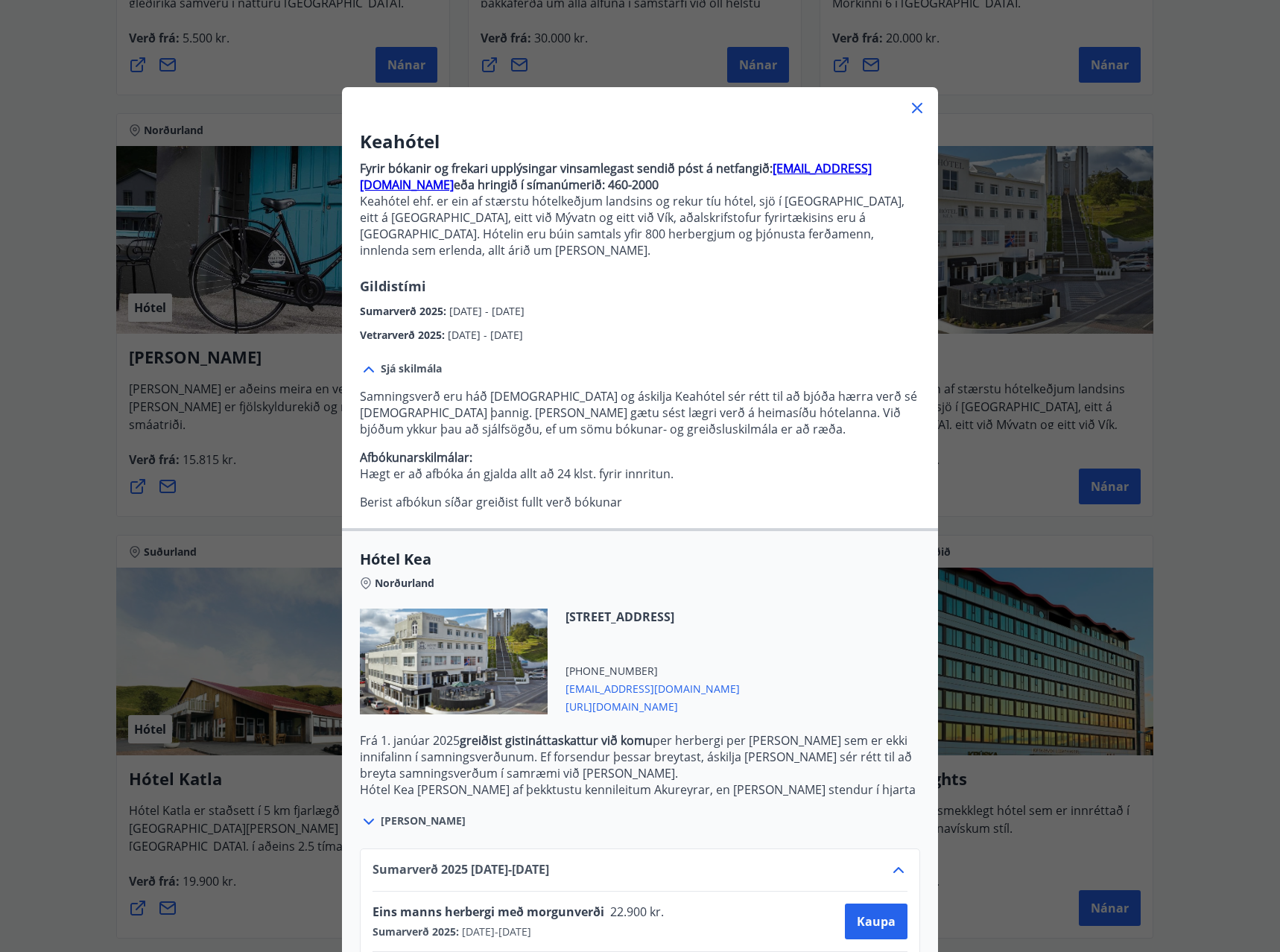
click at [912, 110] on icon at bounding box center [918, 108] width 11 height 11
